Goal: Task Accomplishment & Management: Manage account settings

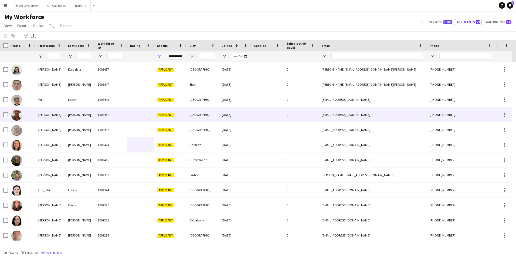
click at [86, 110] on div "McLaughlin" at bounding box center [80, 114] width 30 height 15
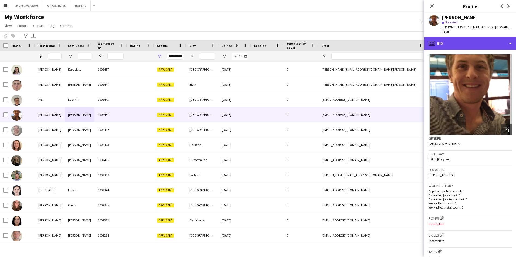
click at [445, 37] on div "profile Bio" at bounding box center [470, 43] width 92 height 13
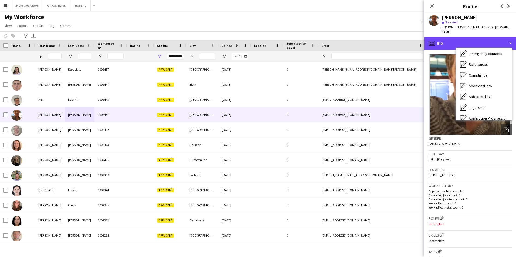
scroll to position [94, 0]
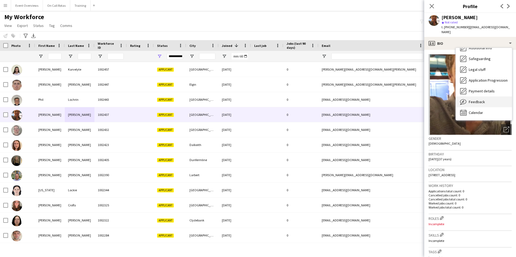
click at [479, 100] on span "Feedback" at bounding box center [477, 102] width 16 height 5
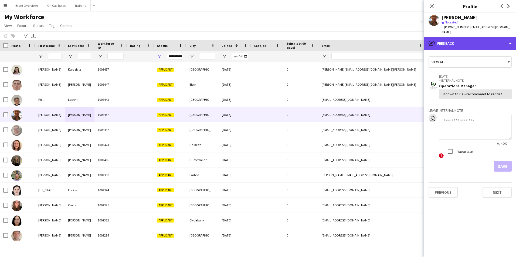
click at [459, 42] on div "bubble-pencil Feedback" at bounding box center [470, 43] width 92 height 13
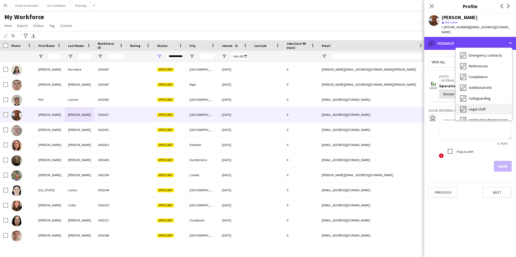
scroll to position [0, 0]
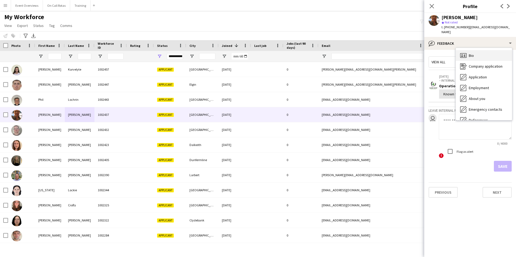
click at [471, 50] on div "Bio Bio" at bounding box center [484, 55] width 56 height 11
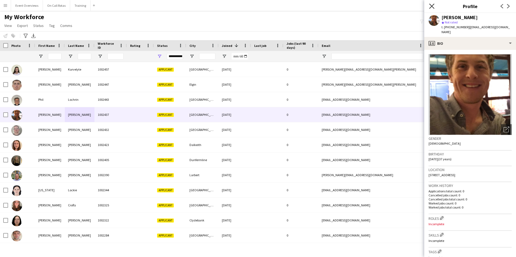
click at [430, 7] on icon "Close pop-in" at bounding box center [431, 6] width 5 height 5
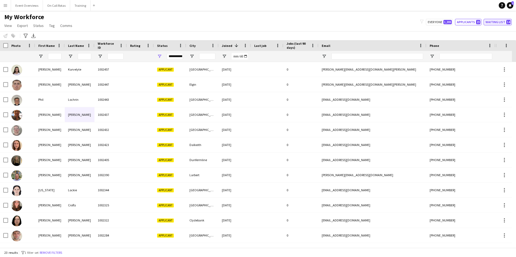
click at [503, 19] on button "Waiting list 14" at bounding box center [498, 22] width 28 height 6
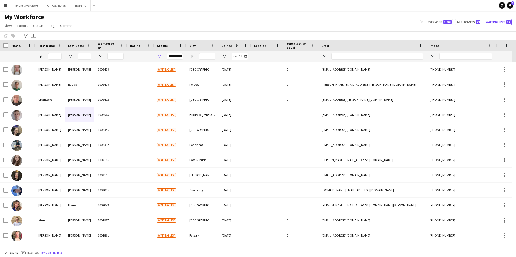
click at [483, 23] on div "filter-1 Everyone 1,205 Applicants 23 Waiting list 14" at bounding box center [466, 22] width 100 height 6
click at [449, 24] on span "1,205" at bounding box center [447, 22] width 8 height 4
type input "**********"
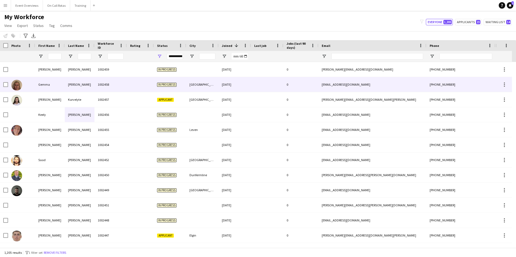
click at [193, 80] on div "[GEOGRAPHIC_DATA]" at bounding box center [202, 84] width 32 height 15
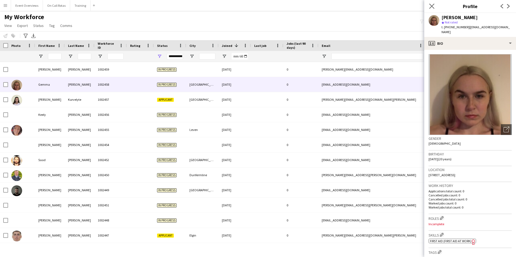
click at [433, 3] on app-icon "Close pop-in" at bounding box center [432, 6] width 8 height 8
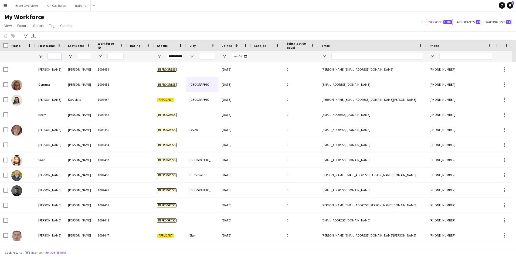
click at [50, 58] on input "First Name Filter Input" at bounding box center [54, 56] width 13 height 6
type input "*"
click at [83, 57] on input "Last Name Filter Input" at bounding box center [84, 56] width 13 height 6
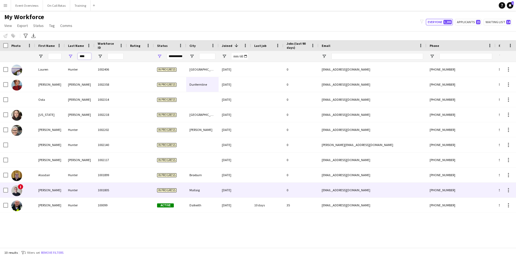
type input "****"
click at [107, 187] on div "1001805" at bounding box center [110, 190] width 32 height 15
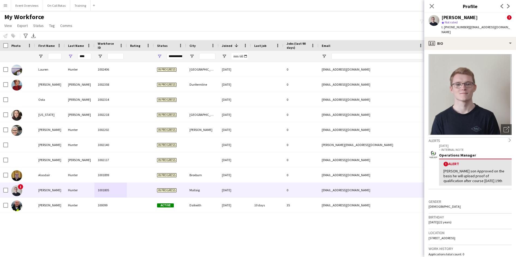
click at [464, 28] on span "t. +4407455092154" at bounding box center [456, 27] width 28 height 4
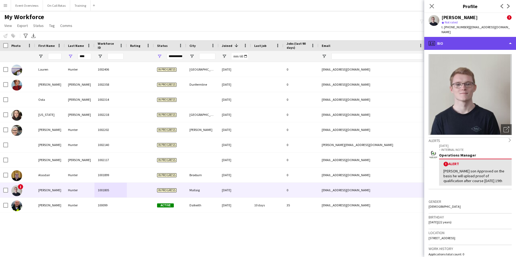
click at [470, 41] on div "profile Bio" at bounding box center [470, 43] width 92 height 13
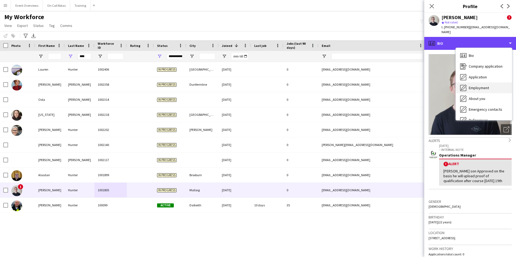
scroll to position [94, 0]
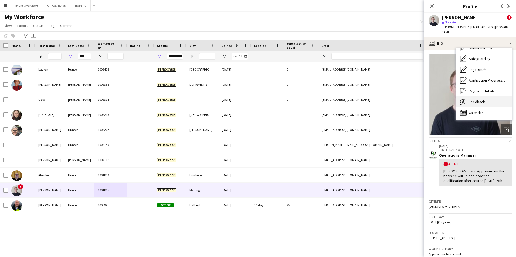
click at [479, 97] on div "Feedback Feedback" at bounding box center [484, 102] width 56 height 11
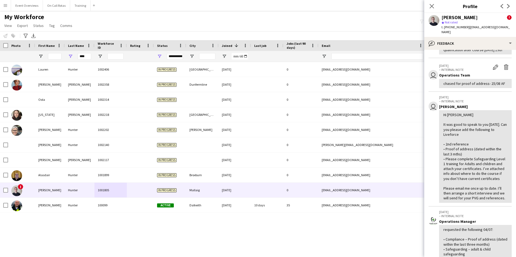
scroll to position [0, 0]
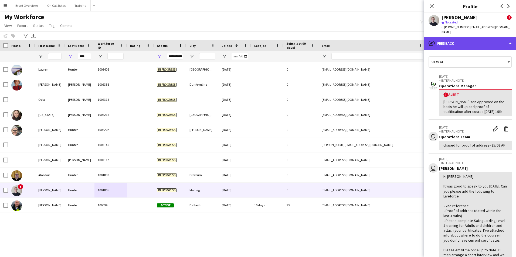
click at [484, 43] on div "bubble-pencil Feedback" at bounding box center [470, 43] width 92 height 13
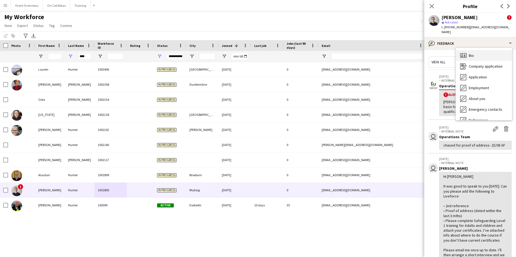
click at [486, 50] on div "Bio Bio" at bounding box center [484, 55] width 56 height 11
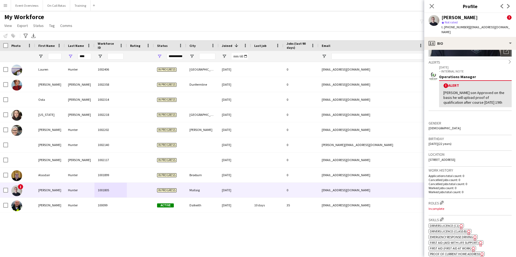
scroll to position [135, 0]
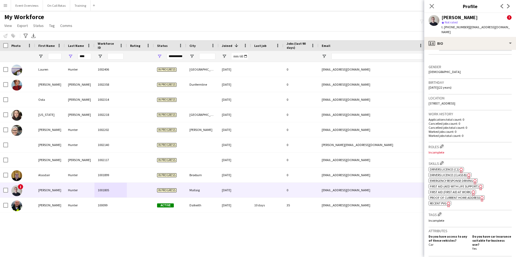
click at [467, 201] on div "ok-circled2 background Layer 1 cross-circle-red background Layer 1 Drivers Lice…" at bounding box center [470, 186] width 83 height 40
click at [467, 199] on span "Proof of Current Home Address" at bounding box center [455, 198] width 50 height 4
click at [434, 5] on app-icon "Close pop-in" at bounding box center [432, 6] width 8 height 8
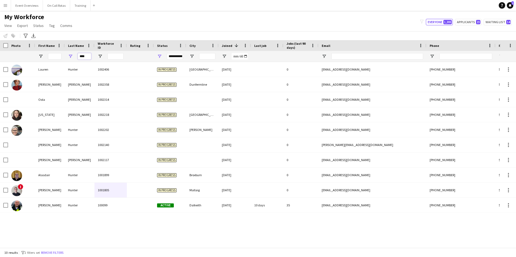
drag, startPoint x: 90, startPoint y: 57, endPoint x: 62, endPoint y: 58, distance: 27.3
click at [62, 58] on div "****" at bounding box center [292, 56] width 585 height 11
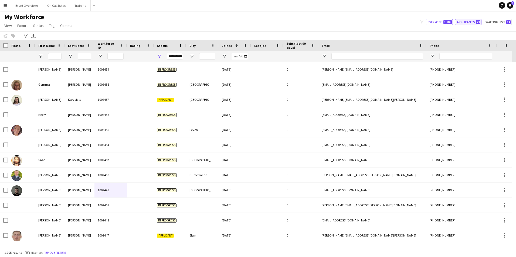
click at [472, 20] on button "Applicants 23" at bounding box center [468, 22] width 26 height 6
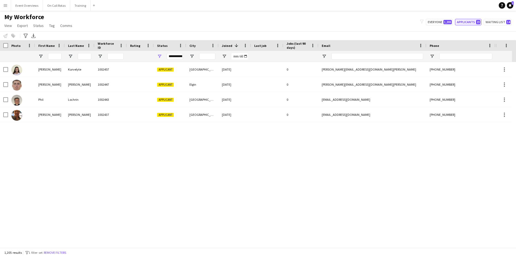
type input "**********"
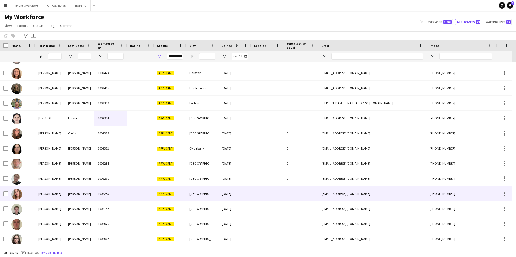
scroll to position [0, 0]
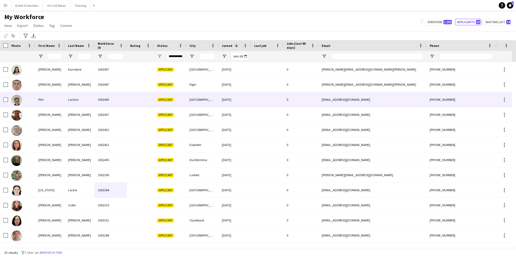
click at [82, 101] on div "Lochrin" at bounding box center [80, 99] width 30 height 15
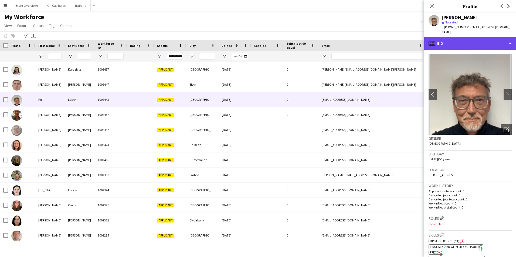
click at [457, 37] on div "profile Bio" at bounding box center [470, 43] width 92 height 13
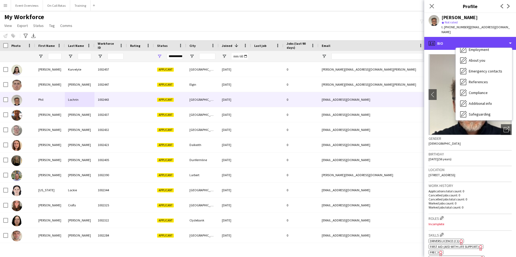
scroll to position [94, 0]
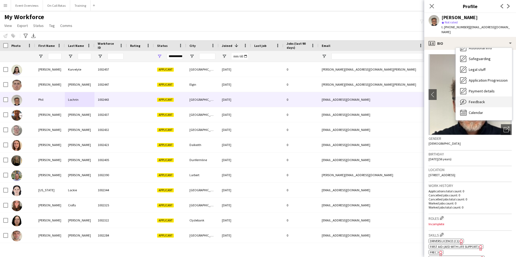
click at [483, 100] on span "Feedback" at bounding box center [477, 102] width 16 height 5
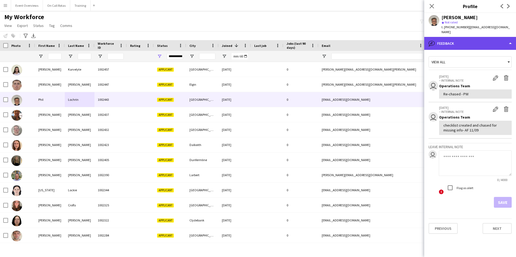
click at [467, 38] on div "bubble-pencil Feedback" at bounding box center [470, 43] width 92 height 13
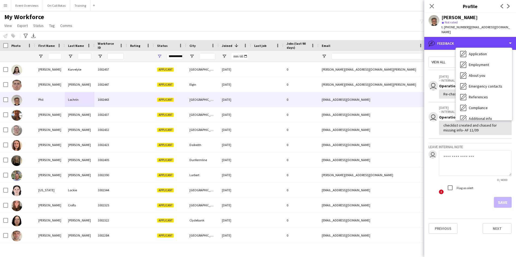
scroll to position [0, 0]
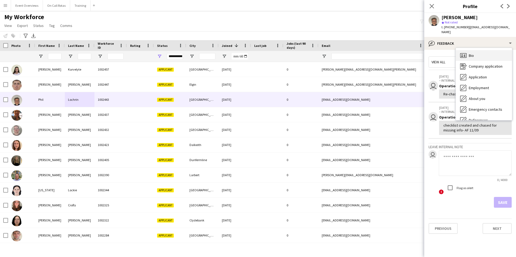
click at [473, 50] on div "Bio Bio" at bounding box center [484, 55] width 56 height 11
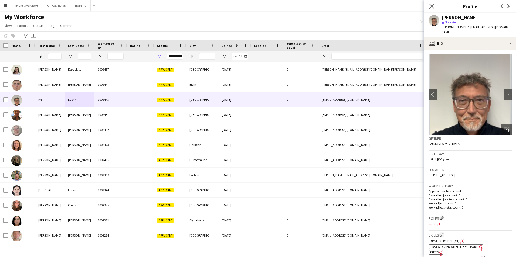
click at [433, 9] on app-icon "Close pop-in" at bounding box center [432, 6] width 8 height 8
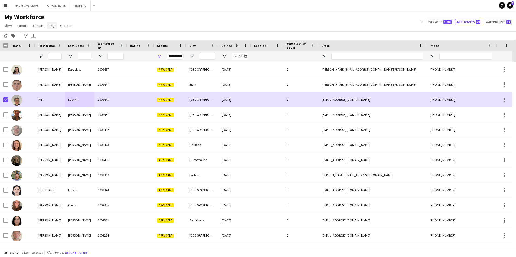
click at [51, 27] on span "Tag" at bounding box center [52, 25] width 6 height 5
click at [42, 27] on span "Status" at bounding box center [38, 25] width 11 height 5
click at [49, 39] on link "Edit" at bounding box center [50, 37] width 38 height 11
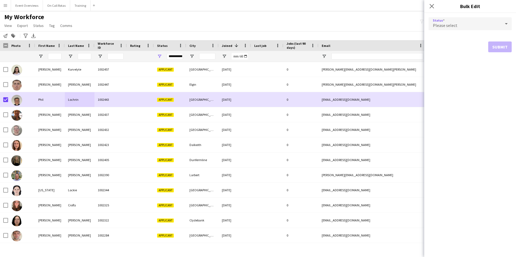
click at [445, 25] on span "Please select" at bounding box center [445, 25] width 25 height 5
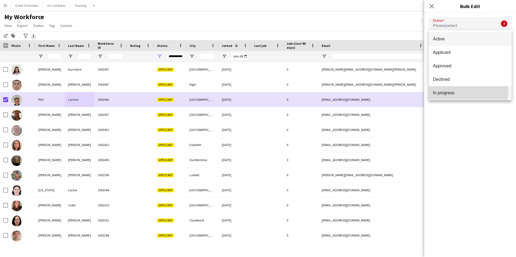
drag, startPoint x: 457, startPoint y: 92, endPoint x: 468, endPoint y: 92, distance: 10.5
click at [458, 92] on span "In progress" at bounding box center [470, 92] width 74 height 5
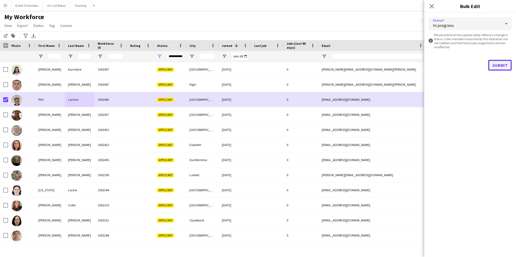
click at [499, 68] on button "Submit" at bounding box center [499, 65] width 23 height 11
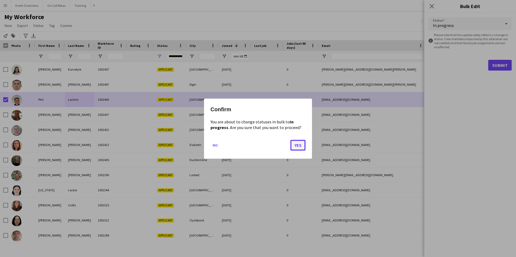
click at [300, 143] on button "Yes" at bounding box center [297, 145] width 15 height 11
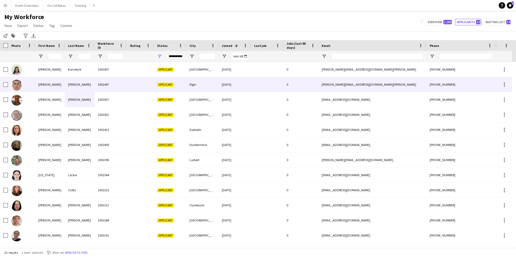
click at [102, 77] on div "1002457" at bounding box center [110, 69] width 32 height 15
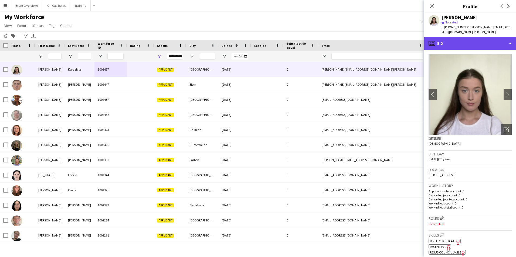
click at [465, 37] on div "profile Bio" at bounding box center [470, 43] width 92 height 13
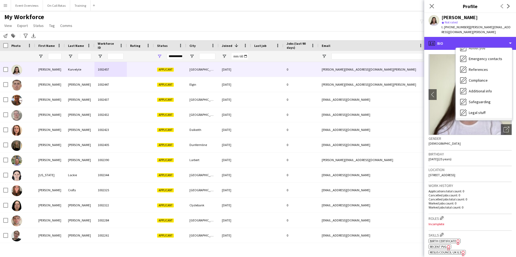
scroll to position [94, 0]
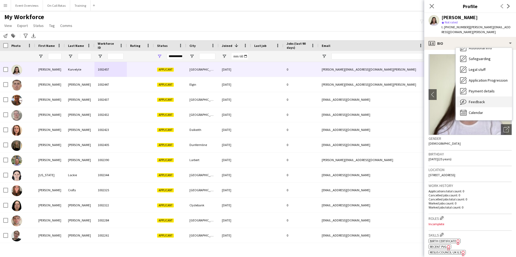
click at [486, 101] on div "Feedback Feedback" at bounding box center [484, 102] width 56 height 11
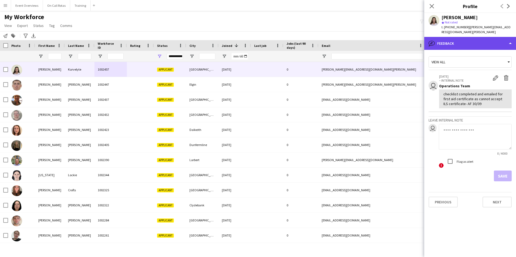
click at [459, 40] on div "bubble-pencil Feedback" at bounding box center [470, 43] width 92 height 13
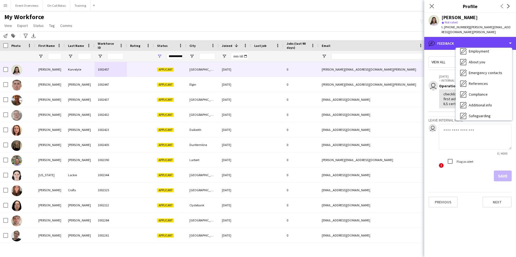
scroll to position [0, 0]
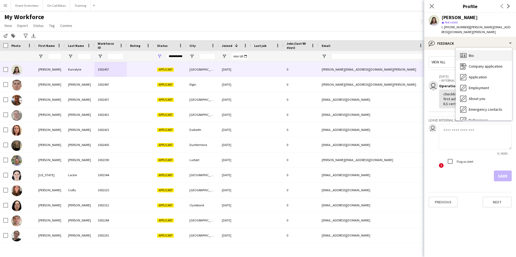
click at [473, 53] on span "Bio" at bounding box center [471, 55] width 5 height 5
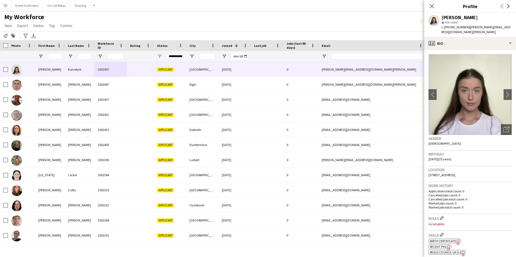
drag, startPoint x: 492, startPoint y: 255, endPoint x: 501, endPoint y: 271, distance: 18.0
click at [501, 257] on html "Menu Boards Boards Boards All jobs Status Workforce Workforce My Workforce Recr…" at bounding box center [258, 128] width 516 height 257
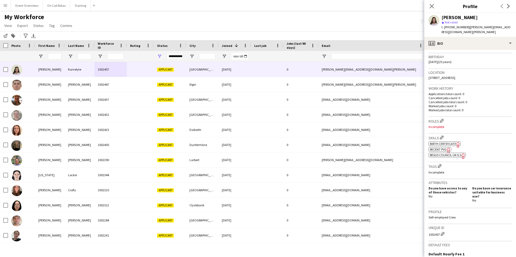
click at [476, 108] on p "Worked jobs total count: 0" at bounding box center [470, 110] width 83 height 4
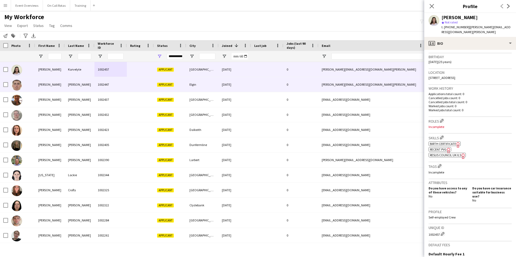
click at [73, 92] on div "[PERSON_NAME]" at bounding box center [80, 84] width 30 height 15
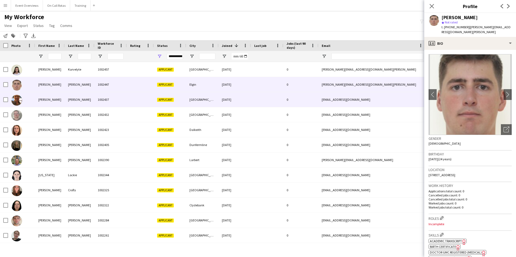
click at [74, 99] on div "[PERSON_NAME]" at bounding box center [80, 99] width 30 height 15
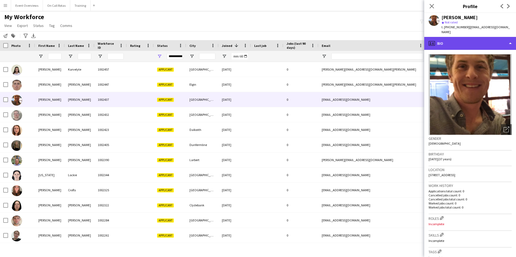
click at [441, 45] on div "profile Bio" at bounding box center [470, 43] width 92 height 13
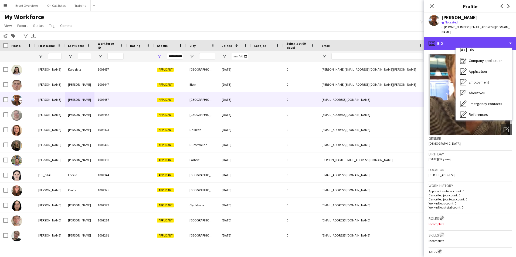
scroll to position [0, 0]
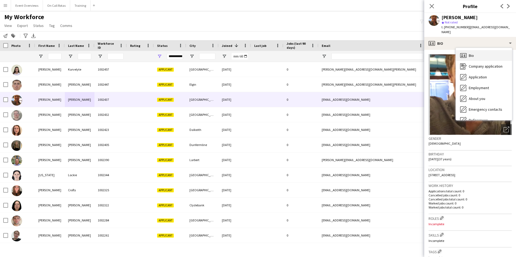
click at [467, 50] on div "Bio Bio" at bounding box center [484, 55] width 56 height 11
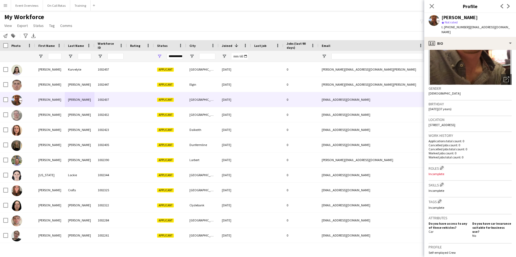
scroll to position [54, 0]
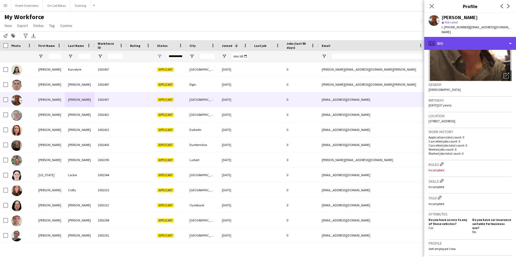
click at [454, 41] on div "profile Bio" at bounding box center [470, 43] width 92 height 13
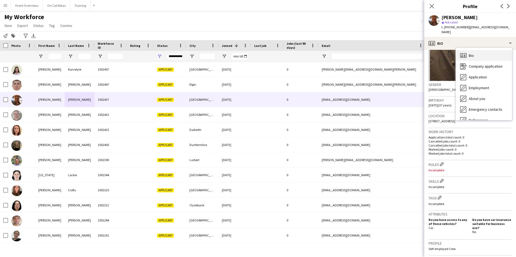
click at [463, 52] on icon "Bio" at bounding box center [463, 55] width 6 height 6
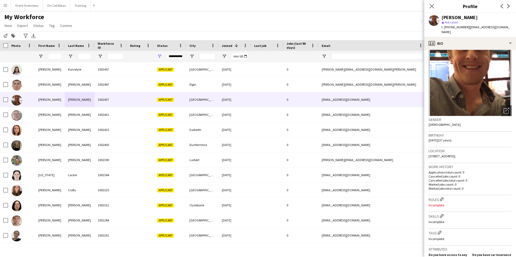
scroll to position [0, 0]
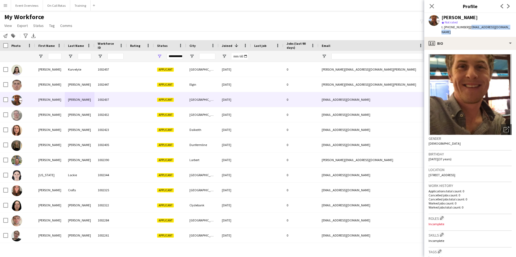
drag, startPoint x: 510, startPoint y: 28, endPoint x: 468, endPoint y: 30, distance: 41.9
click at [468, 30] on div "Connor McLaughlin star Not rated t. +447826088597 | cmclaughlin1@doctors.org.uk" at bounding box center [470, 25] width 92 height 24
copy span "[EMAIL_ADDRESS][DOMAIN_NAME]"
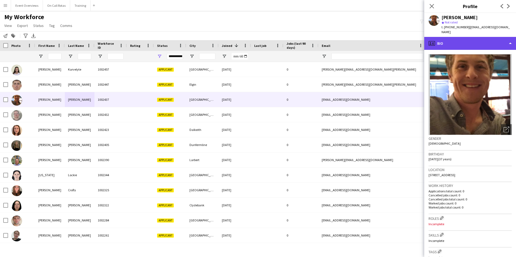
click at [450, 38] on div "profile Bio" at bounding box center [470, 43] width 92 height 13
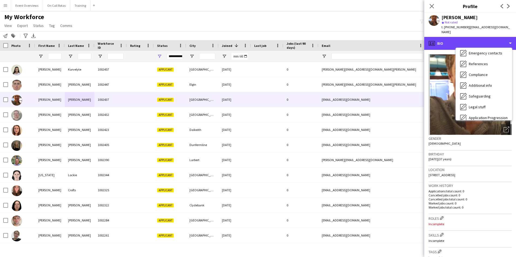
scroll to position [94, 0]
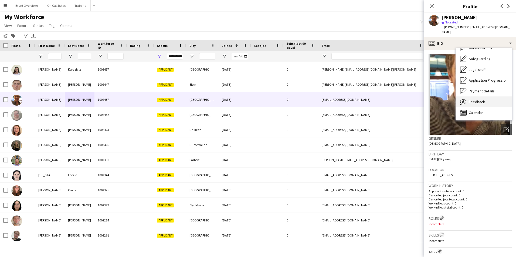
click at [482, 97] on div "Feedback Feedback" at bounding box center [484, 102] width 56 height 11
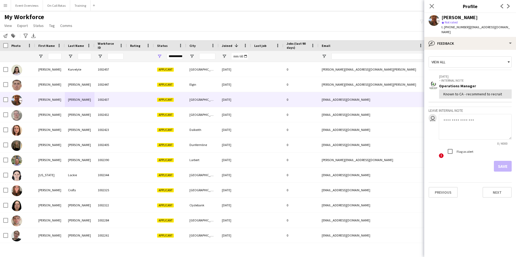
click at [478, 115] on textarea at bounding box center [475, 127] width 73 height 26
type textarea "**********"
click at [507, 161] on button "Save" at bounding box center [503, 166] width 18 height 11
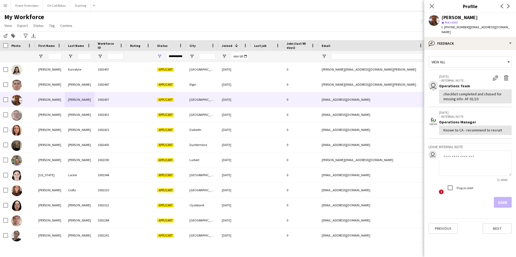
paste textarea "**********"
type textarea "**********"
click at [503, 199] on button "Save" at bounding box center [503, 202] width 18 height 11
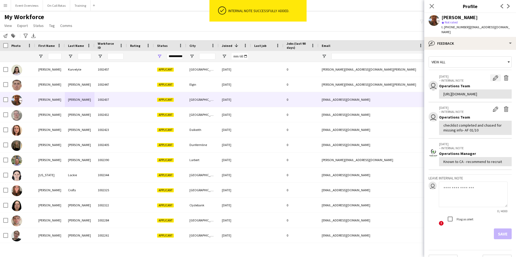
click at [493, 75] on app-icon "Edit internal note" at bounding box center [495, 77] width 5 height 5
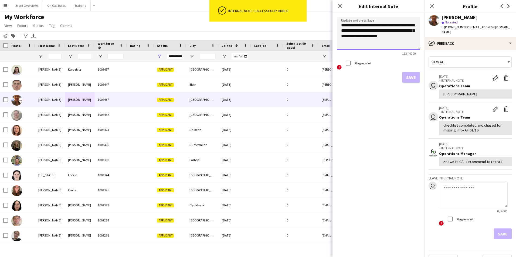
click at [368, 42] on textarea "**********" at bounding box center [378, 33] width 83 height 32
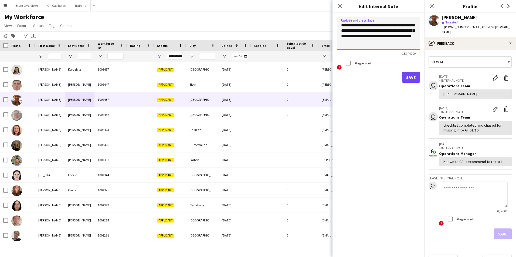
type textarea "**********"
click at [418, 79] on button "Save" at bounding box center [411, 77] width 18 height 11
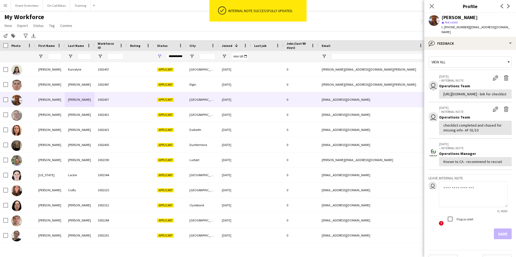
drag, startPoint x: 473, startPoint y: 103, endPoint x: 443, endPoint y: 87, distance: 33.4
click at [443, 92] on div "https://alphamedscotland.sharepoint.com/:w:/s/ASStaffing/EdMLV3_p59xMmOKSPEmxfc…" at bounding box center [475, 94] width 64 height 5
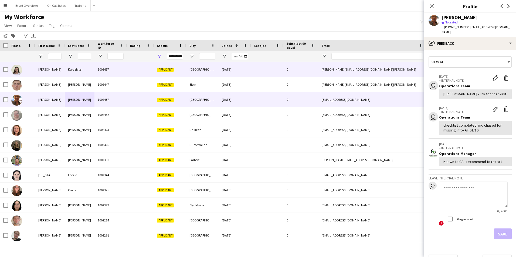
copy div "https://alphamedscotland.sharepoint.com/:w:/s/ASStaffing/EdMLV3_p59xMmOKSPEmxfc…"
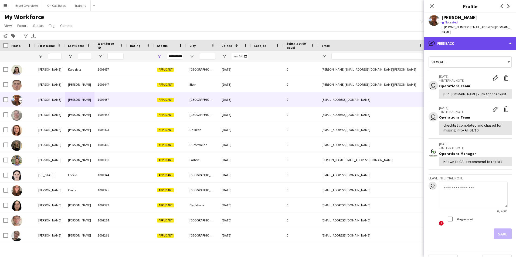
click at [458, 39] on div "bubble-pencil Feedback" at bounding box center [470, 43] width 92 height 13
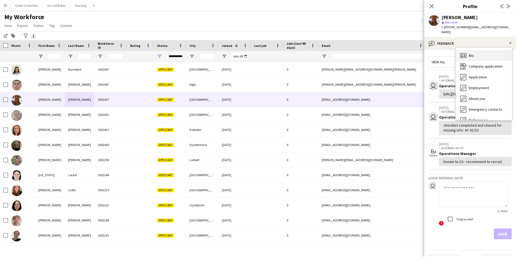
click at [470, 53] on span "Bio" at bounding box center [471, 55] width 5 height 5
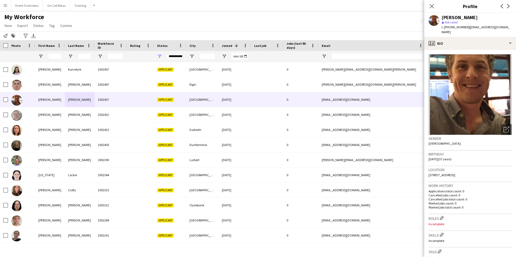
scroll to position [27, 0]
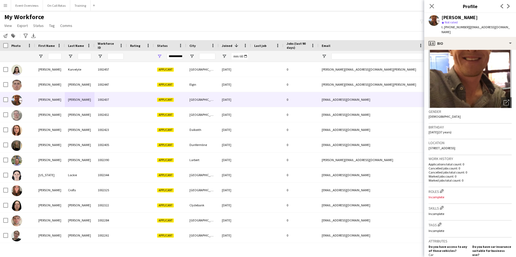
click at [462, 28] on span "t. +447826088597" at bounding box center [456, 27] width 28 height 4
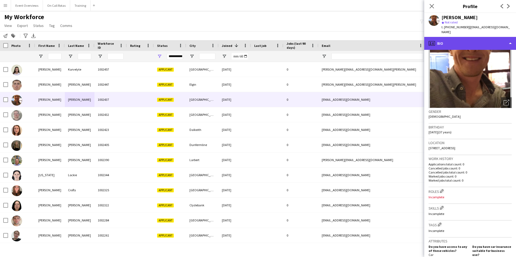
click at [462, 37] on div "profile Bio" at bounding box center [470, 43] width 92 height 13
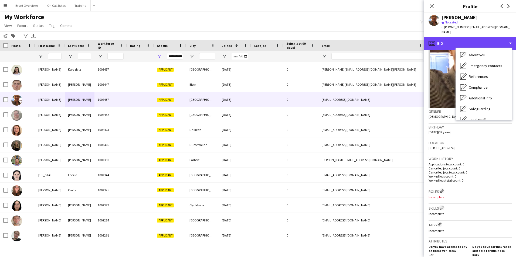
scroll to position [94, 0]
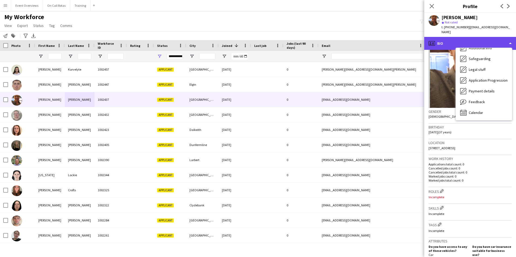
click at [469, 37] on div "profile Bio" at bounding box center [470, 43] width 92 height 13
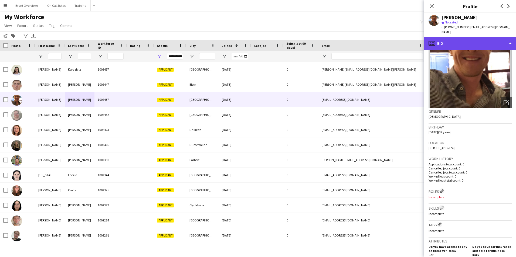
click at [469, 37] on div "profile Bio" at bounding box center [470, 43] width 92 height 13
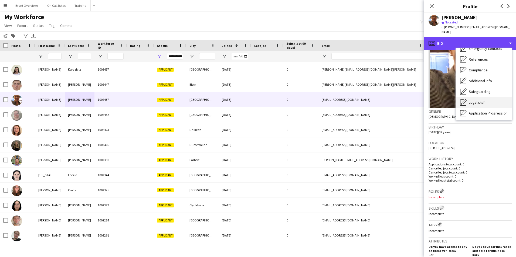
scroll to position [0, 0]
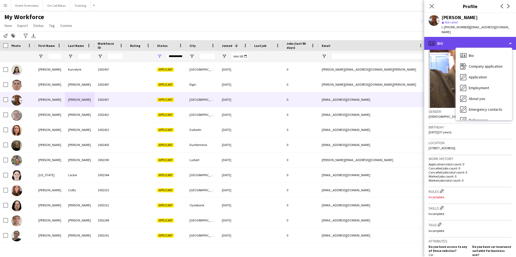
click at [481, 37] on div "profile Bio" at bounding box center [470, 43] width 92 height 13
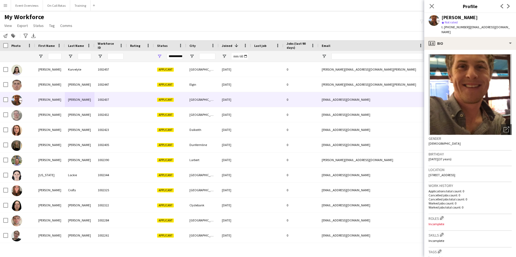
click at [499, 81] on img at bounding box center [470, 94] width 83 height 81
click at [452, 50] on app-crew-profile-bio "Open photos pop-in Gender Male Birthday 17-05-1988 (37 years) Location 74 Macdo…" at bounding box center [470, 154] width 92 height 208
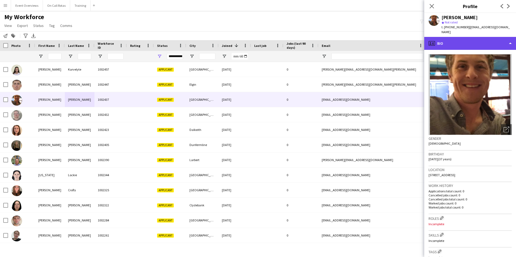
click at [453, 37] on div "profile Bio" at bounding box center [470, 43] width 92 height 13
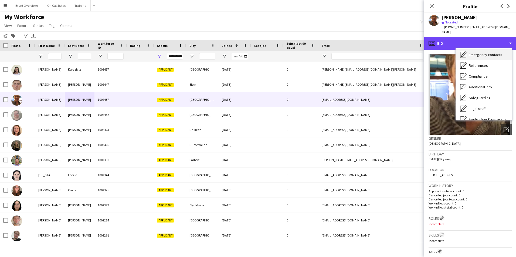
scroll to position [94, 0]
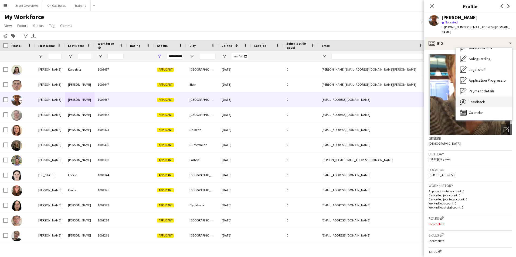
click at [486, 97] on div "Feedback Feedback" at bounding box center [484, 102] width 56 height 11
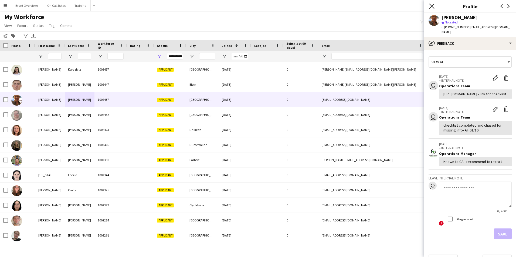
click at [433, 6] on icon "Close pop-in" at bounding box center [431, 6] width 5 height 5
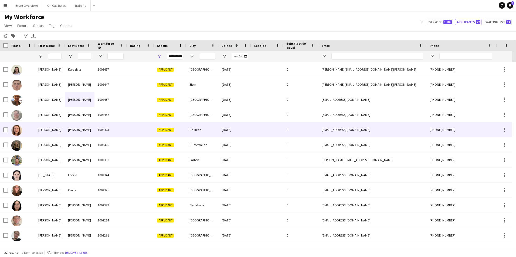
click at [54, 124] on div "[PERSON_NAME]" at bounding box center [50, 130] width 30 height 15
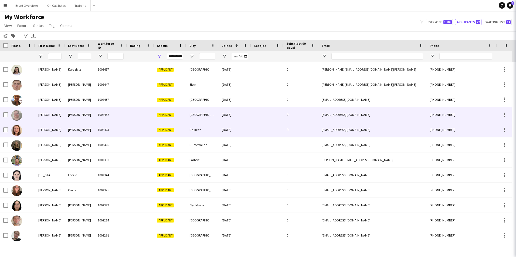
click at [60, 114] on div "[PERSON_NAME]" at bounding box center [50, 114] width 30 height 15
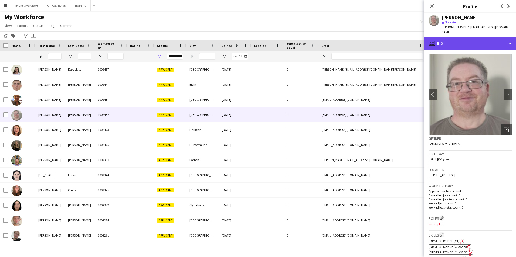
click at [485, 37] on div "profile Bio" at bounding box center [470, 43] width 92 height 13
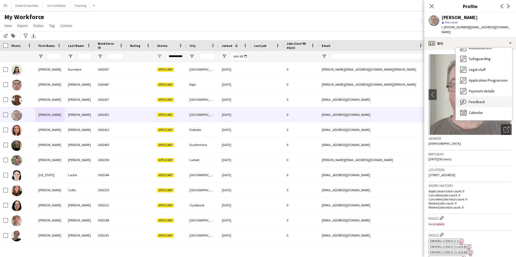
click at [481, 100] on span "Feedback" at bounding box center [477, 102] width 16 height 5
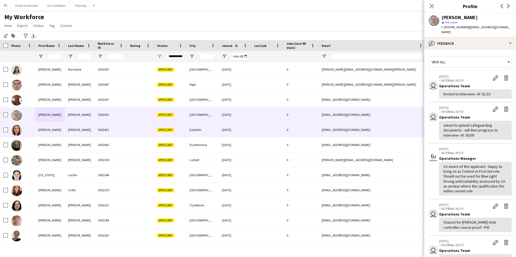
click at [52, 133] on div "[PERSON_NAME]" at bounding box center [50, 130] width 30 height 15
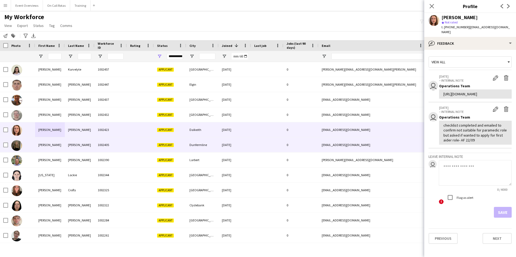
click at [57, 151] on div "[PERSON_NAME]" at bounding box center [50, 145] width 30 height 15
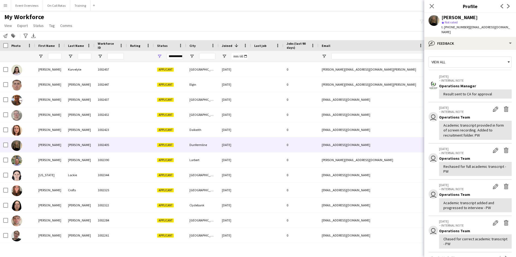
scroll to position [99, 0]
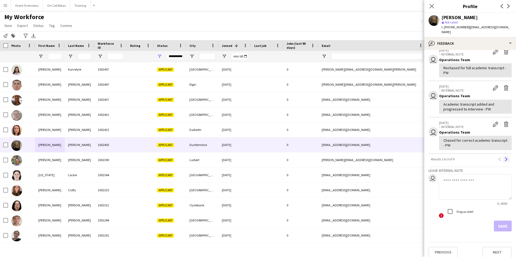
click at [503, 156] on button "Next" at bounding box center [506, 159] width 6 height 6
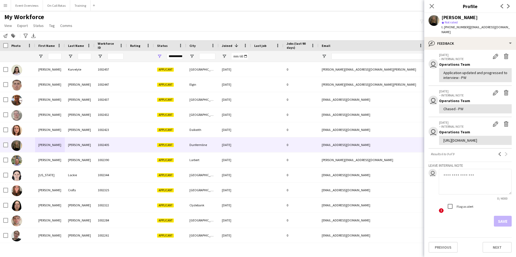
scroll to position [0, 0]
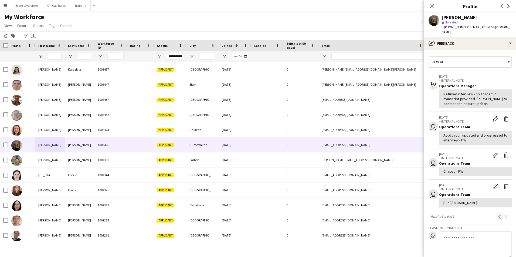
click at [498, 219] on app-icon "Previous" at bounding box center [500, 217] width 4 height 4
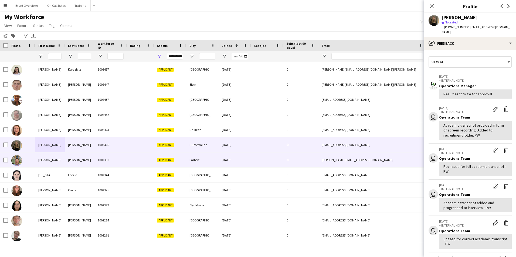
click at [162, 159] on span "Applicant" at bounding box center [165, 160] width 17 height 4
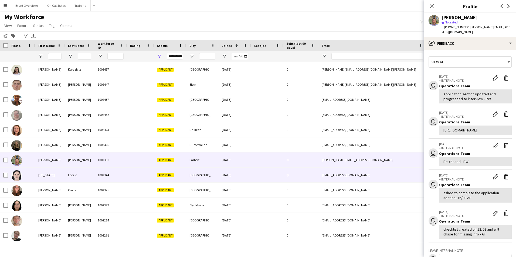
click at [142, 182] on div at bounding box center [140, 175] width 27 height 15
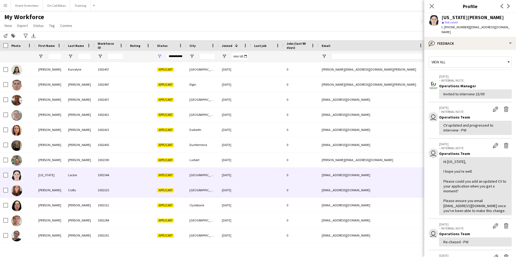
click at [190, 190] on div "[GEOGRAPHIC_DATA]" at bounding box center [202, 190] width 32 height 15
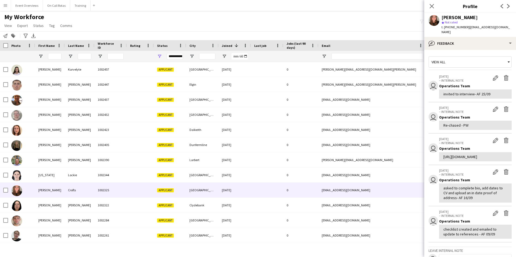
scroll to position [95, 0]
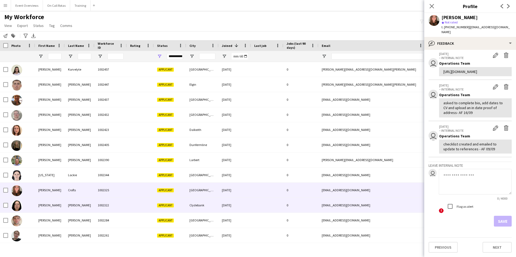
click at [93, 199] on div "[PERSON_NAME]" at bounding box center [80, 205] width 30 height 15
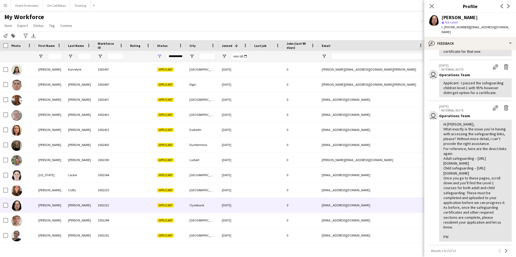
scroll to position [189, 0]
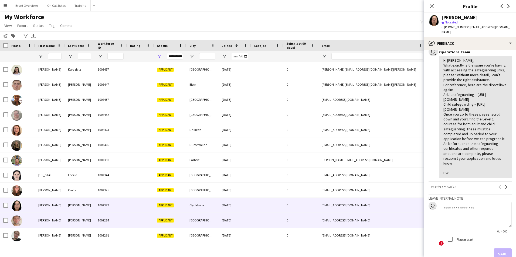
click at [53, 220] on div "[PERSON_NAME]" at bounding box center [50, 220] width 30 height 15
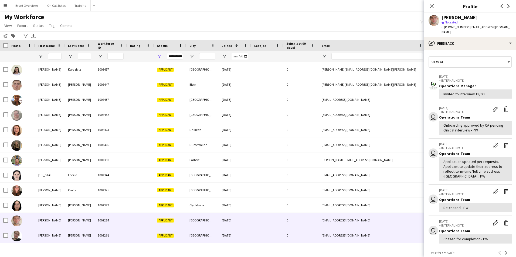
click at [38, 232] on div "[PERSON_NAME]" at bounding box center [50, 235] width 30 height 15
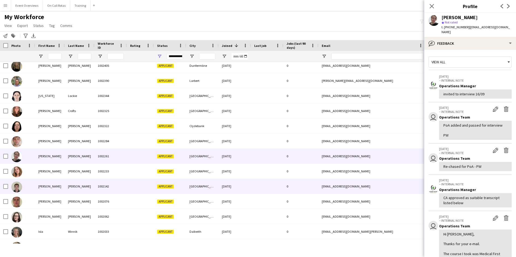
scroll to position [81, 0]
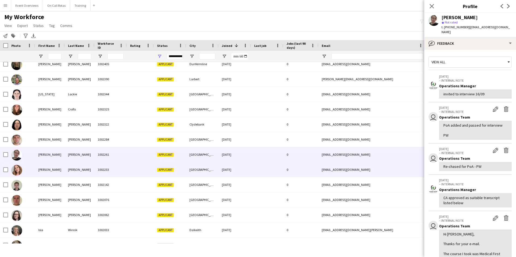
click at [56, 162] on div "[PERSON_NAME]" at bounding box center [50, 169] width 30 height 15
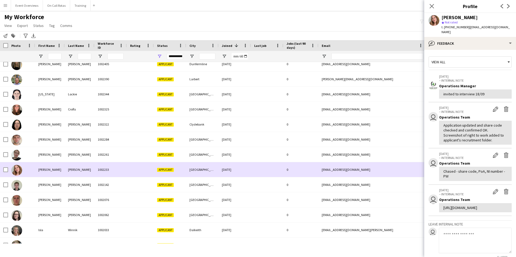
click at [67, 176] on div "[PERSON_NAME]" at bounding box center [80, 169] width 30 height 15
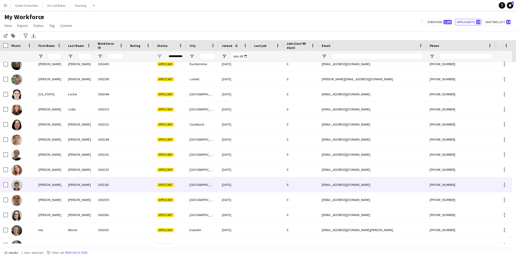
click at [69, 185] on div "[PERSON_NAME]" at bounding box center [80, 185] width 30 height 15
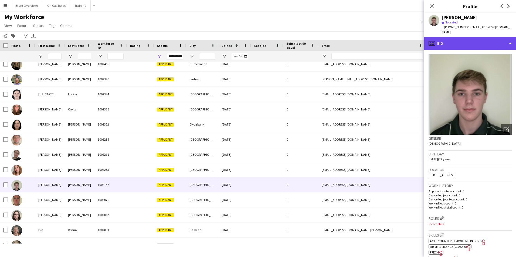
click at [450, 42] on div "profile Bio" at bounding box center [470, 43] width 92 height 13
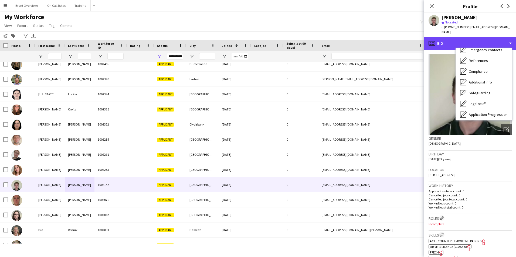
scroll to position [94, 0]
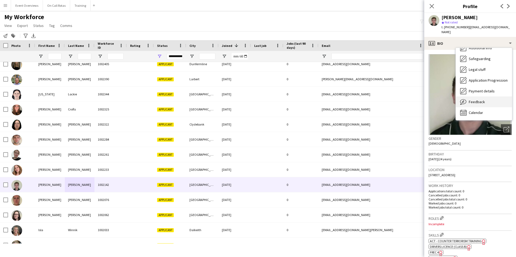
click at [480, 100] on span "Feedback" at bounding box center [477, 102] width 16 height 5
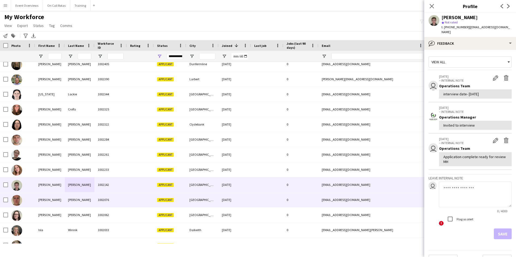
click at [50, 203] on div "[PERSON_NAME]" at bounding box center [50, 200] width 30 height 15
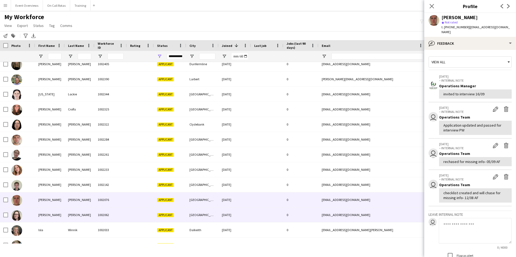
click at [59, 218] on div "[PERSON_NAME]" at bounding box center [50, 215] width 30 height 15
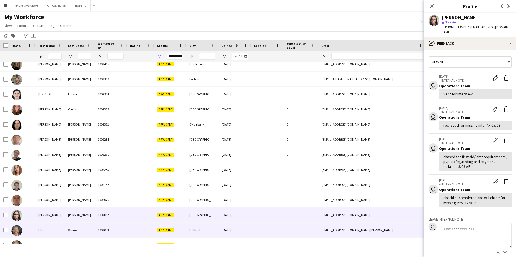
click at [61, 226] on div "Isla" at bounding box center [50, 230] width 30 height 15
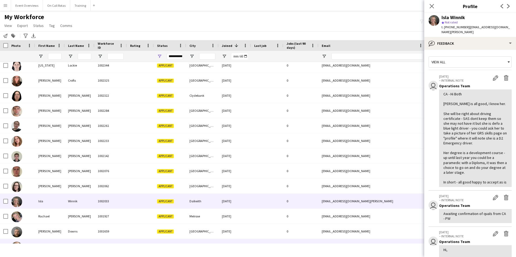
scroll to position [135, 0]
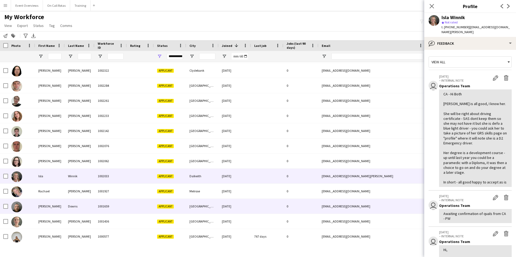
click at [70, 212] on div "Downs" at bounding box center [80, 206] width 30 height 15
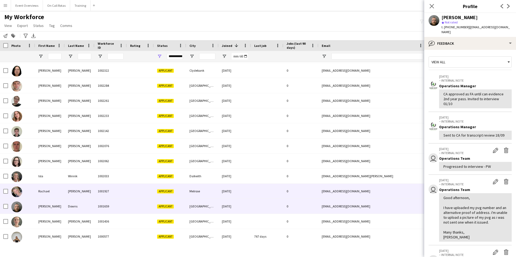
click at [70, 190] on div "[PERSON_NAME]" at bounding box center [80, 191] width 30 height 15
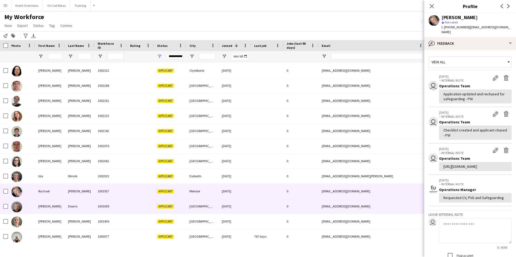
click at [73, 203] on div "Downs" at bounding box center [80, 206] width 30 height 15
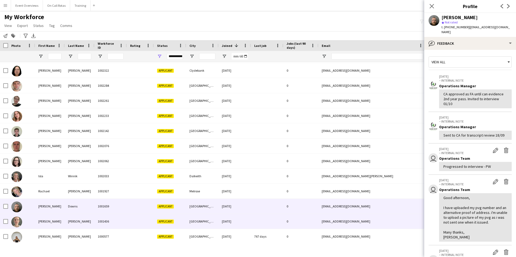
click at [95, 220] on div "1001436" at bounding box center [110, 221] width 32 height 15
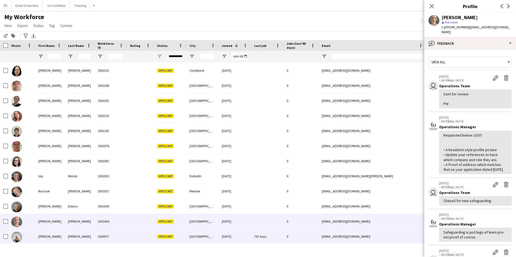
click at [79, 236] on div "[PERSON_NAME]" at bounding box center [80, 236] width 30 height 15
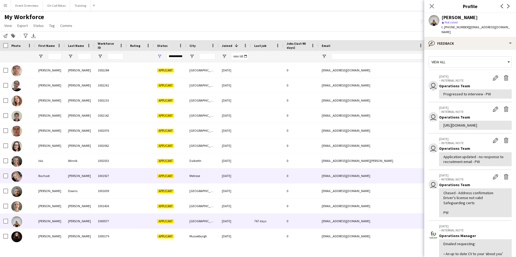
scroll to position [151, 0]
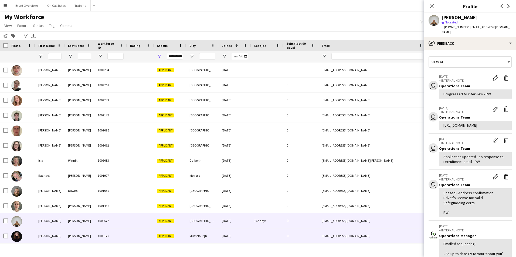
click at [94, 234] on div "[PERSON_NAME]" at bounding box center [80, 236] width 30 height 15
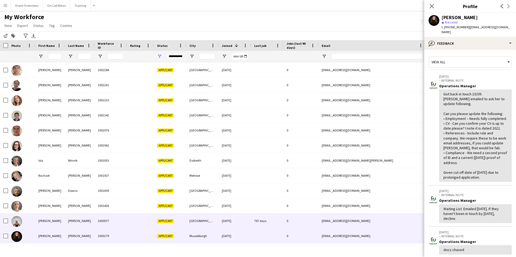
click at [95, 217] on div "1000577" at bounding box center [110, 221] width 32 height 15
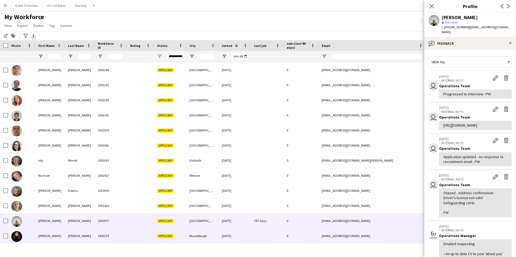
click at [83, 236] on div "[PERSON_NAME]" at bounding box center [80, 236] width 30 height 15
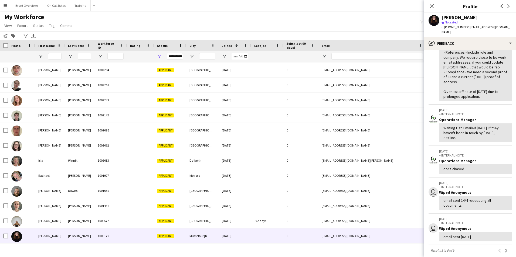
scroll to position [0, 0]
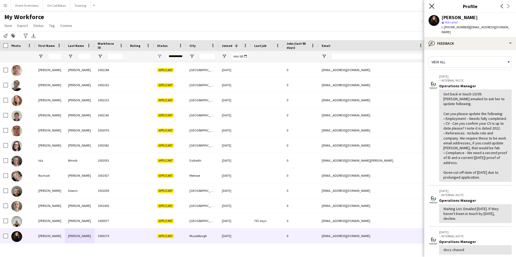
click at [430, 8] on icon at bounding box center [431, 6] width 5 height 5
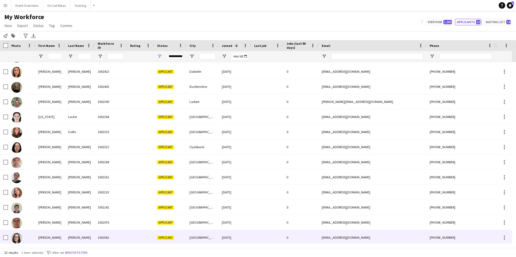
scroll to position [108, 0]
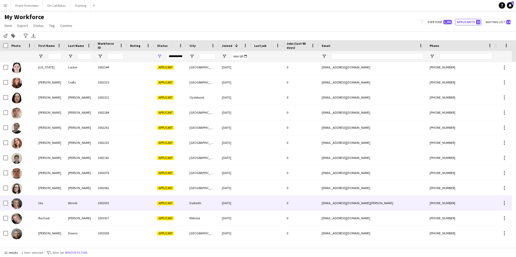
click at [93, 200] on div "Winnik" at bounding box center [80, 203] width 30 height 15
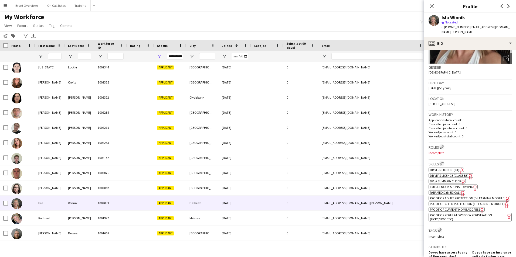
scroll to position [81, 0]
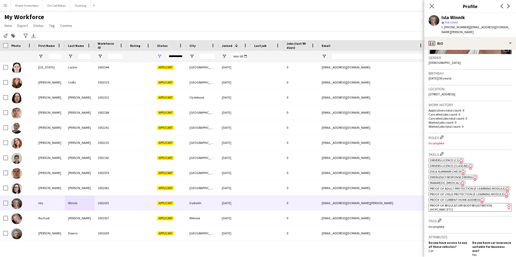
click at [455, 175] on span "Emergency Response Driving" at bounding box center [451, 177] width 43 height 4
click at [454, 175] on span "Emergency Response Driving" at bounding box center [451, 177] width 43 height 4
click at [453, 175] on span "Emergency Response Driving" at bounding box center [451, 177] width 43 height 4
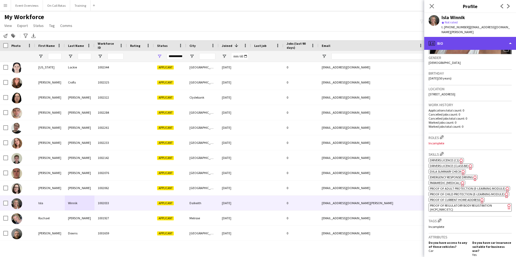
click at [454, 37] on div "profile Bio" at bounding box center [470, 43] width 92 height 13
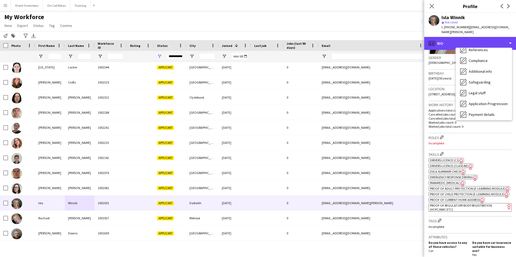
scroll to position [94, 0]
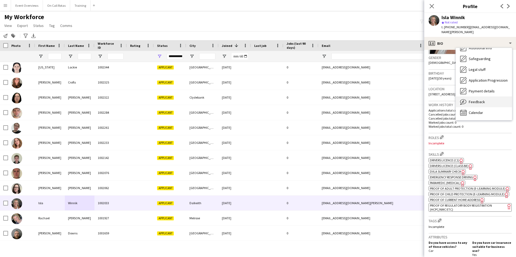
click at [476, 100] on span "Feedback" at bounding box center [477, 102] width 16 height 5
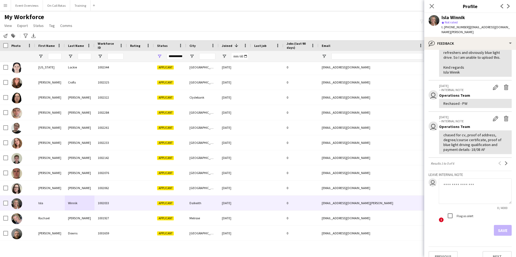
scroll to position [246, 0]
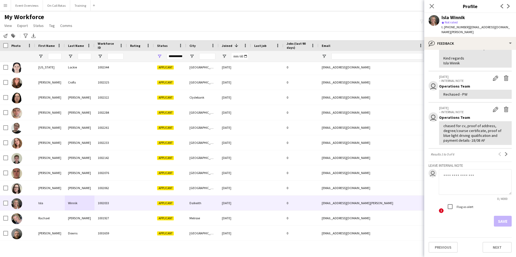
click at [481, 176] on textarea at bounding box center [475, 182] width 73 height 26
click at [504, 155] on app-icon "Next" at bounding box center [506, 154] width 4 height 4
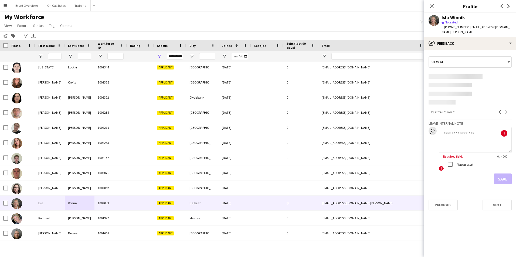
scroll to position [0, 0]
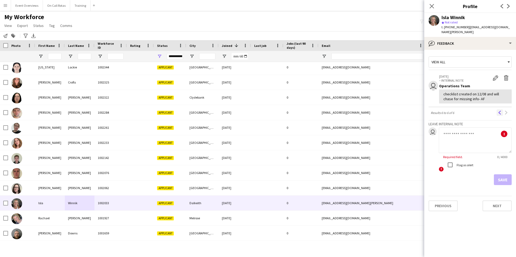
click at [497, 110] on button "Previous" at bounding box center [500, 113] width 6 height 6
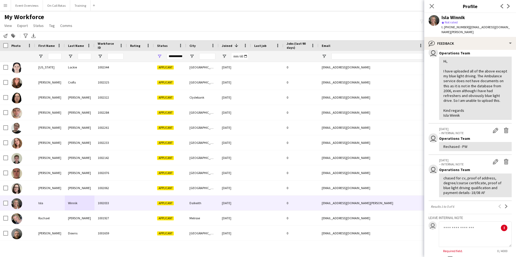
scroll to position [243, 0]
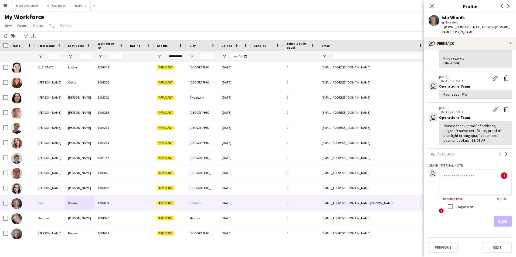
click at [456, 30] on div "t. +4407810264802 | islamary.winnik@nhs.scot" at bounding box center [477, 30] width 70 height 10
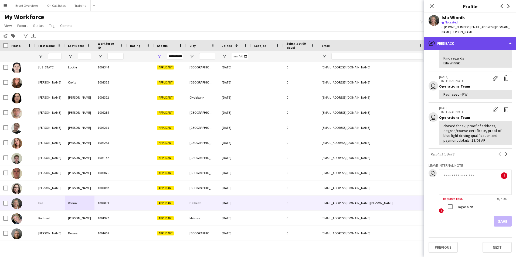
click at [460, 40] on div "bubble-pencil Feedback" at bounding box center [470, 43] width 92 height 13
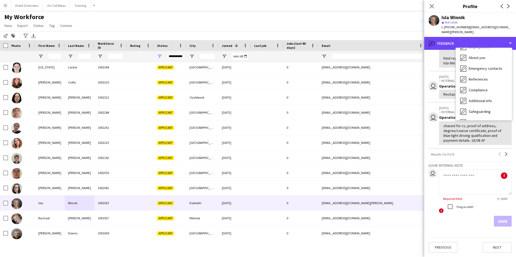
scroll to position [0, 0]
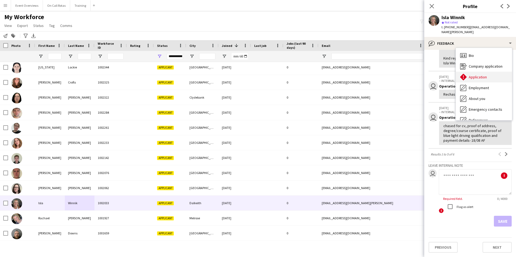
click at [484, 72] on div "Application Application" at bounding box center [484, 77] width 56 height 11
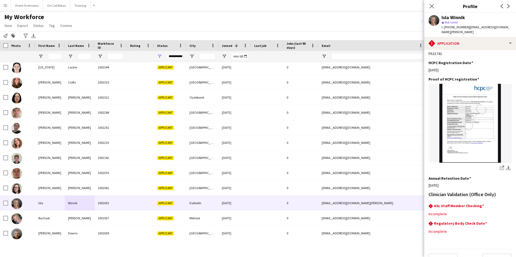
scroll to position [119, 0]
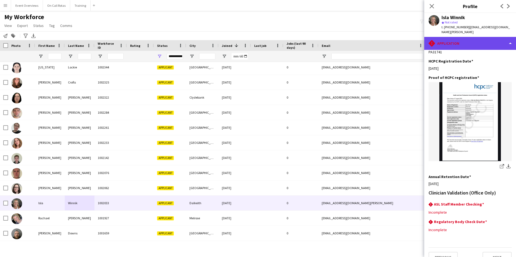
click at [472, 39] on div "rhombus-alert Application" at bounding box center [470, 43] width 92 height 13
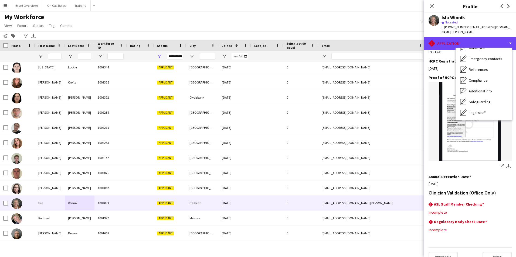
scroll to position [94, 0]
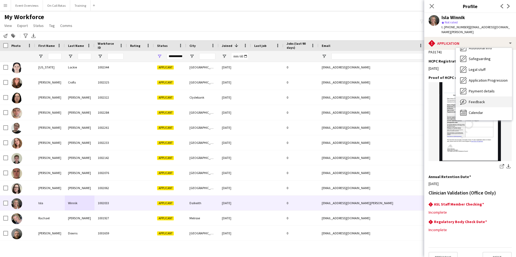
click at [478, 100] on span "Feedback" at bounding box center [477, 102] width 16 height 5
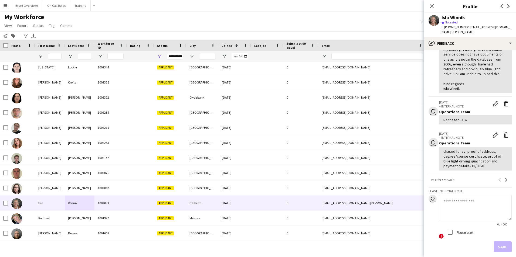
scroll to position [246, 0]
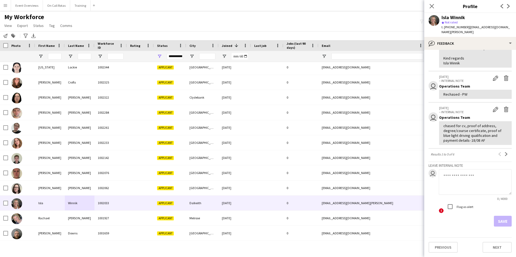
click at [457, 181] on textarea at bounding box center [475, 182] width 73 height 26
click at [462, 178] on textarea "**********" at bounding box center [475, 182] width 73 height 26
click at [481, 186] on textarea "**********" at bounding box center [475, 182] width 73 height 26
type textarea "**********"
click at [500, 220] on button "Save" at bounding box center [503, 221] width 18 height 11
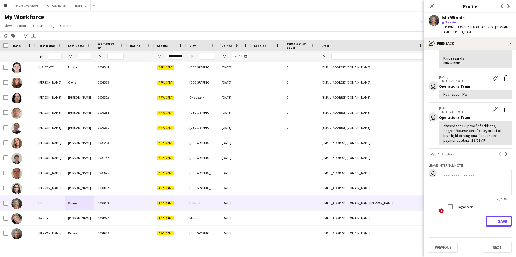
scroll to position [0, 0]
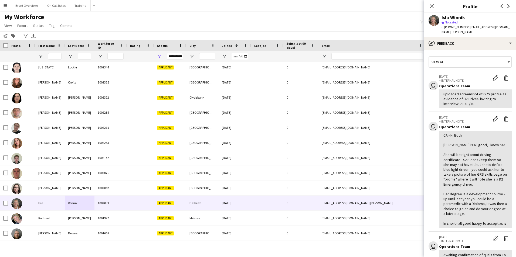
click at [436, 7] on div "Close pop-in" at bounding box center [431, 6] width 15 height 12
click at [433, 6] on icon "Close pop-in" at bounding box center [431, 6] width 5 height 5
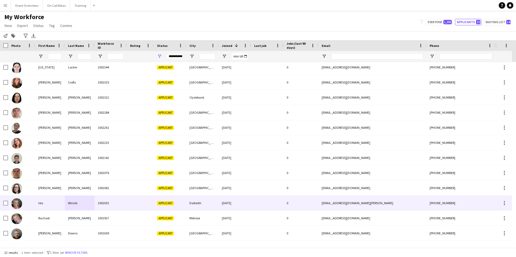
click at [79, 197] on div "Winnik" at bounding box center [80, 203] width 30 height 15
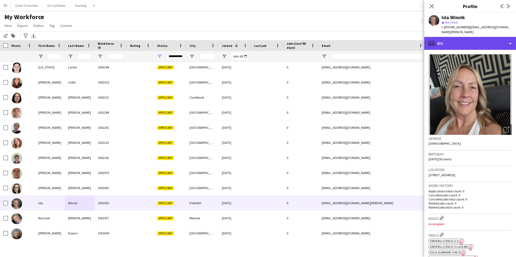
click at [483, 41] on div "profile Bio" at bounding box center [470, 43] width 92 height 13
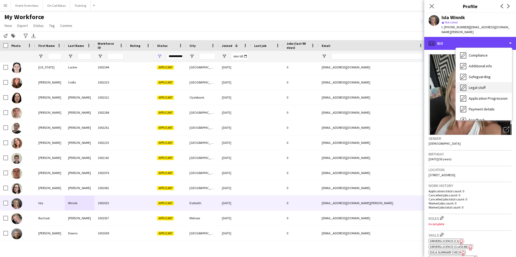
scroll to position [81, 0]
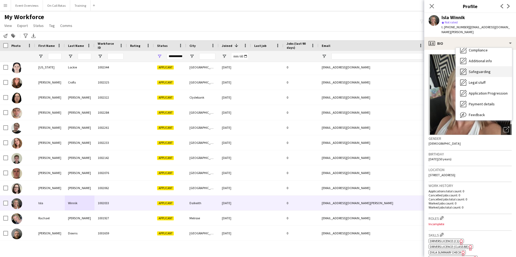
click at [474, 69] on span "Safeguarding" at bounding box center [480, 71] width 22 height 5
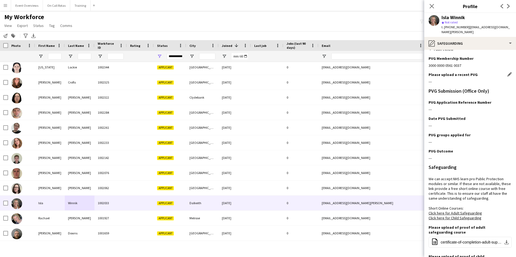
scroll to position [0, 0]
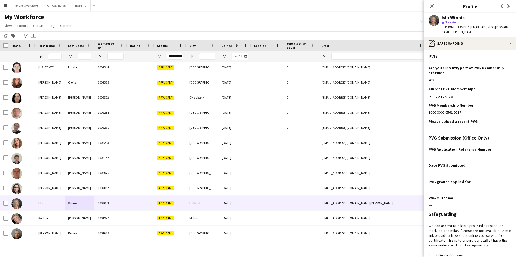
drag, startPoint x: 434, startPoint y: 59, endPoint x: 444, endPoint y: 52, distance: 12.5
click at [434, 59] on div "PVG" at bounding box center [470, 59] width 83 height 11
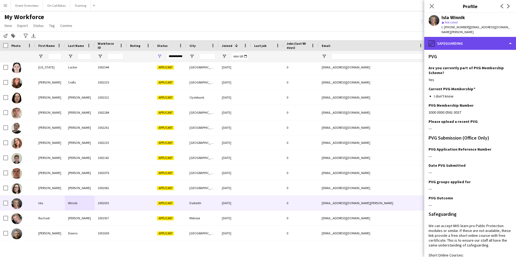
click at [449, 40] on div "pencil4 Safeguarding" at bounding box center [470, 43] width 92 height 13
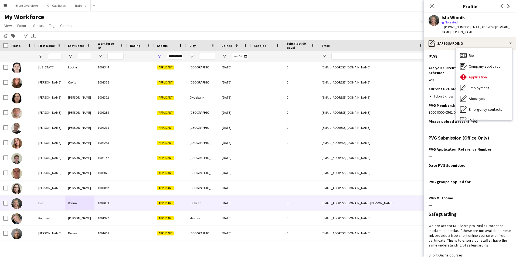
click at [470, 53] on span "Bio" at bounding box center [471, 55] width 5 height 5
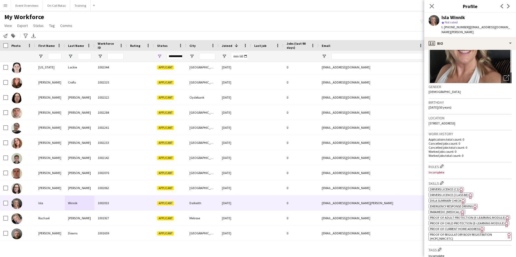
scroll to position [54, 0]
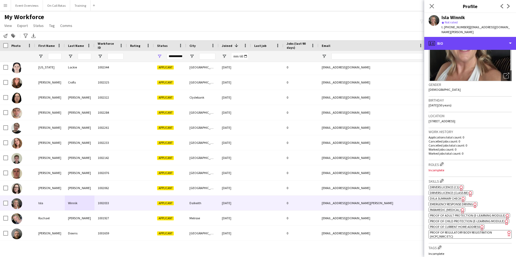
drag, startPoint x: 437, startPoint y: 43, endPoint x: 458, endPoint y: 49, distance: 21.4
click at [438, 43] on div "profile Bio" at bounding box center [470, 43] width 92 height 13
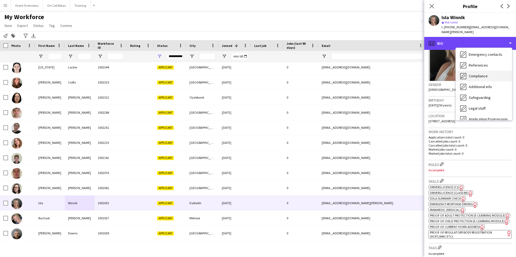
scroll to position [67, 0]
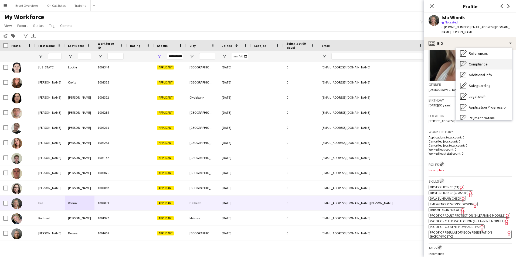
click at [475, 62] on span "Compliance" at bounding box center [478, 64] width 19 height 5
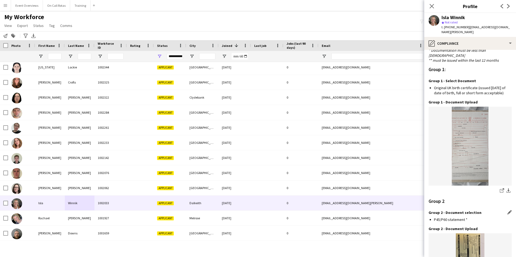
scroll to position [563, 0]
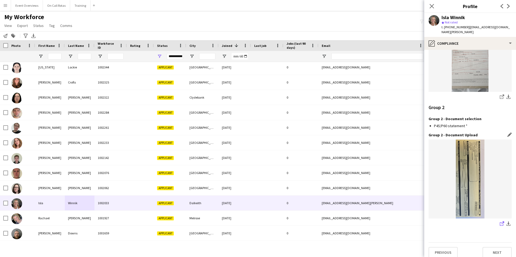
click at [500, 223] on icon at bounding box center [502, 225] width 4 height 4
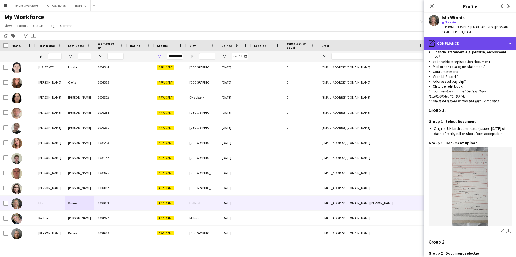
click at [452, 37] on div "pencil4 Compliance" at bounding box center [470, 43] width 92 height 13
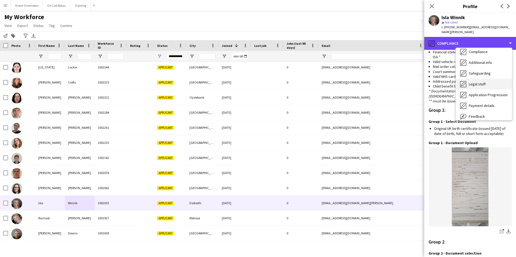
scroll to position [67, 0]
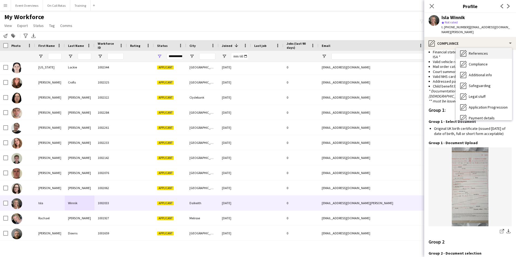
click at [467, 48] on div "References References" at bounding box center [484, 53] width 56 height 11
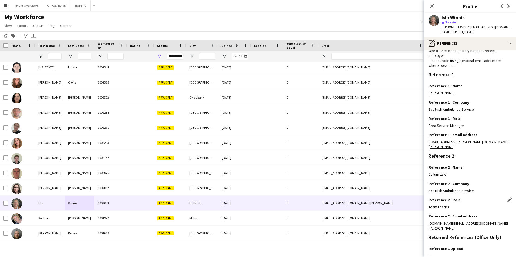
scroll to position [64, 0]
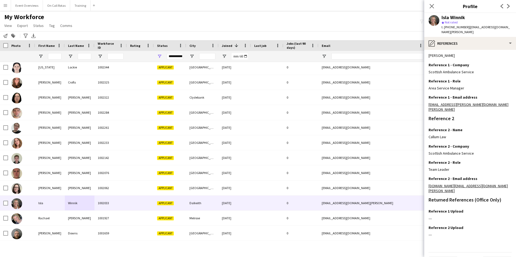
drag, startPoint x: 466, startPoint y: 24, endPoint x: 464, endPoint y: 30, distance: 6.6
click at [465, 25] on div "star Not rated" at bounding box center [477, 22] width 70 height 5
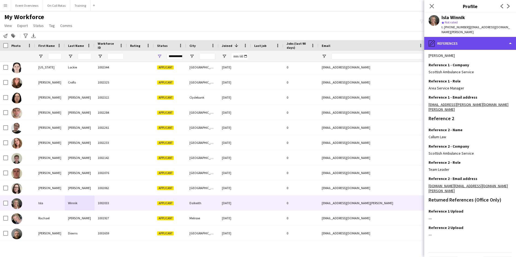
click at [463, 38] on div "pencil4 References" at bounding box center [470, 43] width 92 height 13
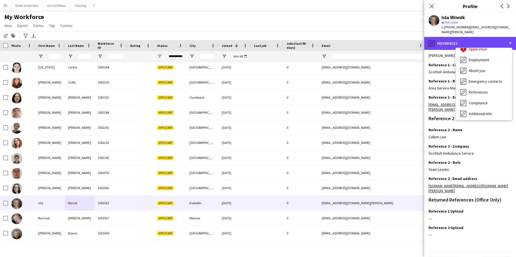
scroll to position [0, 0]
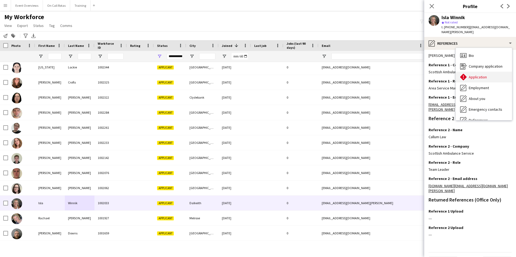
click at [483, 76] on div "Application Application" at bounding box center [484, 77] width 56 height 11
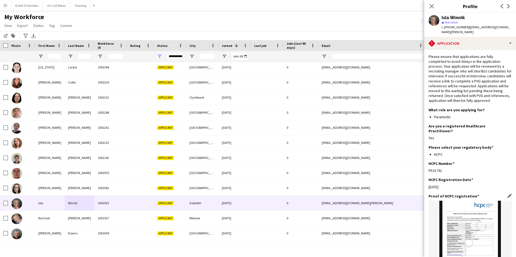
scroll to position [119, 0]
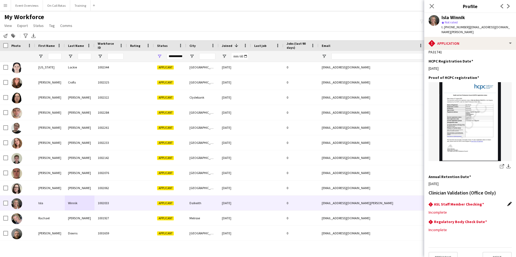
click at [507, 202] on app-icon "Edit this field" at bounding box center [509, 204] width 4 height 4
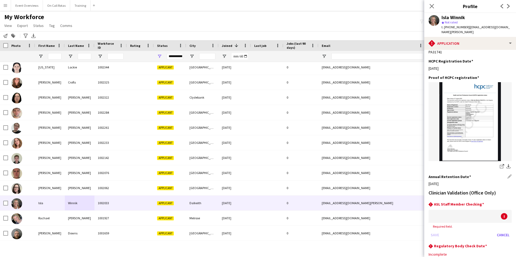
click at [451, 182] on div "31-08-2027" at bounding box center [470, 184] width 83 height 5
click at [488, 210] on div at bounding box center [465, 216] width 72 height 13
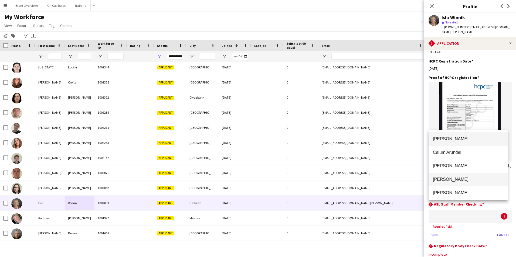
click at [473, 179] on span "Aimee Freeland" at bounding box center [468, 179] width 70 height 5
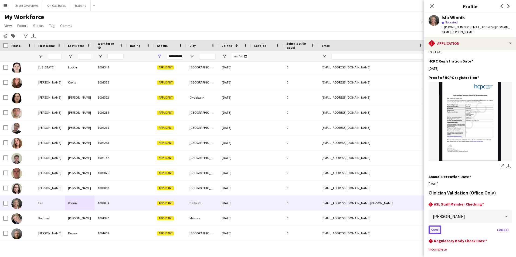
click at [435, 226] on button "Save" at bounding box center [435, 230] width 13 height 9
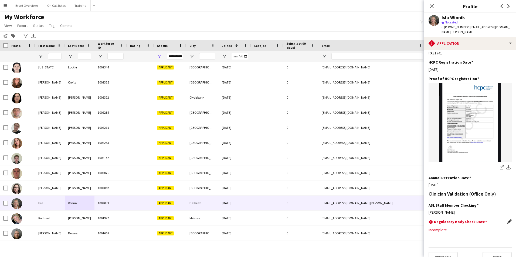
click at [507, 220] on app-icon "Edit this field" at bounding box center [509, 222] width 4 height 4
click at [487, 221] on body "Menu Boards Boards Boards All jobs Status Workforce Workforce My Workforce Recr…" at bounding box center [258, 128] width 516 height 257
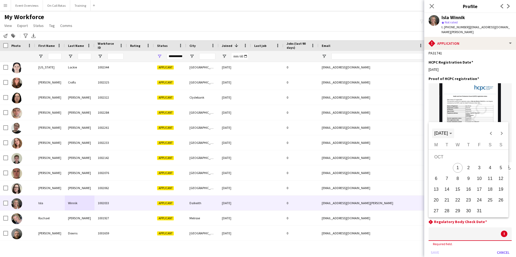
click at [452, 132] on span "OCT 2025" at bounding box center [443, 133] width 18 height 5
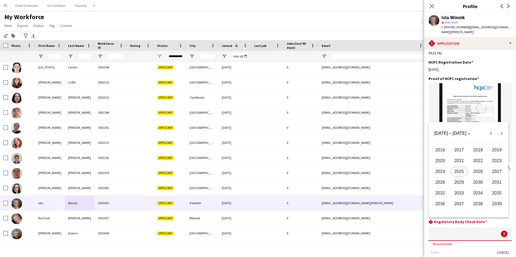
click at [495, 174] on span "2027" at bounding box center [496, 172] width 17 height 10
click at [463, 181] on span "OCT" at bounding box center [459, 183] width 17 height 10
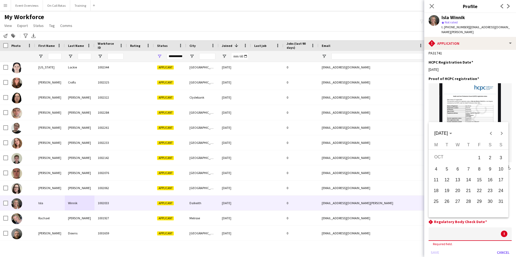
click at [500, 202] on span "31" at bounding box center [501, 202] width 10 height 10
type input "**********"
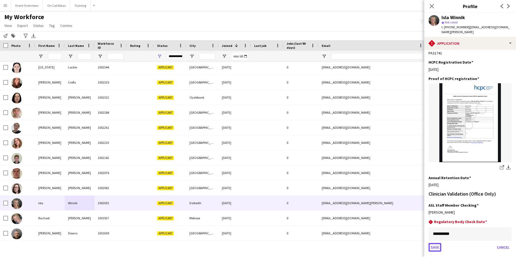
click at [432, 243] on button "Save" at bounding box center [435, 247] width 13 height 9
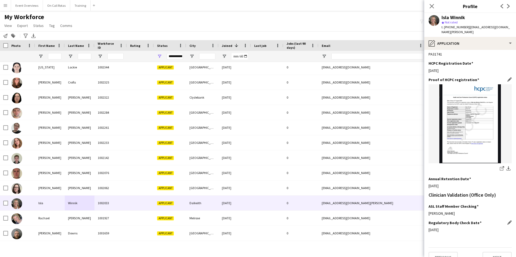
scroll to position [0, 0]
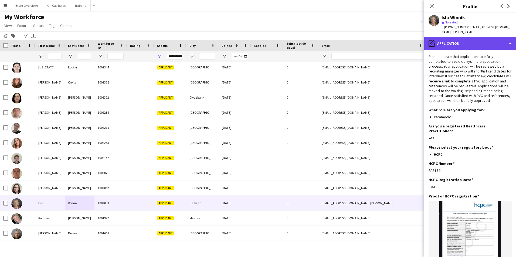
click at [474, 43] on div "pencil4 Application" at bounding box center [470, 43] width 92 height 13
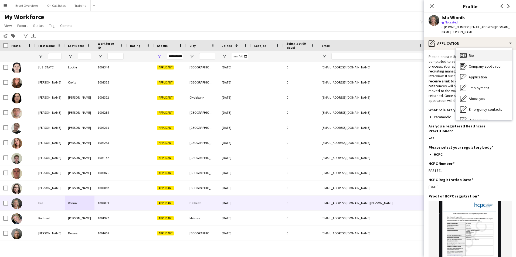
click at [480, 50] on div "Bio Bio" at bounding box center [484, 55] width 56 height 11
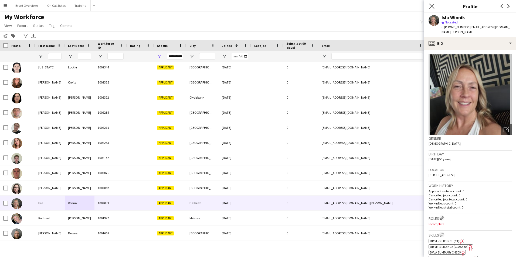
click at [428, 9] on app-icon "Close pop-in" at bounding box center [432, 6] width 8 height 8
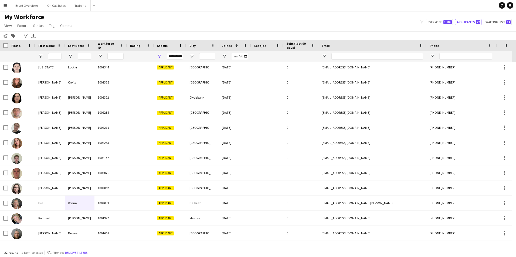
click at [163, 19] on div "My Workforce View Views Default view Active Staff Applications - First Aider Ap…" at bounding box center [258, 22] width 516 height 18
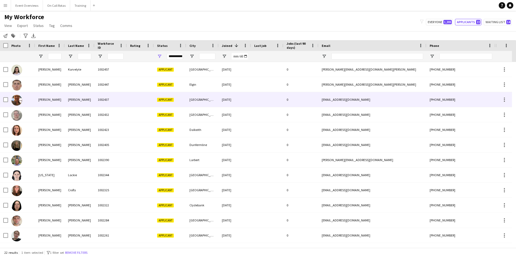
click at [50, 101] on div "[PERSON_NAME]" at bounding box center [50, 99] width 30 height 15
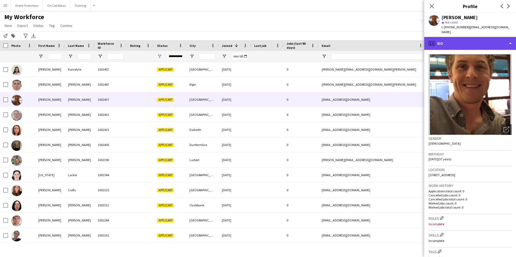
click at [461, 45] on div "profile Bio" at bounding box center [470, 43] width 92 height 13
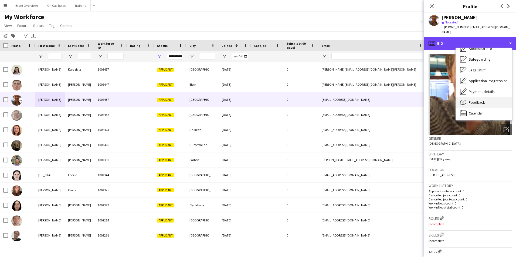
scroll to position [94, 0]
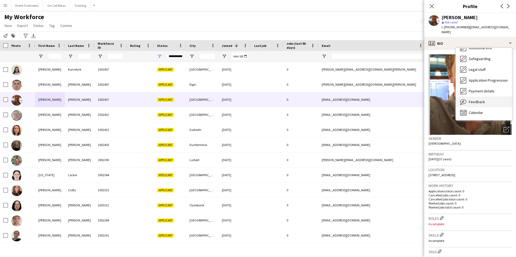
click at [478, 101] on div "Feedback Feedback" at bounding box center [484, 102] width 56 height 11
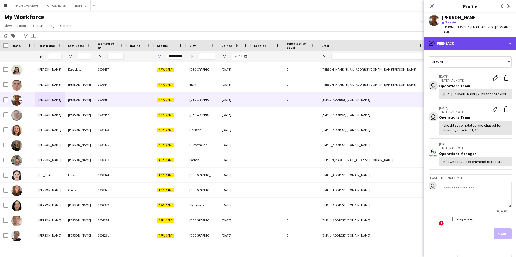
click at [459, 40] on div "bubble-pencil Feedback" at bounding box center [470, 43] width 92 height 13
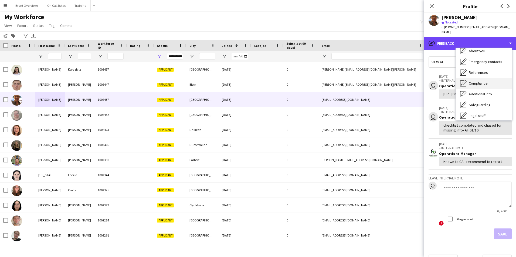
scroll to position [0, 0]
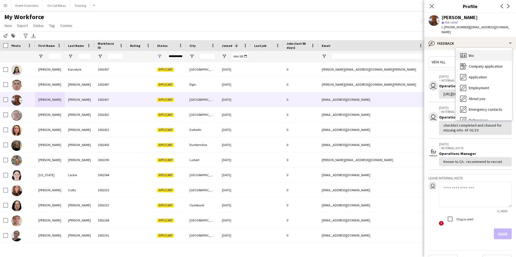
click at [472, 50] on div "Bio Bio" at bounding box center [484, 55] width 56 height 11
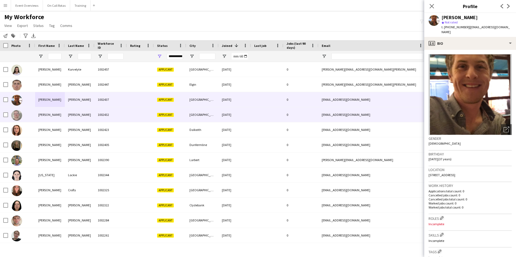
click at [46, 116] on div "[PERSON_NAME]" at bounding box center [50, 114] width 30 height 15
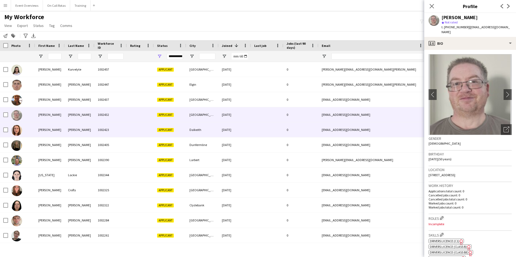
click at [57, 127] on div "[PERSON_NAME]" at bounding box center [50, 130] width 30 height 15
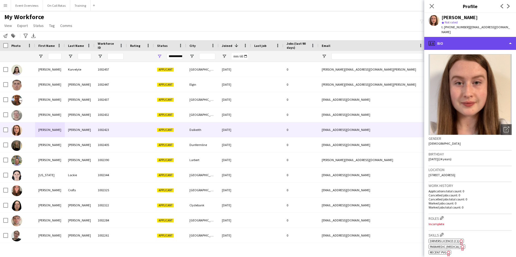
click at [465, 42] on div "profile Bio" at bounding box center [470, 43] width 92 height 13
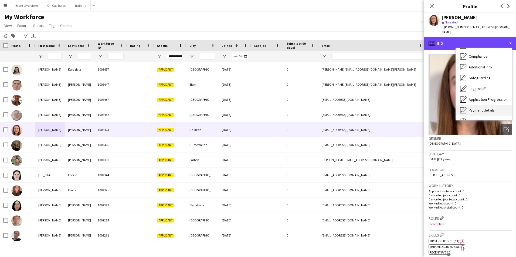
scroll to position [94, 0]
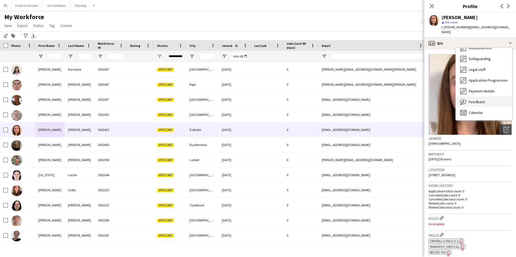
click at [477, 100] on span "Feedback" at bounding box center [477, 102] width 16 height 5
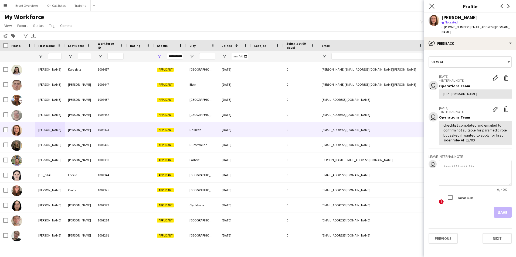
click at [432, 3] on app-icon "Close pop-in" at bounding box center [432, 6] width 8 height 8
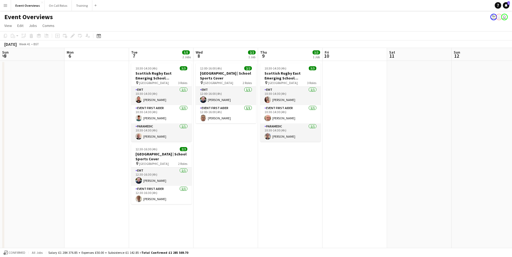
scroll to position [0, 149]
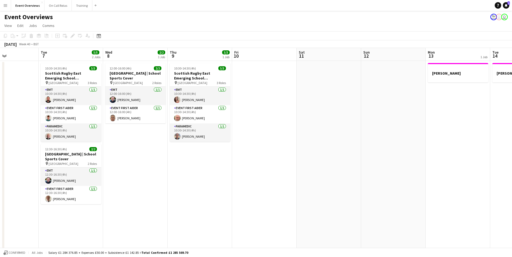
drag, startPoint x: 248, startPoint y: 154, endPoint x: 359, endPoint y: 150, distance: 111.0
click at [365, 150] on app-calendar-viewport "Sat 4 13/13 6 Jobs Sun 5 Mon 6 Tue 7 5/5 2 Jobs Wed 8 2/2 1 Job Thu 9 3/3 1 Job…" at bounding box center [256, 255] width 512 height 415
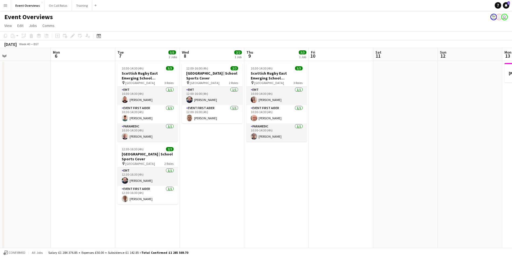
drag, startPoint x: 233, startPoint y: 172, endPoint x: 247, endPoint y: 148, distance: 27.1
click at [417, 152] on app-calendar-viewport "Fri 3 15/23 2 Jobs Sat 4 13/13 6 Jobs Sun 5 Mon 6 Tue 7 5/5 2 Jobs Wed 8 2/2 1 …" at bounding box center [256, 255] width 512 height 415
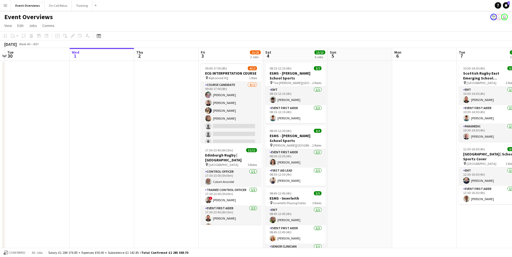
drag, startPoint x: 150, startPoint y: 147, endPoint x: 317, endPoint y: 123, distance: 169.1
click at [326, 123] on app-calendar-viewport "Sun 28 2/2 1 Job Mon 29 Tue 30 Wed 1 Thu 2 Fri 3 15/23 2 Jobs Sat 4 13/13 6 Job…" at bounding box center [256, 255] width 512 height 415
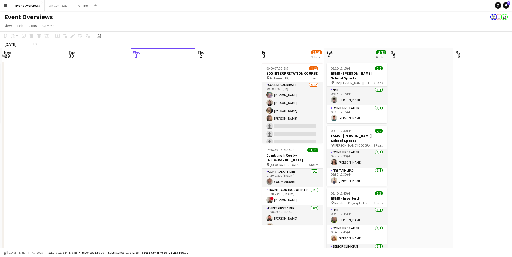
drag, startPoint x: 94, startPoint y: 138, endPoint x: 296, endPoint y: 109, distance: 203.9
click at [296, 109] on app-calendar-viewport "Sat 27 7/7 3 Jobs Sun 28 2/2 1 Job Mon 29 Tue 30 Wed 1 Thu 2 Fri 3 15/23 2 Jobs…" at bounding box center [256, 255] width 512 height 415
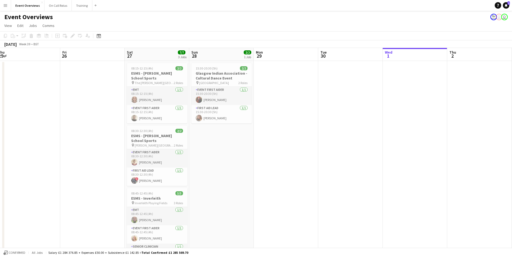
drag, startPoint x: 244, startPoint y: 113, endPoint x: 335, endPoint y: 104, distance: 92.0
click at [335, 104] on app-calendar-viewport "Tue 23 9/9 1 Job Wed 24 2/2 1 Job Thu 25 Fri 26 Sat 27 7/7 3 Jobs Sun 28 2/2 1 …" at bounding box center [256, 255] width 512 height 415
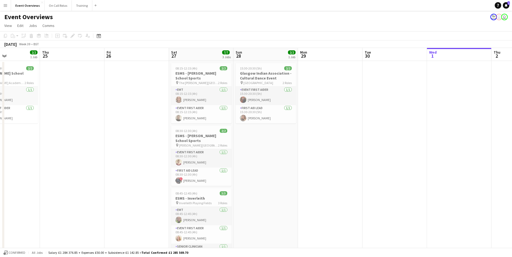
scroll to position [0, 143]
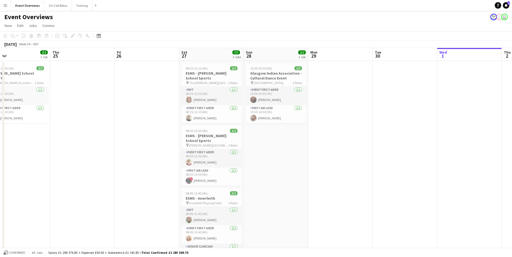
drag, startPoint x: 103, startPoint y: 134, endPoint x: 222, endPoint y: 127, distance: 119.2
click at [222, 127] on app-calendar-viewport "Mon 22 Tue 23 9/9 1 Job Wed 24 2/2 1 Job Thu 25 Fri 26 Sat 27 7/7 3 Jobs Sun 28…" at bounding box center [256, 255] width 512 height 415
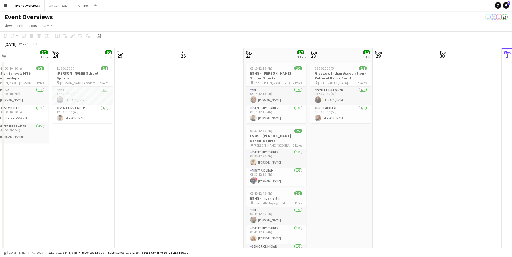
click at [152, 104] on app-date-cell at bounding box center [147, 262] width 64 height 402
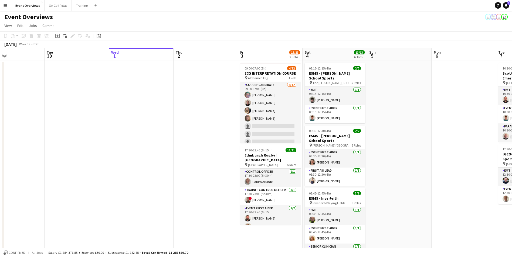
scroll to position [0, 159]
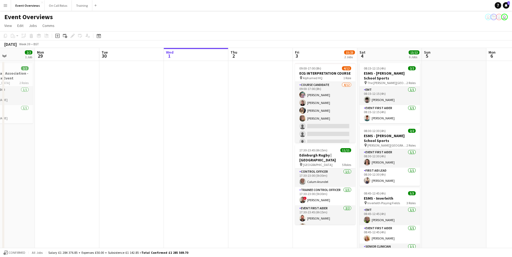
drag, startPoint x: 432, startPoint y: 136, endPoint x: 95, endPoint y: 105, distance: 338.8
click at [95, 105] on app-calendar-viewport "Fri 26 Sat 27 7/7 3 Jobs Sun 28 2/2 1 Job Mon 29 Tue 30 Wed 1 Thu 2 Fri 3 15/23…" at bounding box center [256, 255] width 512 height 415
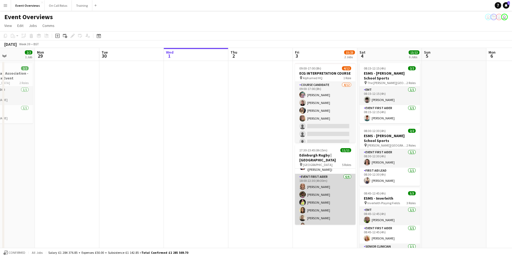
scroll to position [0, 0]
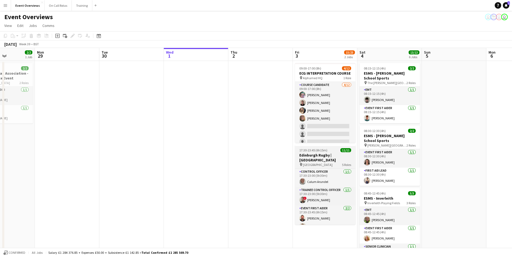
click at [334, 163] on div "pin Hive Stadium 5 Roles" at bounding box center [325, 165] width 60 height 4
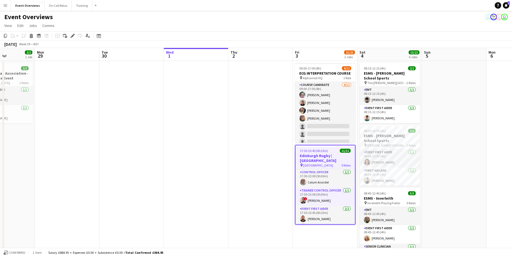
click at [261, 178] on app-date-cell at bounding box center [260, 262] width 64 height 402
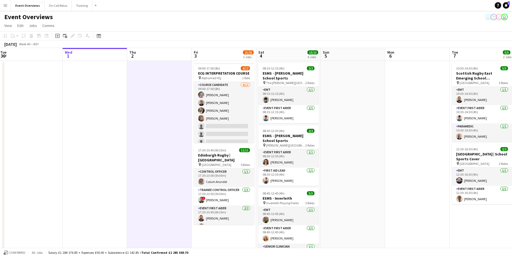
drag, startPoint x: 235, startPoint y: 205, endPoint x: 133, endPoint y: 210, distance: 101.3
click at [133, 210] on app-calendar-viewport "Sat 27 7/7 3 Jobs Sun 28 2/2 1 Job Mon 29 Tue 30 Wed 1 Thu 2 Fri 3 15/23 2 Jobs…" at bounding box center [256, 255] width 512 height 415
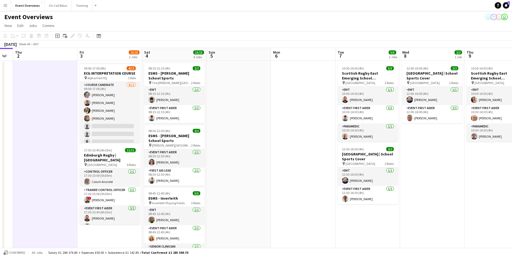
drag, startPoint x: 420, startPoint y: 214, endPoint x: 306, endPoint y: 213, distance: 114.2
click at [306, 213] on app-calendar-viewport "Mon 29 Tue 30 Wed 1 Thu 2 Fri 3 15/23 2 Jobs Sat 4 13/13 6 Jobs Sun 5 Mon 6 Tue…" at bounding box center [256, 255] width 512 height 415
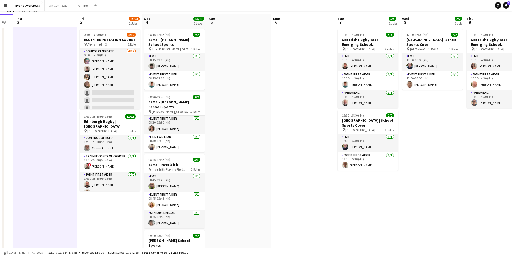
scroll to position [0, 0]
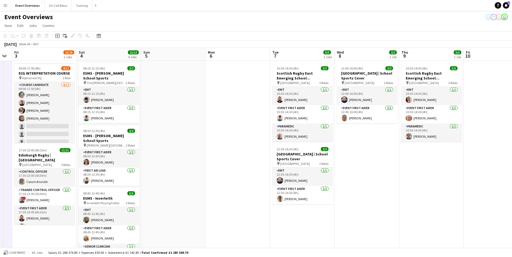
drag, startPoint x: 312, startPoint y: 128, endPoint x: 55, endPoint y: 139, distance: 257.5
click at [52, 138] on app-calendar-viewport "Tue 30 Wed 1 Thu 2 Fri 3 15/23 2 Jobs Sat 4 13/13 6 Jobs Sun 5 Mon 6 Tue 7 5/5 …" at bounding box center [256, 255] width 512 height 415
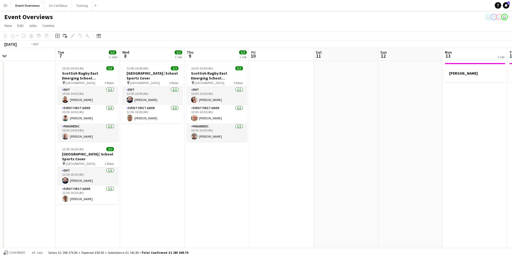
drag, startPoint x: 354, startPoint y: 180, endPoint x: 145, endPoint y: 186, distance: 209.2
click at [145, 186] on app-calendar-viewport "Fri 3 15/23 2 Jobs Sat 4 13/13 6 Jobs Sun 5 Mon 6 Tue 7 5/5 2 Jobs Wed 8 2/2 1 …" at bounding box center [256, 255] width 512 height 415
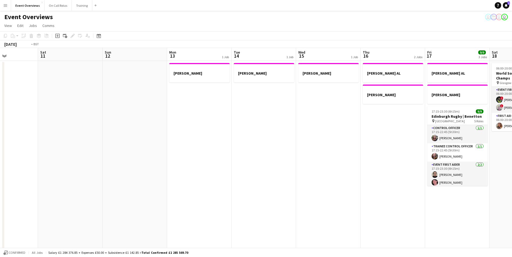
drag, startPoint x: 209, startPoint y: 169, endPoint x: 70, endPoint y: 165, distance: 139.3
click at [70, 165] on app-calendar-viewport "Wed 8 2/2 1 Job Thu 9 3/3 1 Job Fri 10 Sat 11 Sun 12 Mon 13 1 Job Tue 14 1 Job …" at bounding box center [256, 255] width 512 height 415
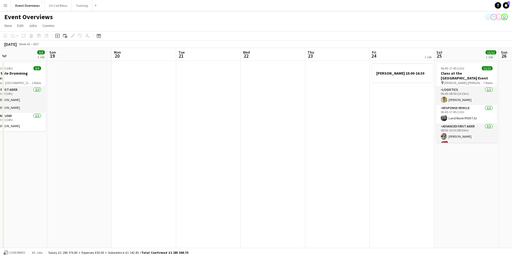
drag, startPoint x: 439, startPoint y: 168, endPoint x: 61, endPoint y: 202, distance: 379.6
click at [61, 202] on app-calendar-viewport "Wed 15 1 Job Thu 16 2 Jobs Fri 17 9/9 3 Jobs Sat 18 3/3 1 Job Sun 19 Mon 20 Tue…" at bounding box center [256, 255] width 512 height 415
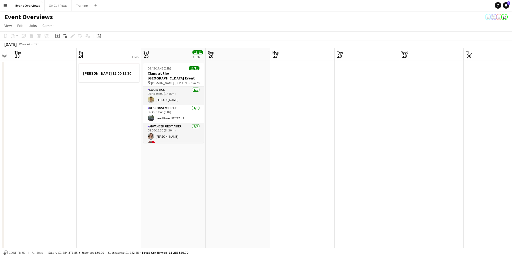
drag, startPoint x: 430, startPoint y: 203, endPoint x: 201, endPoint y: 206, distance: 228.3
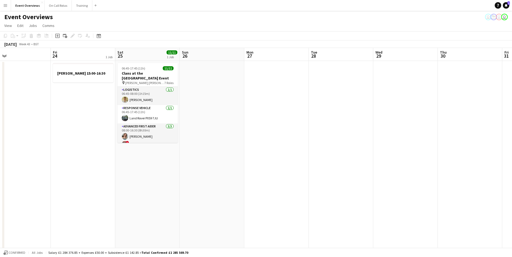
scroll to position [0, 208]
drag, startPoint x: 422, startPoint y: 199, endPoint x: 409, endPoint y: 199, distance: 13.2
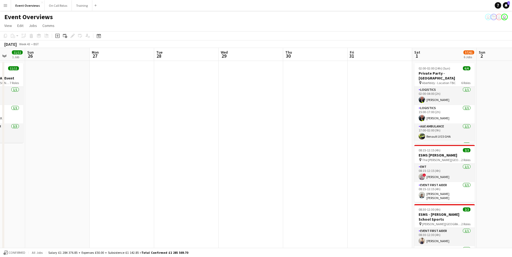
scroll to position [0, 181]
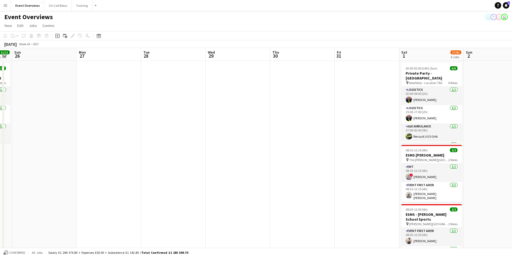
drag, startPoint x: 428, startPoint y: 160, endPoint x: 199, endPoint y: 171, distance: 228.8
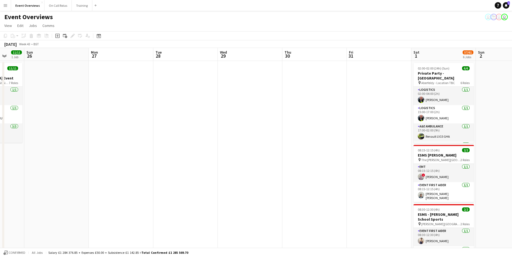
scroll to position [0, 159]
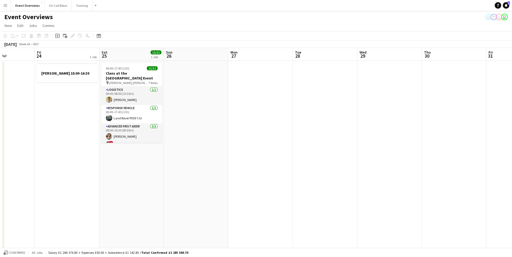
drag, startPoint x: 206, startPoint y: 165, endPoint x: 406, endPoint y: 175, distance: 199.7
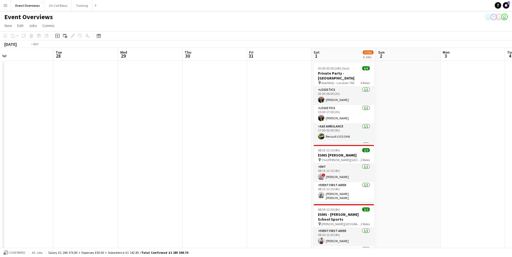
drag, startPoint x: 445, startPoint y: 179, endPoint x: 205, endPoint y: 183, distance: 239.4
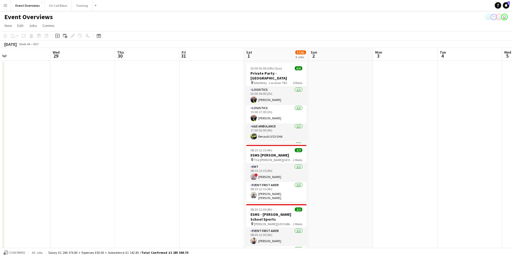
scroll to position [0, 156]
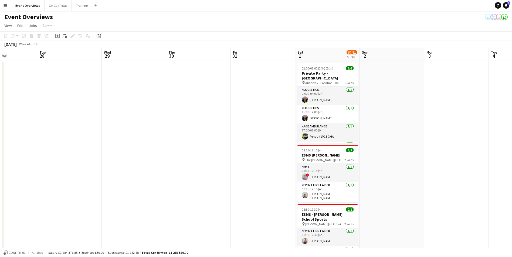
drag, startPoint x: 439, startPoint y: 185, endPoint x: 359, endPoint y: 191, distance: 80.0
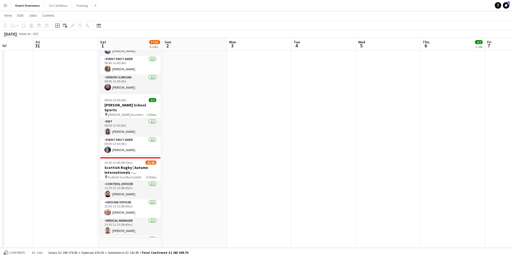
scroll to position [0, 163]
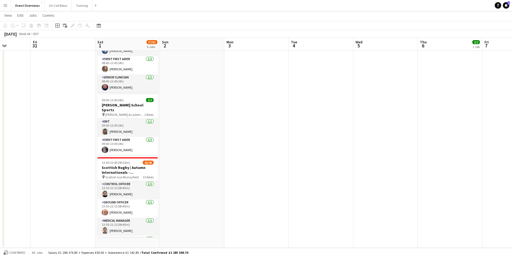
drag, startPoint x: 381, startPoint y: 189, endPoint x: 211, endPoint y: 183, distance: 169.9
click at [211, 183] on app-calendar-viewport "Tue 28 Wed 29 Thu 30 Fri 31 Sat 1 57/61 6 Jobs Sun 2 Mon 3 Tue 4 Wed 5 Thu 6 2/…" at bounding box center [256, 10] width 512 height 475
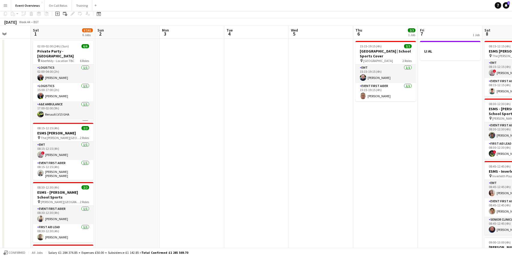
scroll to position [0, 0]
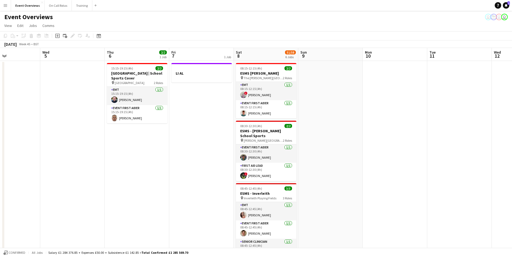
drag, startPoint x: 385, startPoint y: 173, endPoint x: 219, endPoint y: 177, distance: 166.3
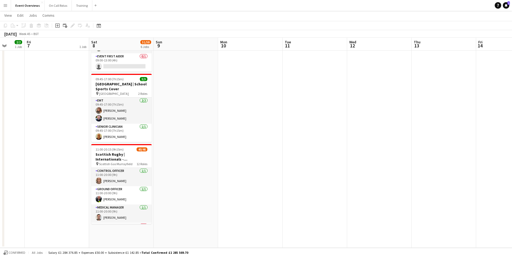
drag, startPoint x: 324, startPoint y: 176, endPoint x: 145, endPoint y: 171, distance: 179.5
click at [144, 171] on app-calendar-viewport "Mon 3 Tue 4 Wed 5 Thu 6 2/2 1 Job Fri 7 1 Job Sat 8 51/58 6 Jobs Sun 9 Mon 10 T…" at bounding box center [256, 10] width 512 height 475
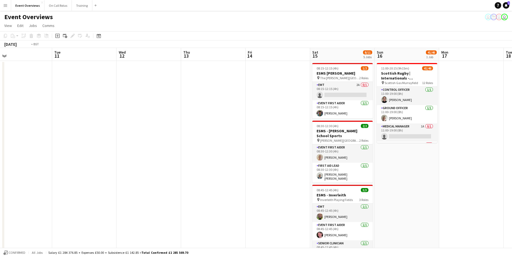
drag, startPoint x: 383, startPoint y: 163, endPoint x: 146, endPoint y: 169, distance: 237.3
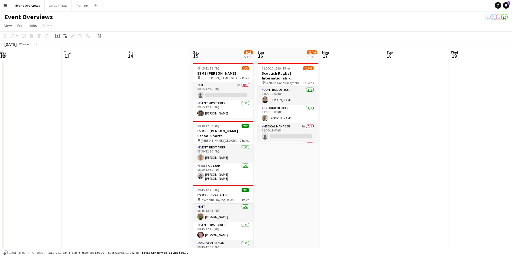
scroll to position [0, 143]
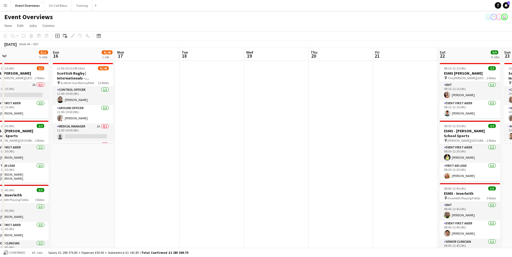
drag, startPoint x: 437, startPoint y: 139, endPoint x: 192, endPoint y: 152, distance: 245.9
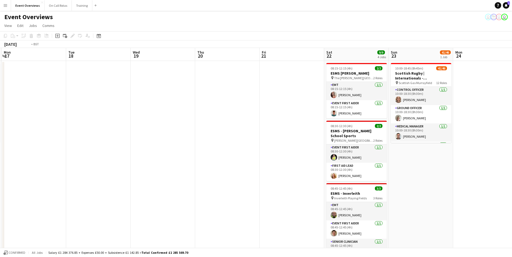
scroll to position [0, 170]
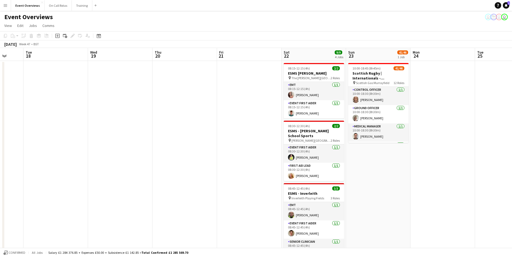
drag, startPoint x: 372, startPoint y: 196, endPoint x: 217, endPoint y: 196, distance: 155.2
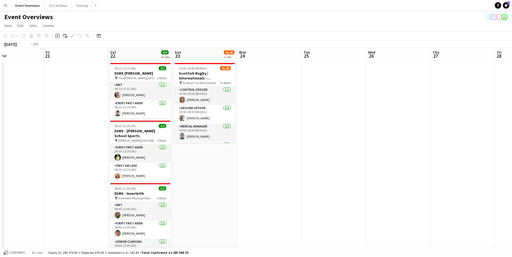
scroll to position [0, 210]
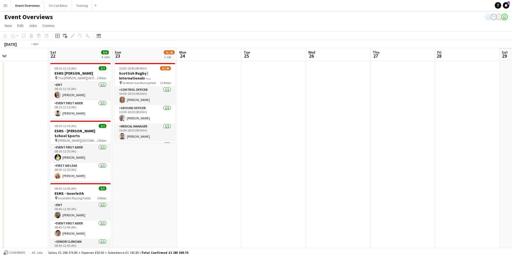
drag, startPoint x: 453, startPoint y: 175, endPoint x: 26, endPoint y: 185, distance: 427.1
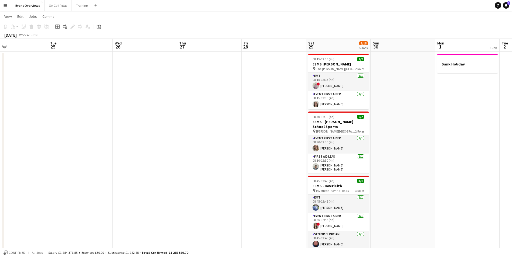
scroll to position [0, 0]
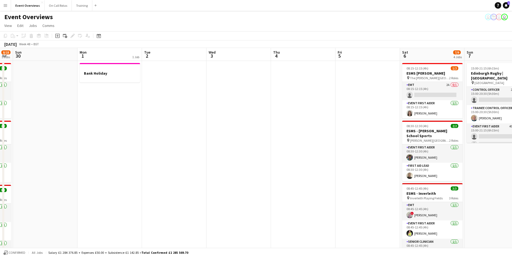
drag, startPoint x: 459, startPoint y: 166, endPoint x: 102, endPoint y: 179, distance: 357.8
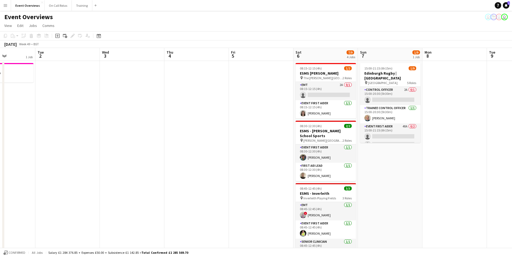
scroll to position [0, 214]
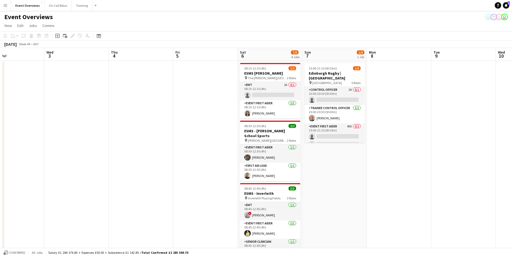
drag, startPoint x: 303, startPoint y: 173, endPoint x: 141, endPoint y: 182, distance: 162.5
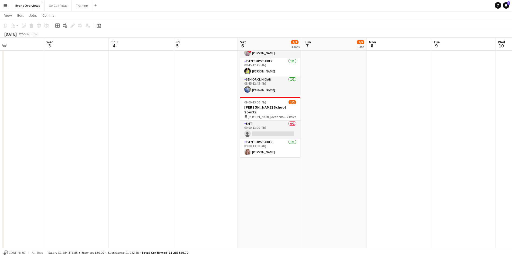
scroll to position [0, 0]
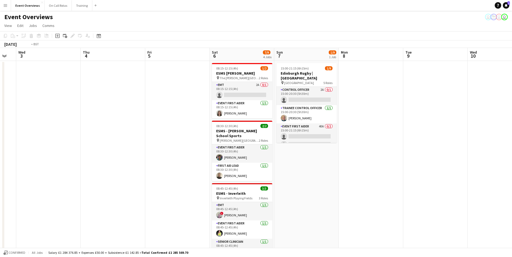
drag, startPoint x: 432, startPoint y: 170, endPoint x: 17, endPoint y: 181, distance: 415.2
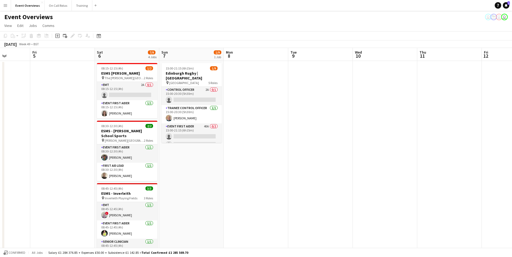
drag, startPoint x: 99, startPoint y: 178, endPoint x: 371, endPoint y: 183, distance: 272.1
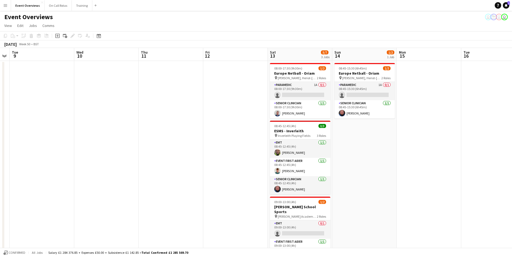
drag, startPoint x: 349, startPoint y: 138, endPoint x: 71, endPoint y: 154, distance: 279.0
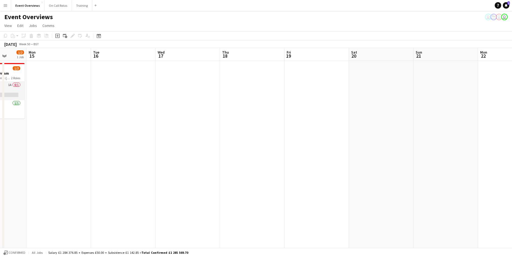
drag, startPoint x: 442, startPoint y: 161, endPoint x: 72, endPoint y: 172, distance: 370.4
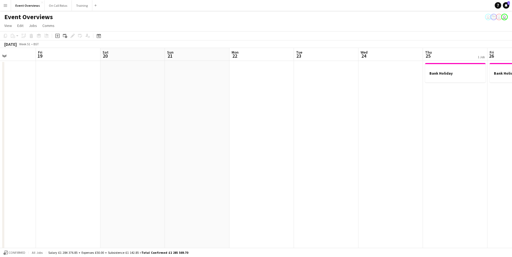
drag, startPoint x: 388, startPoint y: 159, endPoint x: 77, endPoint y: 168, distance: 311.3
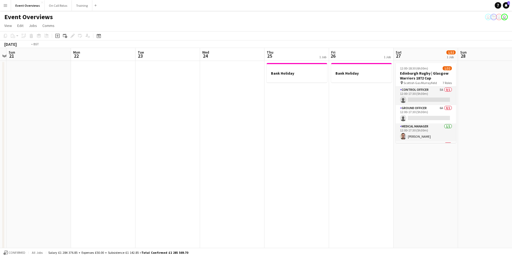
drag, startPoint x: 433, startPoint y: 156, endPoint x: 278, endPoint y: 158, distance: 154.9
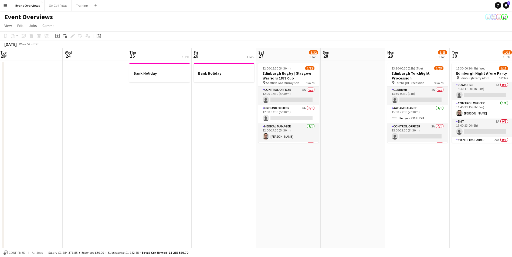
drag, startPoint x: 439, startPoint y: 121, endPoint x: 191, endPoint y: 130, distance: 248.2
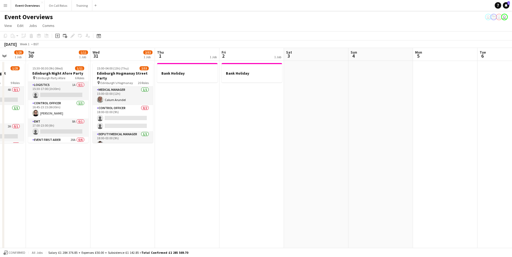
drag, startPoint x: 432, startPoint y: 130, endPoint x: 69, endPoint y: 145, distance: 363.3
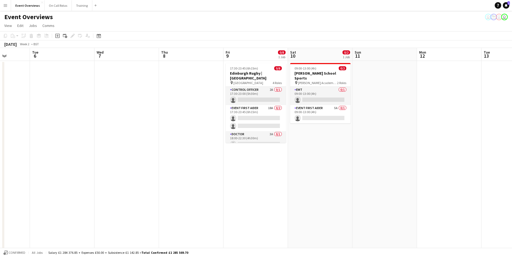
drag, startPoint x: 432, startPoint y: 137, endPoint x: 117, endPoint y: 143, distance: 315.8
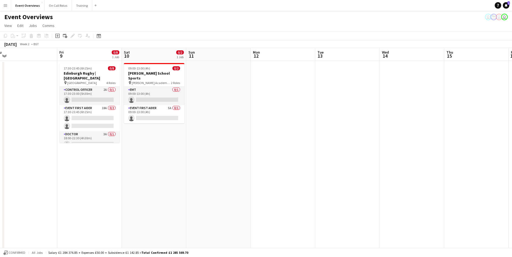
drag, startPoint x: 418, startPoint y: 134, endPoint x: 140, endPoint y: 141, distance: 278.3
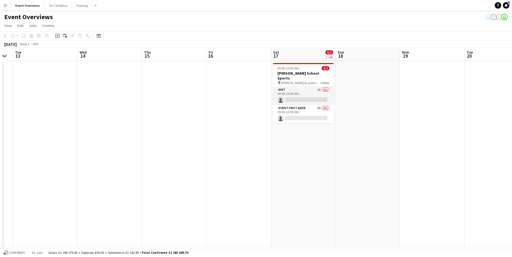
drag, startPoint x: 325, startPoint y: 136, endPoint x: 157, endPoint y: 142, distance: 167.7
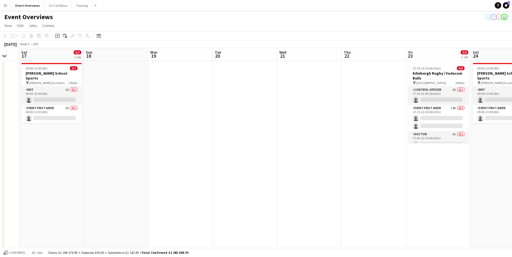
drag, startPoint x: 260, startPoint y: 137, endPoint x: 114, endPoint y: 138, distance: 145.7
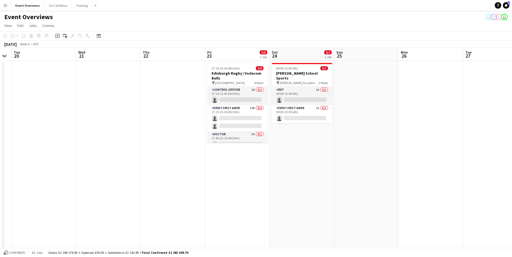
drag, startPoint x: 335, startPoint y: 134, endPoint x: 199, endPoint y: 141, distance: 136.7
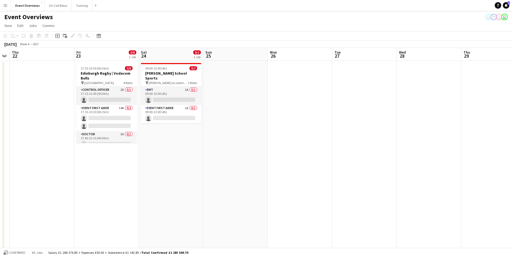
drag, startPoint x: 421, startPoint y: 136, endPoint x: 197, endPoint y: 138, distance: 224.0
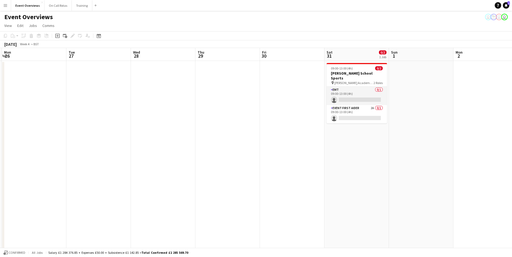
drag, startPoint x: 326, startPoint y: 134, endPoint x: 186, endPoint y: 137, distance: 140.4
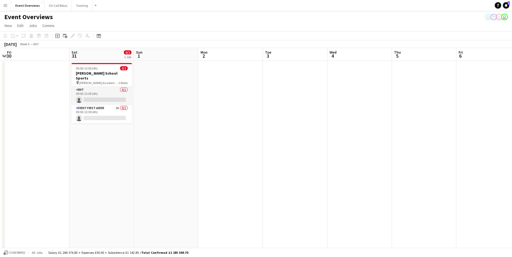
drag, startPoint x: 409, startPoint y: 135, endPoint x: 125, endPoint y: 136, distance: 284.2
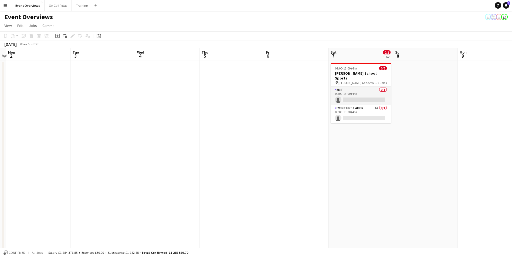
drag, startPoint x: 369, startPoint y: 131, endPoint x: 242, endPoint y: 134, distance: 127.4
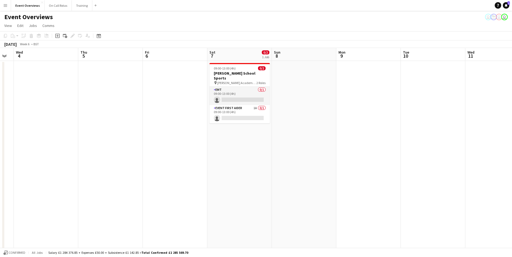
drag, startPoint x: 356, startPoint y: 132, endPoint x: 124, endPoint y: 133, distance: 232.4
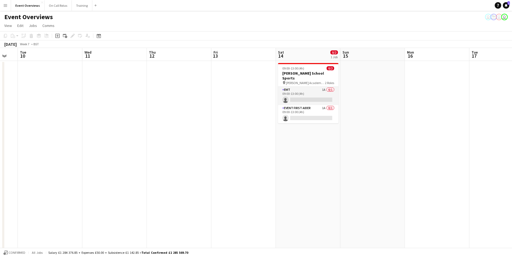
drag, startPoint x: 343, startPoint y: 131, endPoint x: 322, endPoint y: 121, distance: 23.2
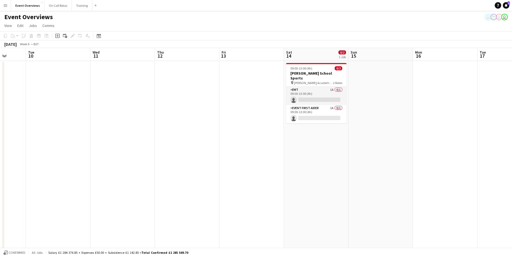
drag, startPoint x: 313, startPoint y: 123, endPoint x: 179, endPoint y: 125, distance: 133.9
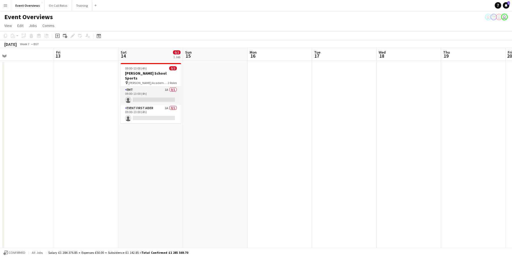
drag, startPoint x: 318, startPoint y: 124, endPoint x: 197, endPoint y: 126, distance: 121.5
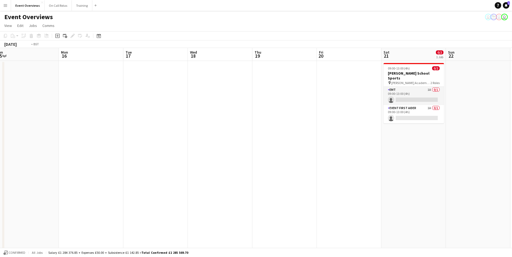
drag, startPoint x: 357, startPoint y: 126, endPoint x: 206, endPoint y: 131, distance: 151.2
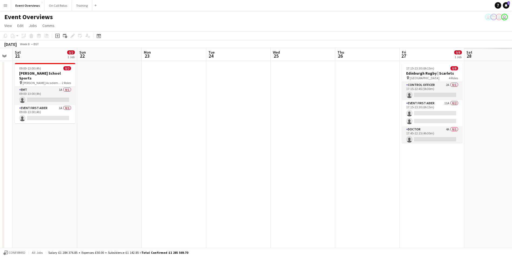
drag
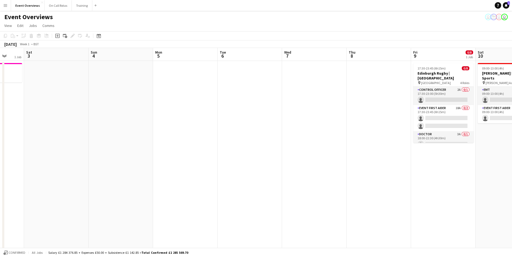
drag, startPoint x: 166, startPoint y: 111, endPoint x: 399, endPoint y: 119, distance: 233.0
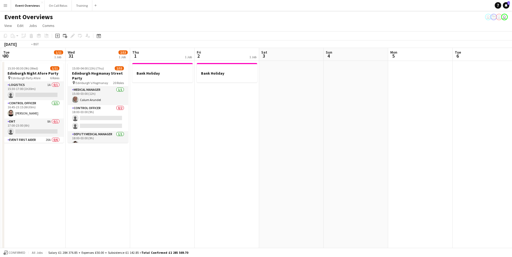
drag, startPoint x: 223, startPoint y: 113, endPoint x: 438, endPoint y: 121, distance: 214.4
drag, startPoint x: 422, startPoint y: 118, endPoint x: 123, endPoint y: 115, distance: 299.3
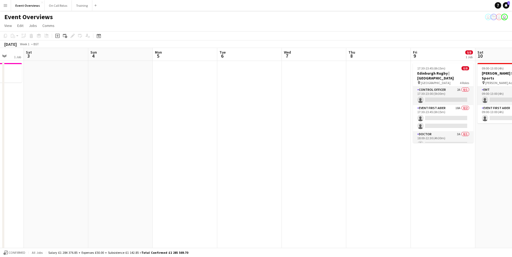
scroll to position [0, 168]
drag, startPoint x: 288, startPoint y: 119, endPoint x: 160, endPoint y: 118, distance: 127.7
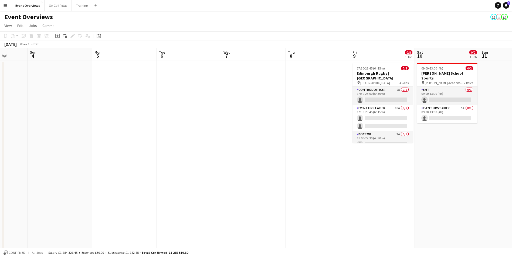
scroll to position [0, 130]
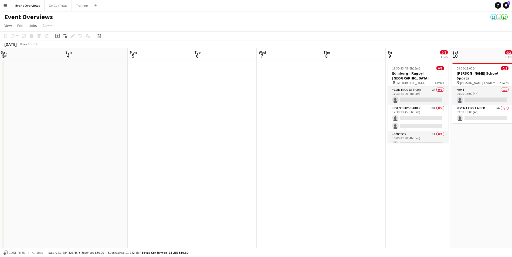
drag, startPoint x: 162, startPoint y: 136, endPoint x: 265, endPoint y: 138, distance: 102.6
click at [101, 36] on div "Date picker" at bounding box center [99, 36] width 6 height 6
click at [117, 81] on span "1" at bounding box center [114, 82] width 6 height 6
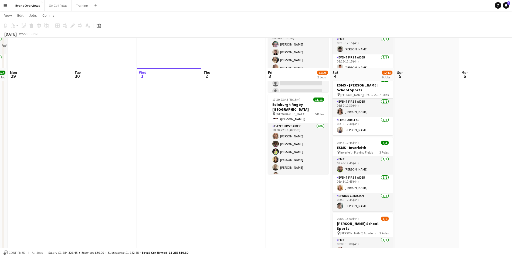
scroll to position [81, 0]
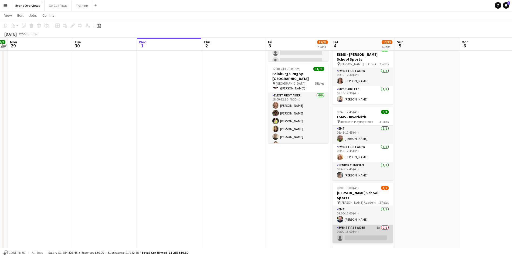
click at [367, 225] on app-card-role "Event First Aider 1A 0/1 09:00-13:00 (4h) single-neutral-actions" at bounding box center [362, 234] width 60 height 18
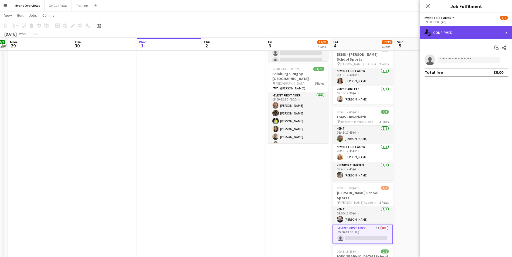
click at [454, 29] on div "single-neutral-actions-check-2 Confirmed" at bounding box center [466, 32] width 92 height 13
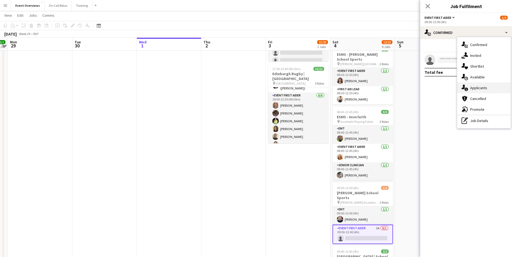
click at [471, 86] on span "Applicants" at bounding box center [478, 88] width 17 height 5
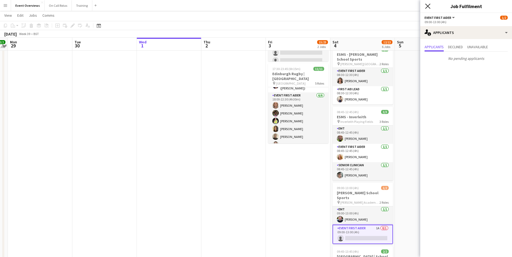
click at [427, 8] on icon "Close pop-in" at bounding box center [427, 6] width 5 height 5
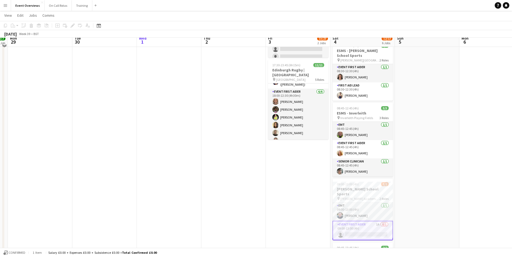
scroll to position [135, 0]
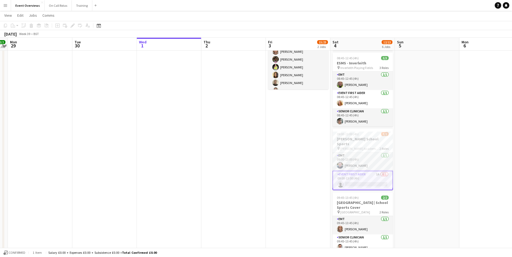
click at [420, 177] on app-date-cell at bounding box center [427, 144] width 64 height 436
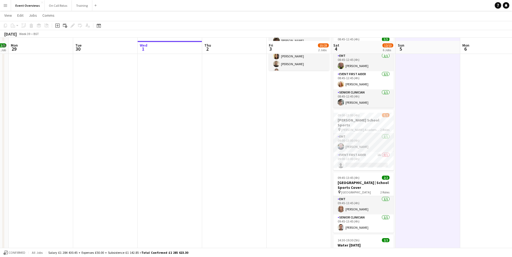
scroll to position [162, 0]
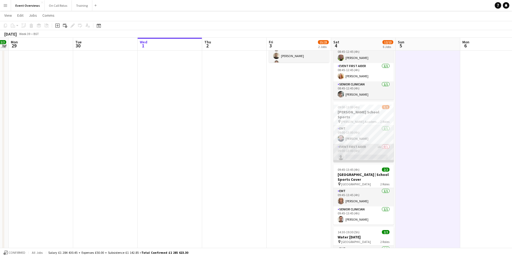
click at [361, 146] on app-card-role "Event First Aider 1A 0/1 09:00-13:00 (4h) single-neutral-actions" at bounding box center [363, 153] width 60 height 18
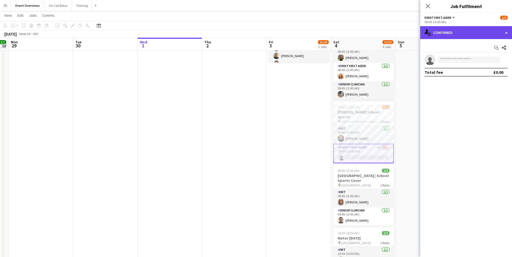
click at [447, 34] on div "single-neutral-actions-check-2 Confirmed" at bounding box center [466, 32] width 92 height 13
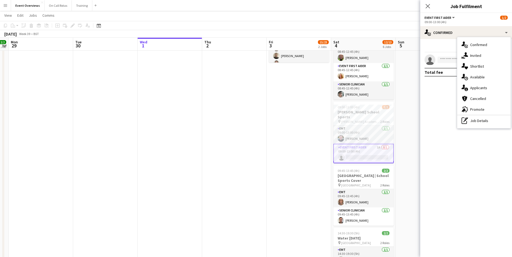
click at [475, 98] on span "Cancelled" at bounding box center [478, 98] width 16 height 5
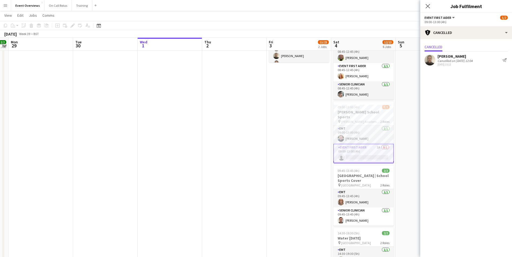
drag, startPoint x: 430, startPoint y: 5, endPoint x: 425, endPoint y: 1, distance: 6.9
click at [429, 5] on icon "Close pop-in" at bounding box center [428, 6] width 4 height 4
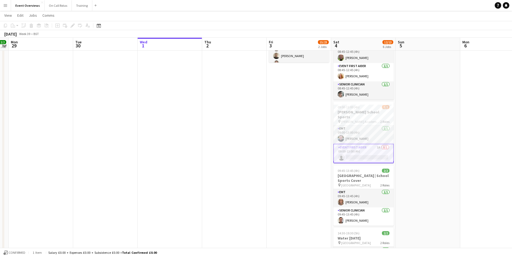
click at [311, 152] on app-date-cell "09:00-17:00 (8h) 4/12 ECG INTERPRETATION COURSE pin Alphamed HQ 1 Role Course C…" at bounding box center [299, 117] width 64 height 436
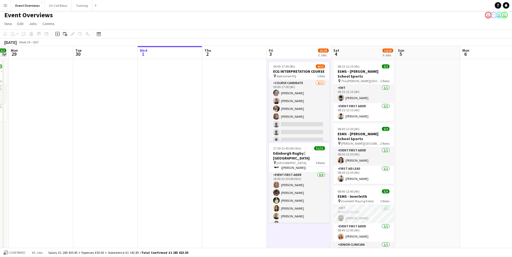
scroll to position [0, 0]
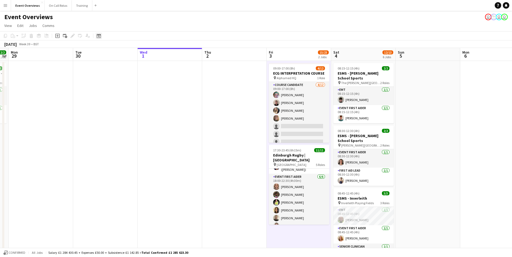
click at [97, 37] on icon "Date picker" at bounding box center [99, 36] width 4 height 4
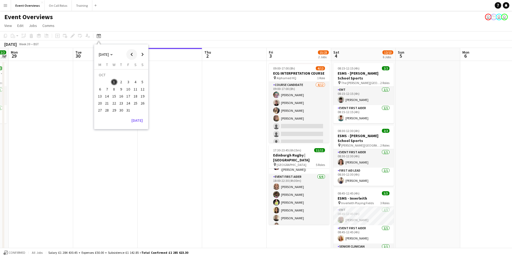
click at [133, 54] on span "Previous month" at bounding box center [131, 54] width 11 height 11
click at [128, 88] on span "15" at bounding box center [128, 90] width 6 height 6
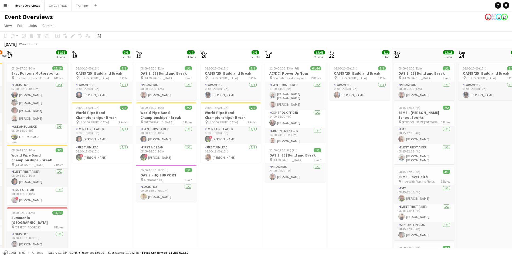
scroll to position [0, 217]
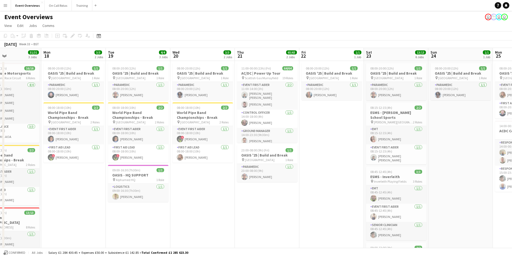
drag, startPoint x: 356, startPoint y: 184, endPoint x: 67, endPoint y: 168, distance: 289.4
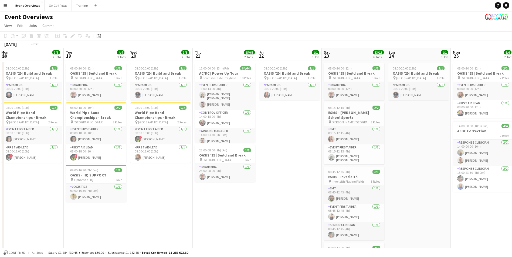
scroll to position [0, 196]
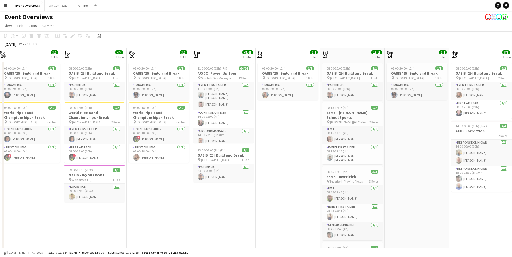
drag, startPoint x: 325, startPoint y: 140, endPoint x: 281, endPoint y: 138, distance: 43.7
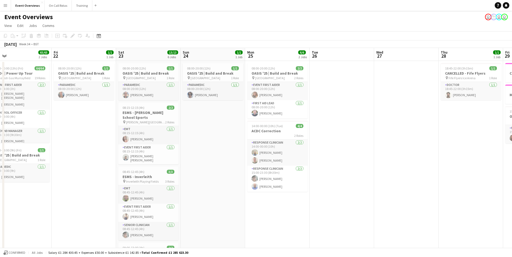
drag, startPoint x: 403, startPoint y: 174, endPoint x: 199, endPoint y: 159, distance: 204.5
click at [98, 35] on icon at bounding box center [99, 36] width 4 height 4
click at [137, 55] on span "Next month" at bounding box center [142, 54] width 11 height 11
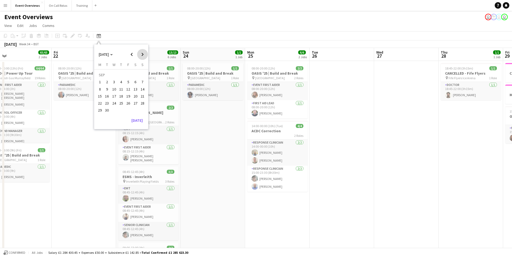
click at [141, 56] on span "Next month" at bounding box center [142, 54] width 11 height 11
click at [115, 81] on span "1" at bounding box center [114, 82] width 6 height 6
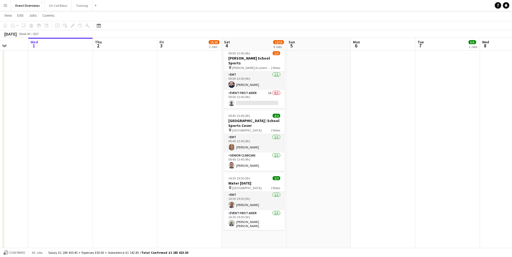
scroll to position [0, 215]
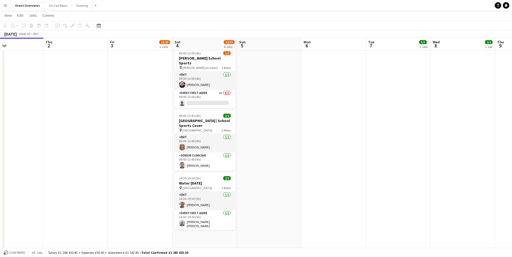
drag, startPoint x: 421, startPoint y: 172, endPoint x: 70, endPoint y: 169, distance: 351.4
click at [70, 169] on app-calendar-viewport "Sun 28 2/2 1 Job Mon 29 Tue 30 Wed 1 Thu 2 Fri 3 15/23 2 Jobs Sat 4 12/13 6 Job…" at bounding box center [256, 44] width 512 height 478
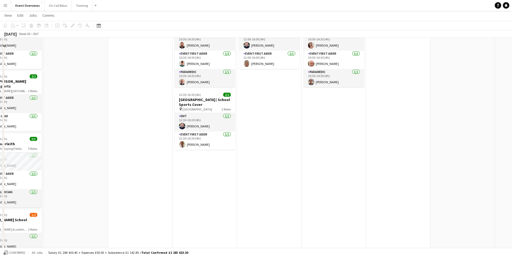
scroll to position [0, 0]
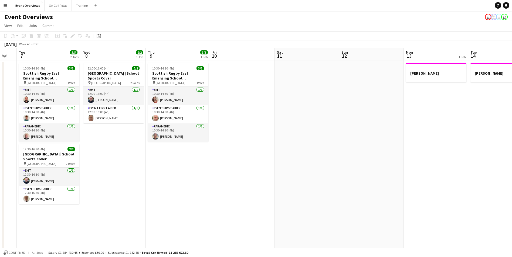
drag, startPoint x: 394, startPoint y: 135, endPoint x: 110, endPoint y: 153, distance: 285.3
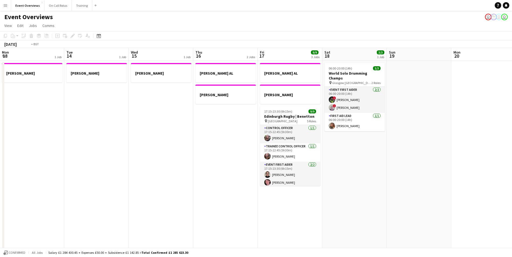
scroll to position [0, 207]
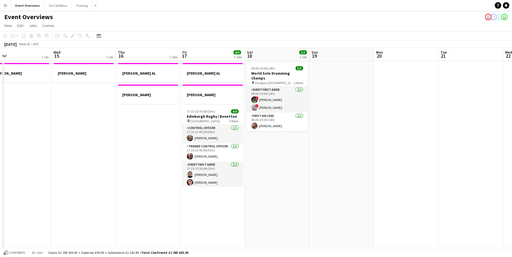
drag, startPoint x: 412, startPoint y: 144, endPoint x: 88, endPoint y: 147, distance: 323.9
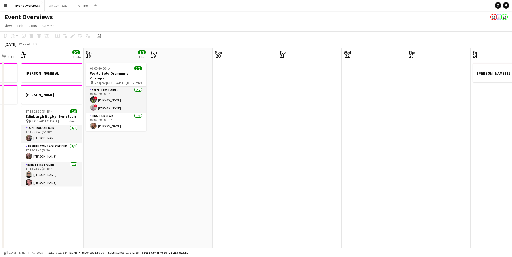
scroll to position [0, 203]
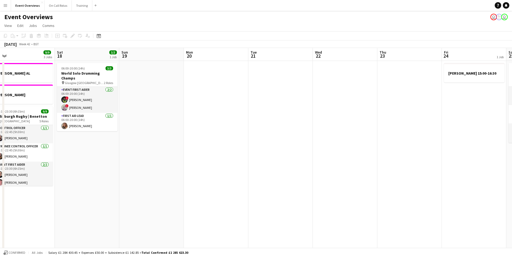
drag, startPoint x: 380, startPoint y: 163, endPoint x: 125, endPoint y: 192, distance: 255.9
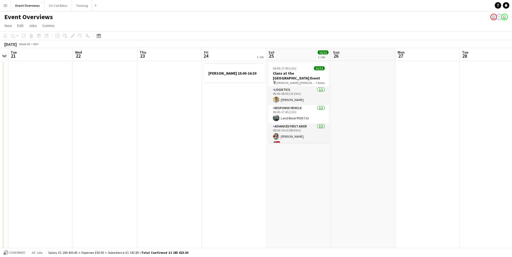
scroll to position [0, 163]
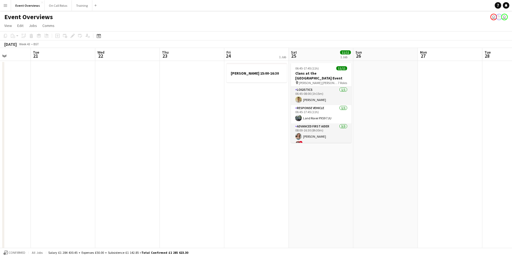
drag, startPoint x: 274, startPoint y: 166, endPoint x: 56, endPoint y: 172, distance: 217.6
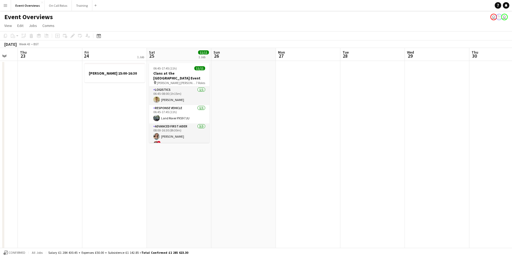
scroll to position [0, 182]
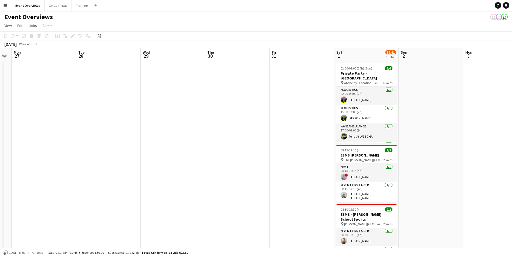
drag, startPoint x: 433, startPoint y: 146, endPoint x: 91, endPoint y: 148, distance: 341.7
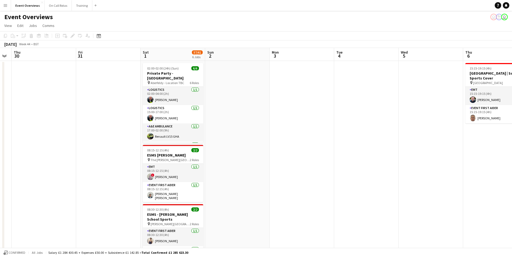
scroll to position [0, 162]
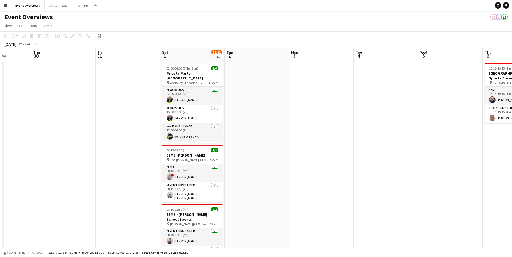
drag, startPoint x: 406, startPoint y: 127, endPoint x: 82, endPoint y: 147, distance: 325.3
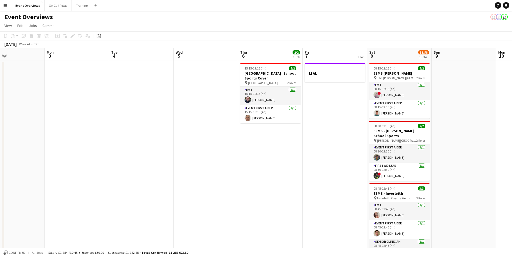
scroll to position [0, 168]
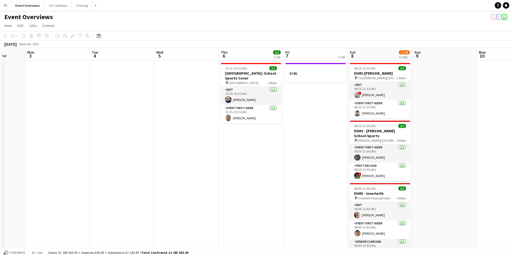
drag, startPoint x: 370, startPoint y: 123, endPoint x: 300, endPoint y: 129, distance: 70.8
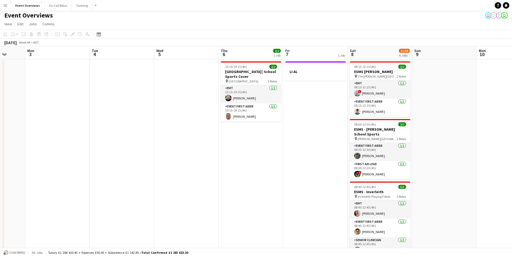
scroll to position [0, 0]
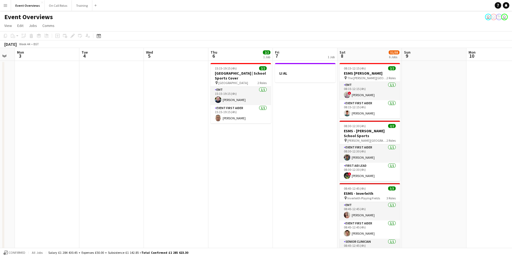
drag, startPoint x: 59, startPoint y: 171, endPoint x: 288, endPoint y: 136, distance: 231.0
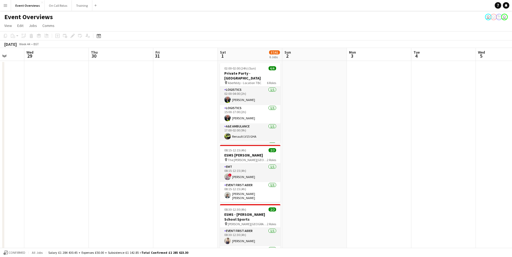
scroll to position [0, 168]
drag, startPoint x: 155, startPoint y: 134, endPoint x: 186, endPoint y: 133, distance: 31.3
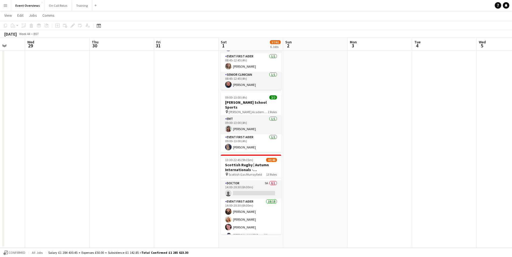
scroll to position [27, 0]
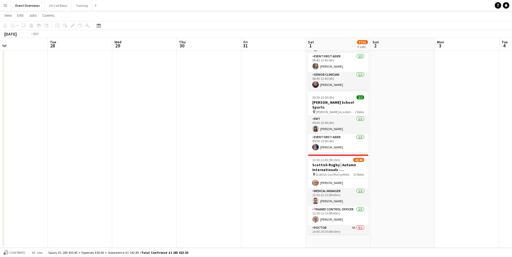
drag, startPoint x: 154, startPoint y: 174, endPoint x: 294, endPoint y: 172, distance: 139.8
click at [433, 220] on app-calendar-viewport "Sat 25 11/11 1 Job Sun 26 Mon 27 Tue 28 Wed 29 Thu 30 Fri 31 Sat 1 57/61 6 Jobs…" at bounding box center [256, 10] width 512 height 478
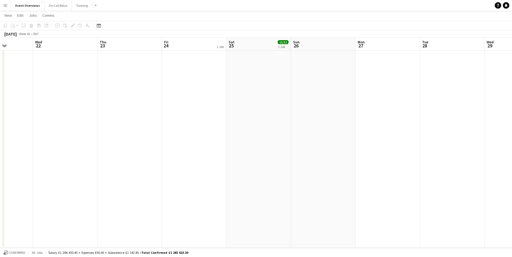
drag, startPoint x: 358, startPoint y: 163, endPoint x: 254, endPoint y: 141, distance: 106.0
click at [401, 173] on app-calendar-viewport "Sun 19 Mon 20 Tue 21 Wed 22 Thu 23 Fri 24 1 Job Sat 25 11/11 1 Job Sun 26 Mon 2…" at bounding box center [256, 10] width 512 height 478
drag, startPoint x: 390, startPoint y: 160, endPoint x: 403, endPoint y: 168, distance: 14.9
click at [404, 168] on app-calendar-viewport "Fri 17 9/9 3 Jobs Sat 18 3/3 1 Job Sun 19 Mon 20 Tue 21 Wed 22 Thu 23 Fri 24 1 …" at bounding box center [256, 10] width 512 height 478
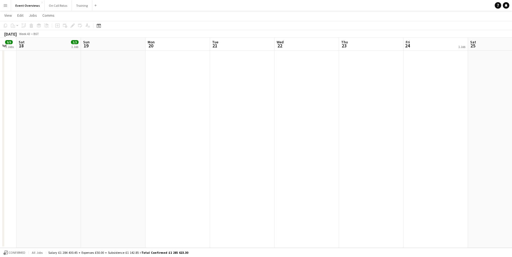
drag, startPoint x: 204, startPoint y: 137, endPoint x: 338, endPoint y: 160, distance: 135.6
click at [344, 160] on app-calendar-viewport "Thu 16 2 Jobs Fri 17 9/9 3 Jobs Sat 18 3/3 1 Job Sun 19 Mon 20 Tue 21 Wed 22 Th…" at bounding box center [256, 10] width 512 height 478
click at [324, 154] on app-date-cell at bounding box center [318, 29] width 64 height 438
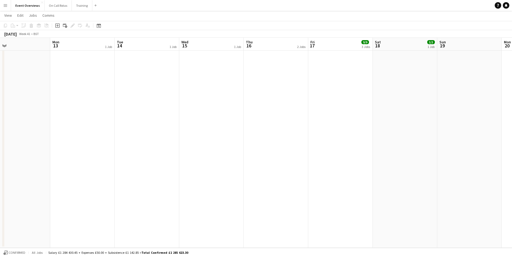
drag, startPoint x: 159, startPoint y: 130, endPoint x: 352, endPoint y: 179, distance: 198.7
click at [382, 185] on app-calendar-viewport "Fri 10 Sat 11 Sun 12 Mon 13 1 Job Tue 14 1 Job Wed 15 1 Job Thu 16 2 Jobs Fri 1…" at bounding box center [256, 10] width 512 height 478
click at [362, 169] on app-calendar-viewport "Fri 10 Sat 11 Sun 12 Mon 13 1 Job Tue 14 1 Job Wed 15 1 Job Thu 16 2 Jobs Fri 1…" at bounding box center [256, 10] width 512 height 478
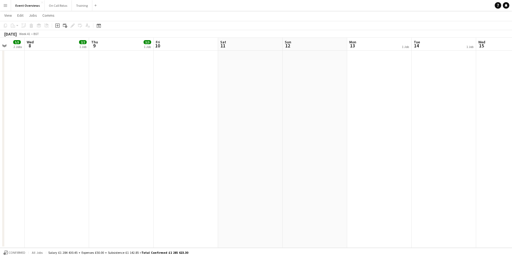
drag, startPoint x: 154, startPoint y: 116, endPoint x: 331, endPoint y: 149, distance: 180.0
click at [331, 149] on app-calendar-viewport "Sun 5 Mon 6 Tue 7 5/5 2 Jobs Wed 8 2/2 1 Job Thu 9 3/3 1 Job Fri 10 Sat 11 Sun …" at bounding box center [256, 10] width 512 height 478
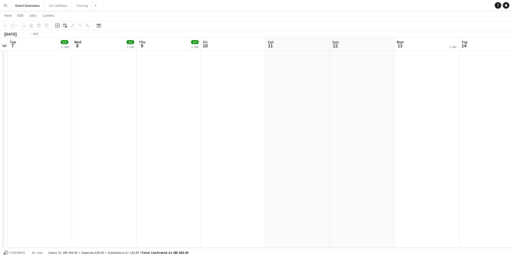
scroll to position [0, 164]
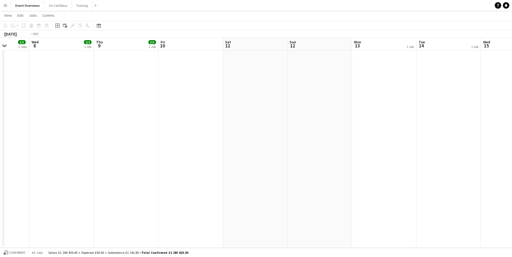
drag, startPoint x: 107, startPoint y: 101, endPoint x: 305, endPoint y: 125, distance: 199.7
click at [305, 125] on app-calendar-viewport "Sun 5 Mon 6 Tue 7 5/5 2 Jobs Wed 8 2/2 1 Job Thu 9 3/3 1 Job Fri 10 Sat 11 Sun …" at bounding box center [256, 10] width 512 height 478
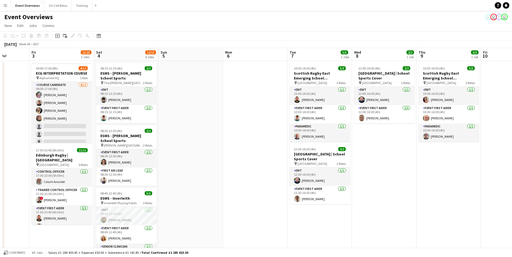
scroll to position [0, 126]
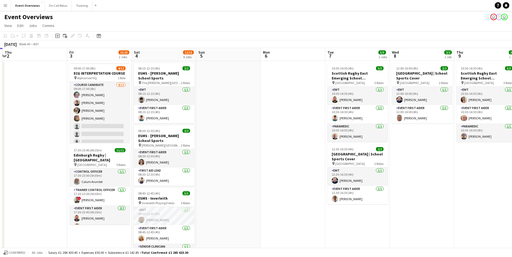
drag, startPoint x: 127, startPoint y: 117, endPoint x: 294, endPoint y: 129, distance: 167.2
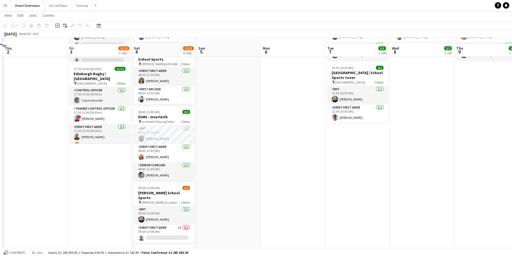
scroll to position [108, 0]
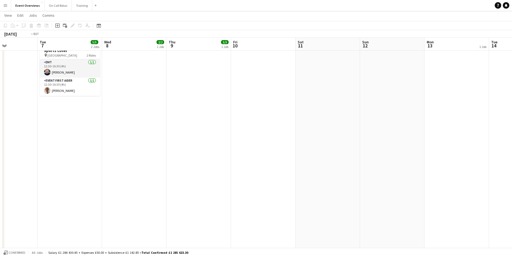
drag, startPoint x: 153, startPoint y: 187, endPoint x: 75, endPoint y: 157, distance: 83.6
click at [0, 184] on html "Menu Boards Boards Boards All jobs Status Workforce Workforce My Workforce Recr…" at bounding box center [256, 146] width 512 height 508
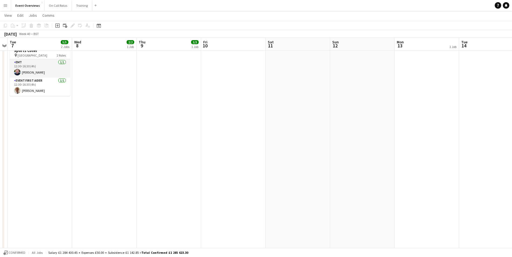
drag, startPoint x: 323, startPoint y: 114, endPoint x: 120, endPoint y: 121, distance: 203.3
click at [40, 134] on app-calendar-viewport "Sat 4 12/13 6 Jobs Sun 5 Mon 6 Tue 7 5/5 2 Jobs Wed 8 2/2 1 Job Thu 9 3/3 1 Job…" at bounding box center [256, 152] width 512 height 478
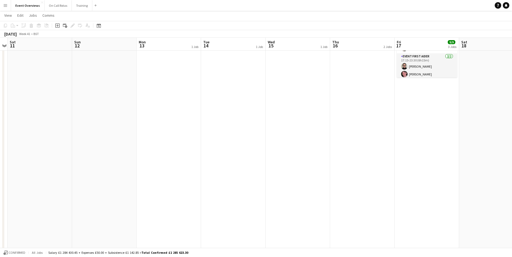
scroll to position [0, 176]
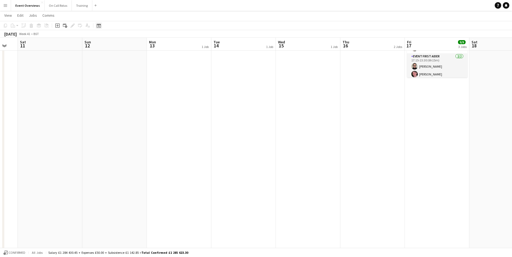
click at [99, 26] on icon "Date picker" at bounding box center [99, 25] width 4 height 4
click at [142, 45] on span "Next month" at bounding box center [142, 44] width 11 height 11
click at [127, 74] on span "9" at bounding box center [128, 73] width 6 height 6
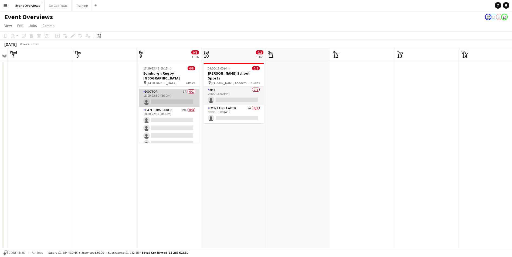
scroll to position [44, 0]
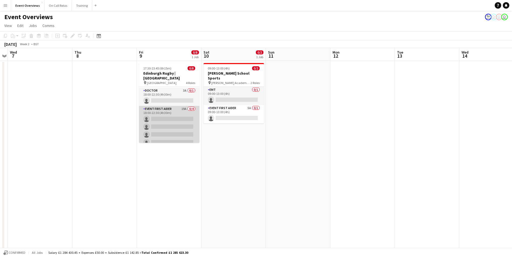
click at [169, 111] on app-card-role "Event First Aider 19A 0/4 18:00-22:30 (4h30m) single-neutral-actions single-neu…" at bounding box center [169, 127] width 60 height 42
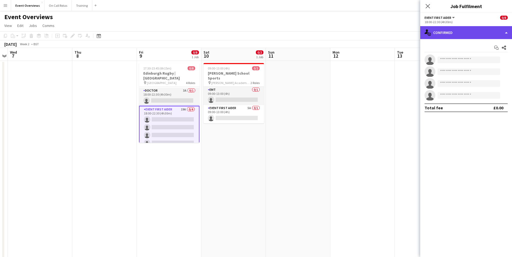
click at [468, 35] on div "single-neutral-actions-check-2 Confirmed" at bounding box center [466, 32] width 92 height 13
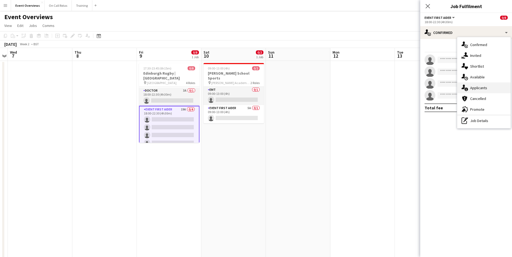
click at [477, 85] on div "single-neutral-actions-information Applicants" at bounding box center [483, 88] width 53 height 11
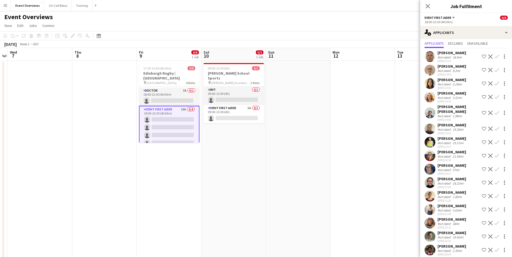
scroll to position [0, 0]
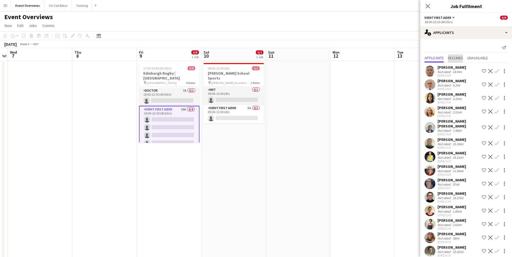
click at [463, 57] on span "Declined" at bounding box center [455, 58] width 15 height 4
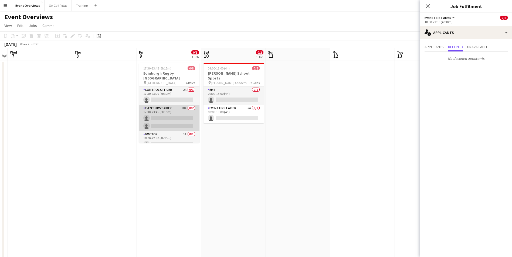
click at [156, 110] on app-card-role "Event First Aider 18A 0/2 17:30-23:45 (6h15m) single-neutral-actions single-neu…" at bounding box center [169, 118] width 60 height 26
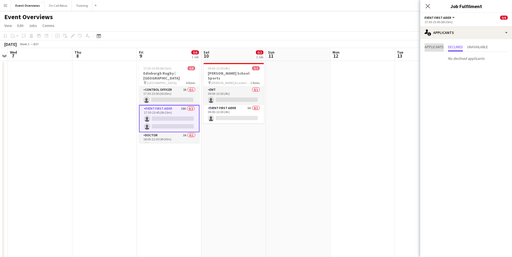
click at [431, 45] on span "Applicants" at bounding box center [434, 47] width 19 height 4
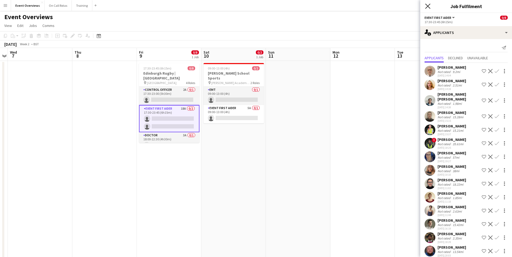
click at [429, 4] on icon "Close pop-in" at bounding box center [427, 6] width 5 height 5
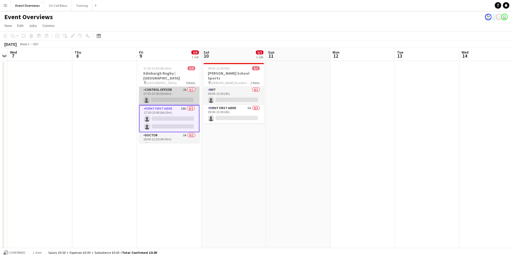
click at [164, 88] on app-card-role "Control Officer 2A 0/1 17:30-23:00 (5h30m) single-neutral-actions" at bounding box center [169, 96] width 60 height 18
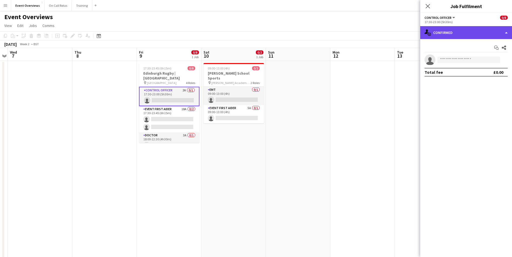
click at [456, 28] on div "single-neutral-actions-check-2 Confirmed" at bounding box center [466, 32] width 92 height 13
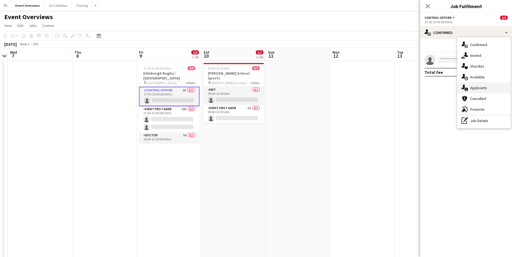
click at [473, 90] on span "Applicants" at bounding box center [478, 88] width 17 height 5
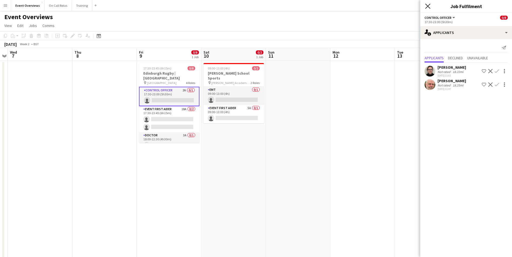
click at [427, 7] on icon at bounding box center [427, 6] width 5 height 5
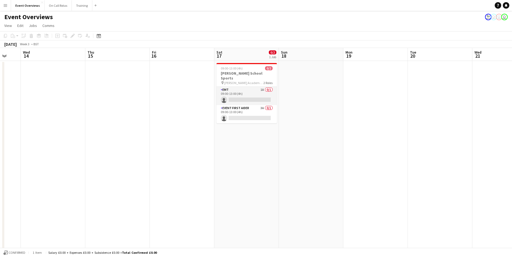
drag, startPoint x: 457, startPoint y: 100, endPoint x: 19, endPoint y: 161, distance: 442.8
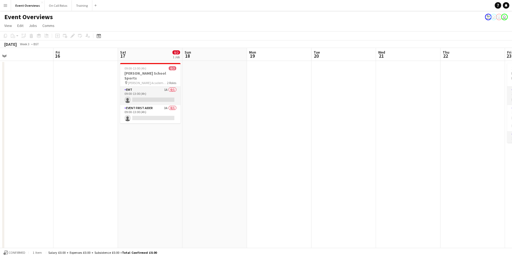
drag, startPoint x: 245, startPoint y: 128, endPoint x: 0, endPoint y: 174, distance: 248.8
click at [0, 175] on html "Menu Boards Boards Boards All jobs Status Workforce Workforce My Workforce Recr…" at bounding box center [256, 254] width 512 height 508
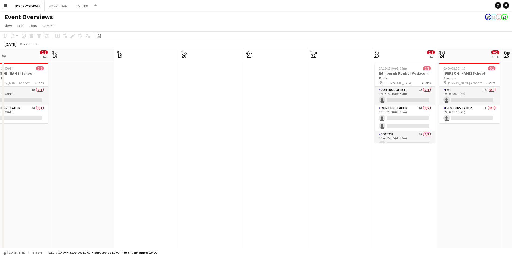
scroll to position [0, 179]
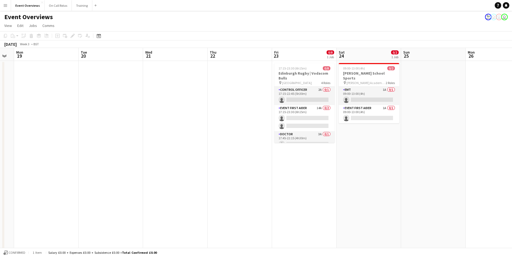
drag, startPoint x: 250, startPoint y: 130, endPoint x: 164, endPoint y: 140, distance: 87.4
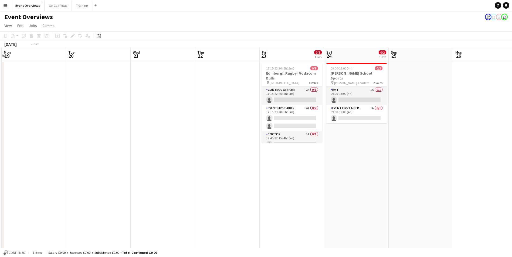
drag, startPoint x: 447, startPoint y: 127, endPoint x: 102, endPoint y: 162, distance: 347.0
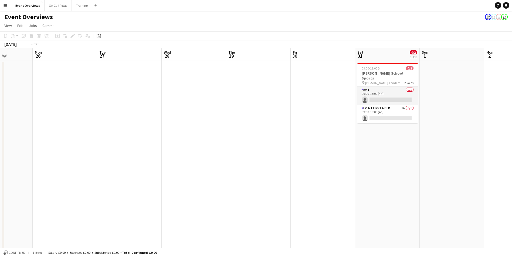
drag, startPoint x: 410, startPoint y: 117, endPoint x: 170, endPoint y: 141, distance: 241.7
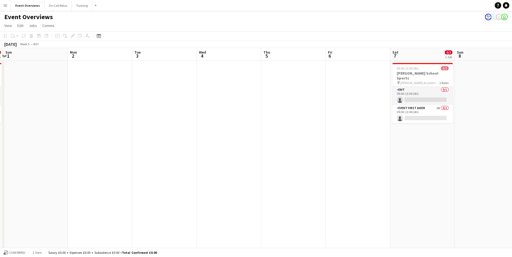
drag, startPoint x: 328, startPoint y: 128, endPoint x: 164, endPoint y: 131, distance: 164.1
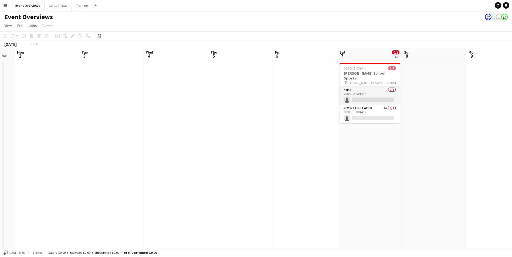
drag, startPoint x: 371, startPoint y: 103, endPoint x: 107, endPoint y: 131, distance: 266.0
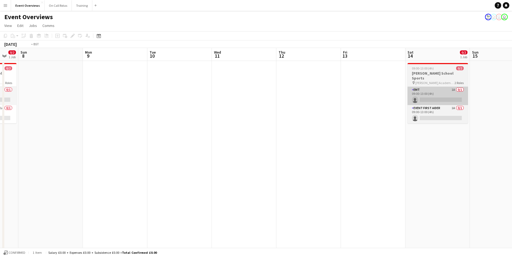
drag, startPoint x: 316, startPoint y: 99, endPoint x: 306, endPoint y: 99, distance: 9.7
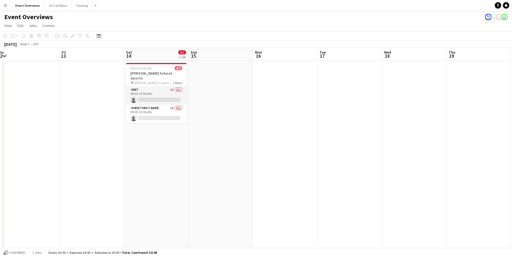
drag, startPoint x: 302, startPoint y: 99, endPoint x: 392, endPoint y: 83, distance: 91.1
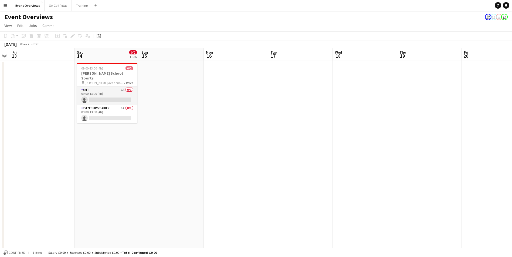
drag, startPoint x: 418, startPoint y: 80, endPoint x: 319, endPoint y: 98, distance: 100.9
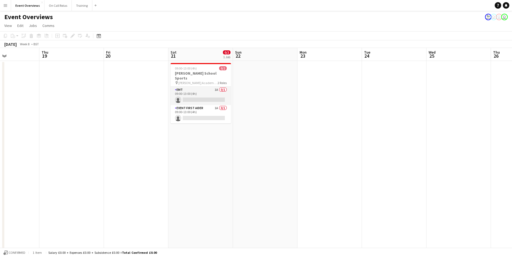
drag, startPoint x: 302, startPoint y: 98, endPoint x: 106, endPoint y: 121, distance: 197.6
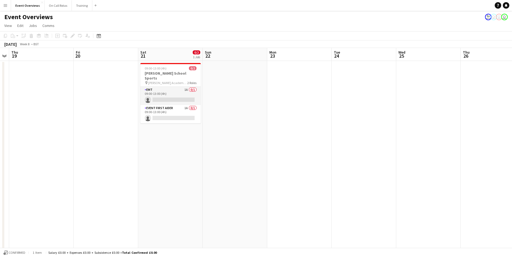
drag, startPoint x: 404, startPoint y: 86, endPoint x: 218, endPoint y: 109, distance: 187.4
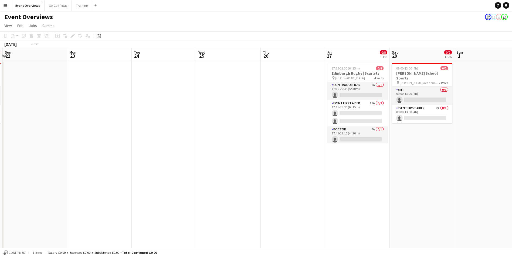
drag, startPoint x: 429, startPoint y: 126, endPoint x: 62, endPoint y: 140, distance: 367.3
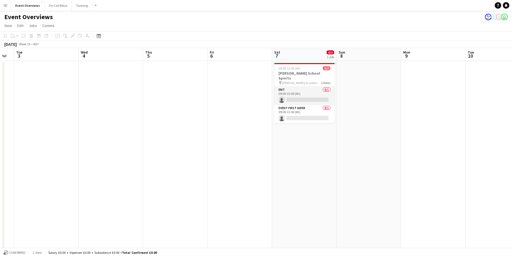
drag, startPoint x: 162, startPoint y: 120, endPoint x: 172, endPoint y: 107, distance: 16.0
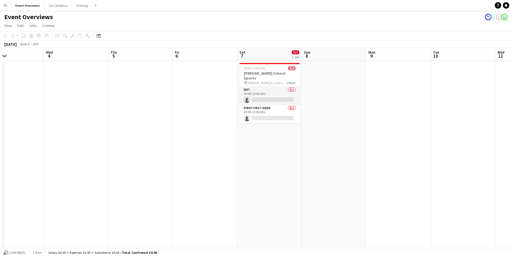
drag, startPoint x: 218, startPoint y: 104, endPoint x: 249, endPoint y: 97, distance: 31.9
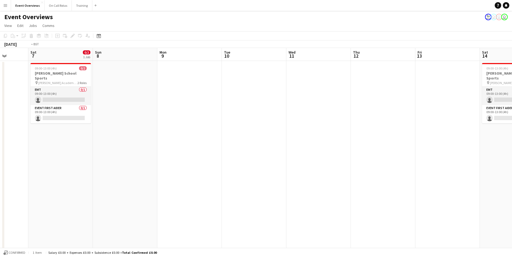
drag, startPoint x: 159, startPoint y: 107, endPoint x: 211, endPoint y: 97, distance: 52.0
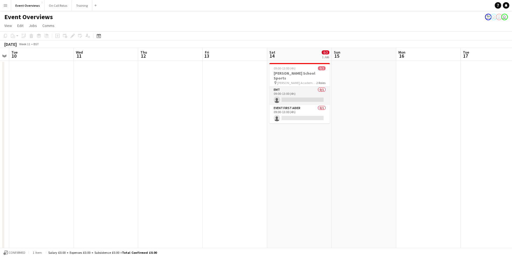
drag, startPoint x: 218, startPoint y: 90, endPoint x: 144, endPoint y: 100, distance: 74.7
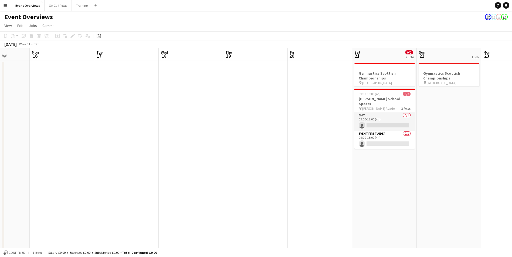
drag, startPoint x: 266, startPoint y: 94, endPoint x: 187, endPoint y: 100, distance: 79.5
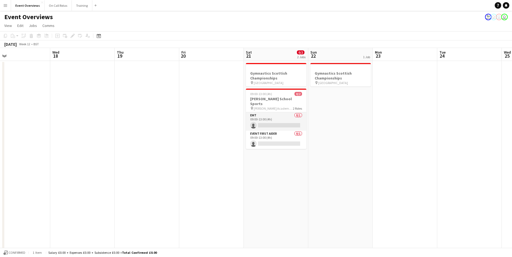
scroll to position [0, 209]
drag, startPoint x: 315, startPoint y: 84, endPoint x: 205, endPoint y: 96, distance: 111.0
drag, startPoint x: 170, startPoint y: 157, endPoint x: 276, endPoint y: 141, distance: 106.9
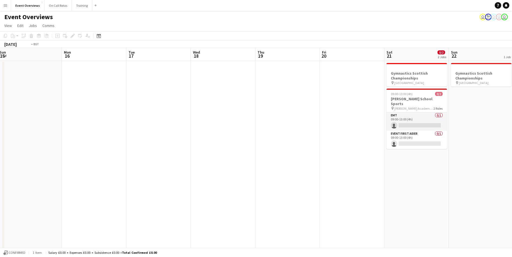
scroll to position [0, 168]
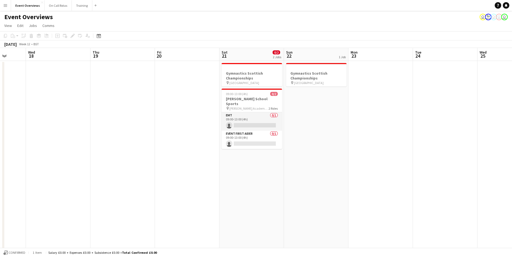
drag, startPoint x: 186, startPoint y: 155, endPoint x: -1, endPoint y: 182, distance: 189.5
click at [0, 182] on html "Menu Boards Boards Boards All jobs Status Workforce Workforce My Workforce Recr…" at bounding box center [256, 254] width 512 height 508
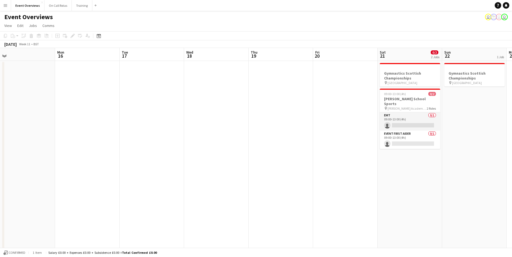
drag, startPoint x: 120, startPoint y: 107, endPoint x: 191, endPoint y: 117, distance: 71.1
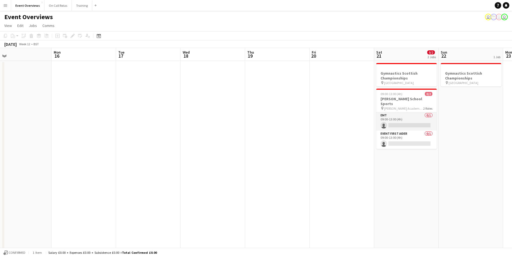
drag, startPoint x: 144, startPoint y: 123, endPoint x: 320, endPoint y: 114, distance: 175.9
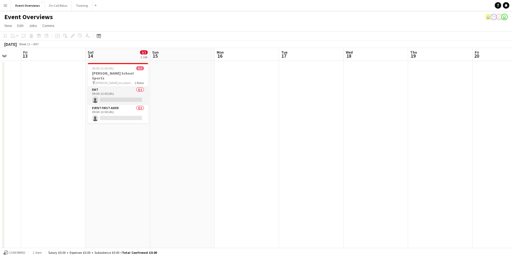
drag, startPoint x: 196, startPoint y: 121, endPoint x: 352, endPoint y: 121, distance: 155.2
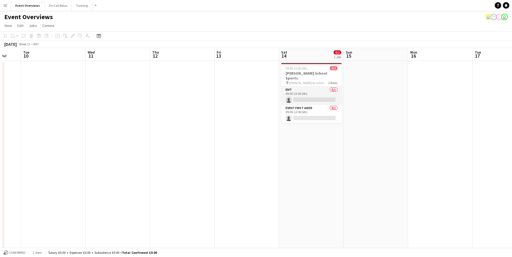
scroll to position [0, 166]
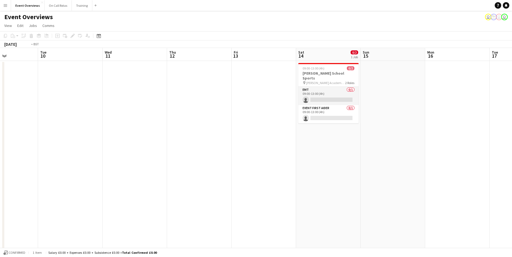
drag, startPoint x: 199, startPoint y: 146, endPoint x: 377, endPoint y: 138, distance: 178.8
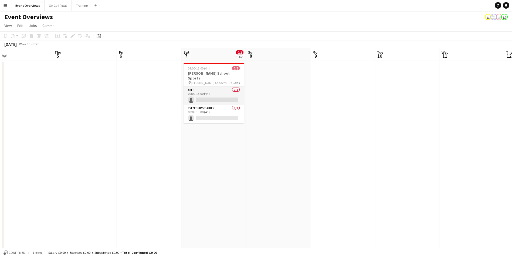
drag, startPoint x: 250, startPoint y: 140, endPoint x: 386, endPoint y: 131, distance: 136.0
drag, startPoint x: 175, startPoint y: 157, endPoint x: 257, endPoint y: 151, distance: 82.2
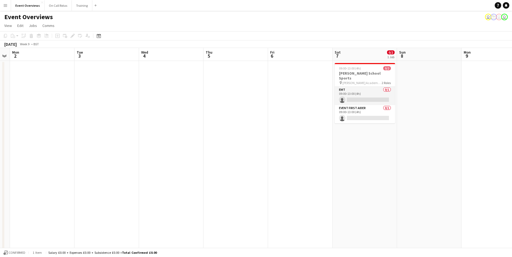
drag, startPoint x: 133, startPoint y: 156, endPoint x: 235, endPoint y: 136, distance: 104.4
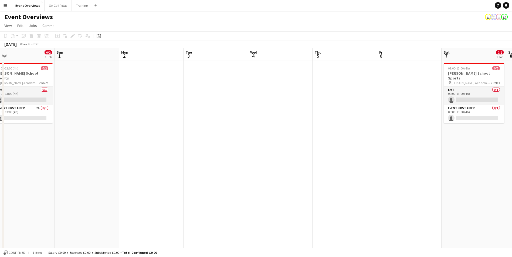
drag, startPoint x: 235, startPoint y: 136, endPoint x: 405, endPoint y: 107, distance: 171.9
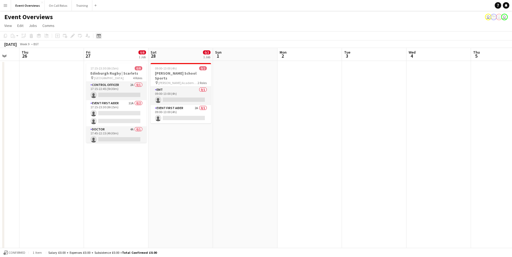
click at [98, 36] on icon "Date picker" at bounding box center [99, 36] width 4 height 4
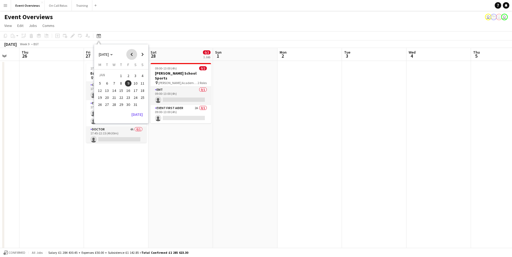
click at [129, 53] on span "Previous month" at bounding box center [131, 54] width 11 height 11
click at [128, 93] on span "17" at bounding box center [128, 96] width 6 height 6
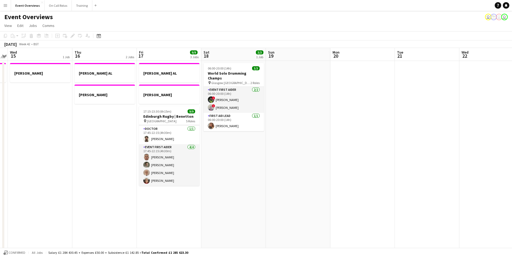
scroll to position [0, 0]
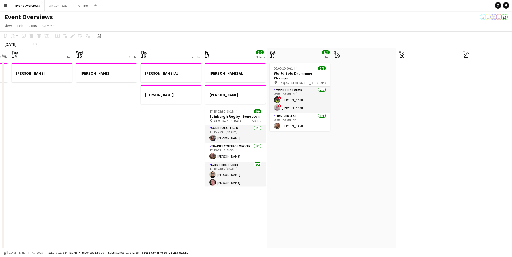
drag, startPoint x: 56, startPoint y: 171, endPoint x: 232, endPoint y: 147, distance: 178.1
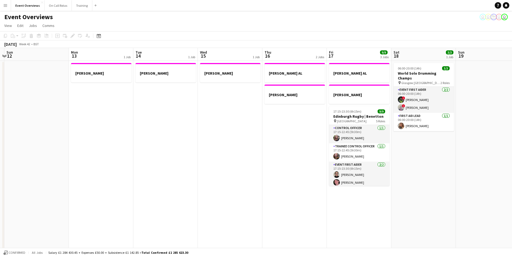
drag, startPoint x: 98, startPoint y: 159, endPoint x: 274, endPoint y: 127, distance: 178.9
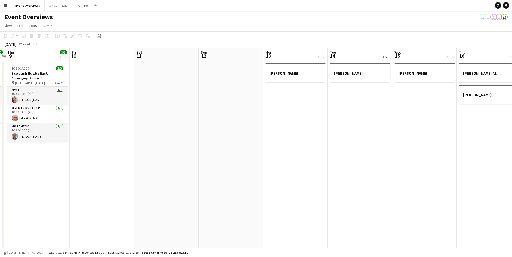
drag, startPoint x: 157, startPoint y: 149, endPoint x: 231, endPoint y: 136, distance: 75.6
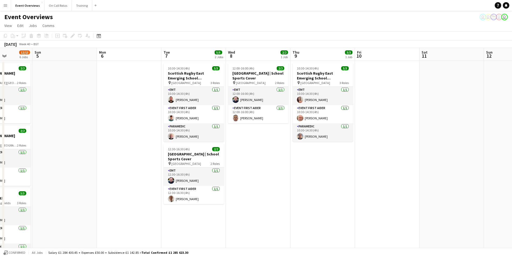
drag, startPoint x: 97, startPoint y: 157, endPoint x: 212, endPoint y: 138, distance: 117.1
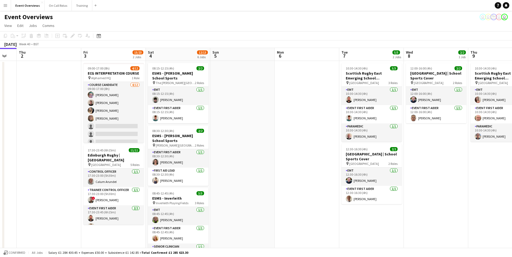
drag, startPoint x: 133, startPoint y: 135, endPoint x: 114, endPoint y: 145, distance: 20.5
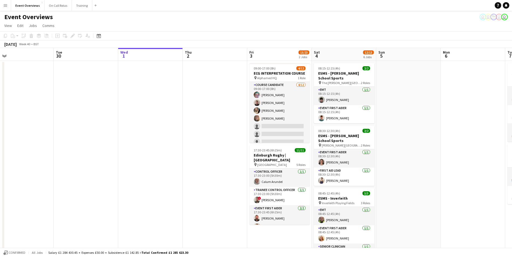
scroll to position [0, 140]
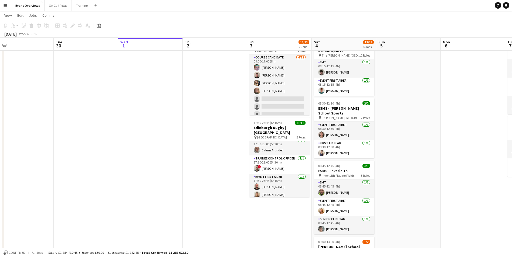
scroll to position [0, 0]
drag, startPoint x: 281, startPoint y: 162, endPoint x: 169, endPoint y: 147, distance: 112.2
click at [180, 150] on app-calendar-viewport "Sat 27 7/7 3 Jobs Sun 28 2/2 1 Job Mon 29 Tue 30 Wed 1 Thu 2 Fri 3 15/23 2 Jobs…" at bounding box center [256, 233] width 512 height 478
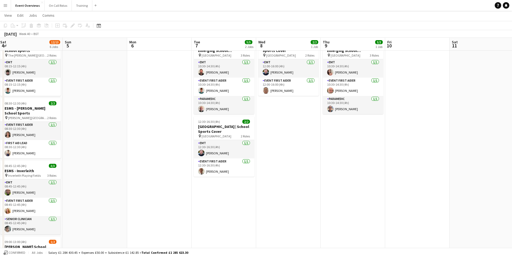
drag, startPoint x: 348, startPoint y: 134, endPoint x: 257, endPoint y: 133, distance: 90.7
click at [281, 136] on app-calendar-viewport "Wed 1 Thu 2 Fri 3 15/23 2 Jobs Sat 4 12/13 6 Jobs Sun 5 Mon 6 Tue 7 5/5 2 Jobs …" at bounding box center [256, 233] width 512 height 478
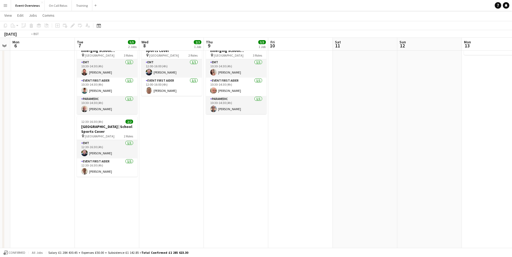
drag, startPoint x: 423, startPoint y: 127, endPoint x: 351, endPoint y: 116, distance: 72.4
click at [305, 118] on app-calendar-viewport "Fri 3 15/23 2 Jobs Sat 4 12/13 6 Jobs Sun 5 Mon 6 Tue 7 5/5 2 Jobs Wed 8 2/2 1 …" at bounding box center [256, 233] width 512 height 478
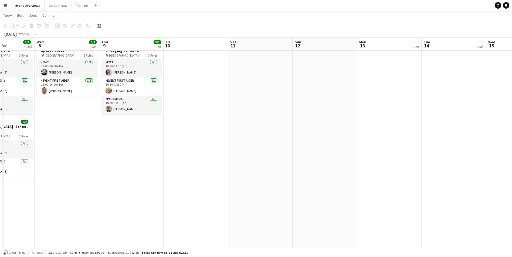
drag, startPoint x: 443, startPoint y: 116, endPoint x: 314, endPoint y: 110, distance: 128.9
click at [296, 110] on app-calendar-viewport "Sun 5 Mon 6 Tue 7 5/5 2 Jobs Wed 8 2/2 1 Job Thu 9 3/3 1 Job Fri 10 Sat 11 Sun …" at bounding box center [256, 233] width 512 height 478
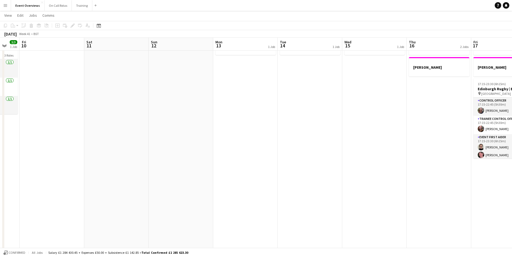
drag, startPoint x: 335, startPoint y: 115, endPoint x: 197, endPoint y: 107, distance: 139.0
click at [197, 107] on app-calendar-viewport "Tue 7 5/5 2 Jobs Wed 8 2/2 1 Job Thu 9 3/3 1 Job Fri 10 Sat 11 Sun 12 Mon 13 1 …" at bounding box center [256, 233] width 512 height 478
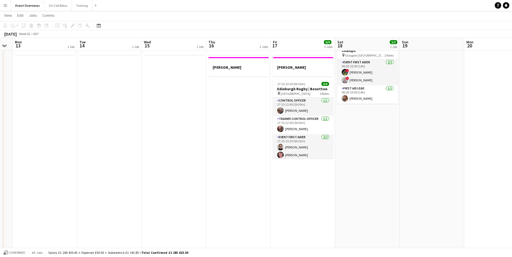
drag, startPoint x: 391, startPoint y: 119, endPoint x: 238, endPoint y: 113, distance: 152.3
click at [238, 113] on app-calendar-viewport "Fri 10 Sat 11 Sun 12 Mon 13 1 Job Tue 14 1 Job Wed 15 1 Job Thu 16 2 Jobs Fri 1…" at bounding box center [256, 233] width 512 height 478
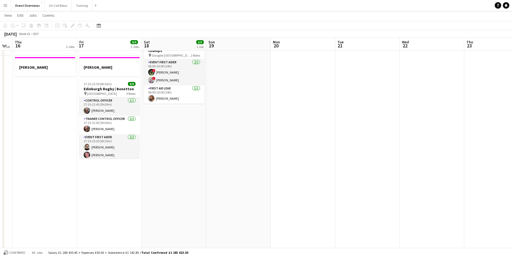
drag, startPoint x: 245, startPoint y: 114, endPoint x: 293, endPoint y: 120, distance: 47.9
click at [284, 117] on app-calendar-viewport "Mon 13 1 Job Tue 14 1 Job Wed 15 1 Job Thu 16 2 Jobs Fri 17 9/9 3 Jobs Sat 18 3…" at bounding box center [256, 233] width 512 height 478
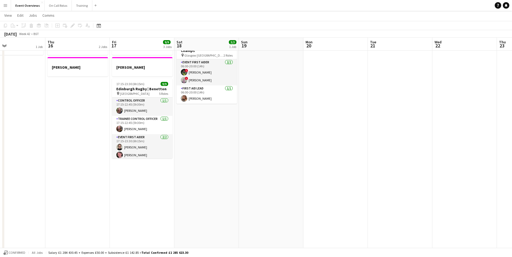
scroll to position [0, 148]
drag, startPoint x: 293, startPoint y: 120, endPoint x: 340, endPoint y: 123, distance: 47.3
click at [340, 123] on app-calendar-viewport "Mon 13 1 Job Tue 14 1 Job Wed 15 1 Job Thu 16 2 Jobs Fri 17 9/9 3 Jobs Sat 18 3…" at bounding box center [256, 233] width 512 height 478
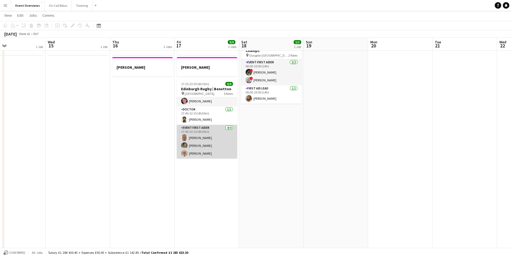
scroll to position [62, 0]
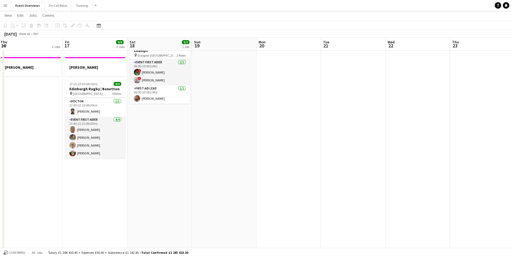
drag, startPoint x: 410, startPoint y: 162, endPoint x: 234, endPoint y: 164, distance: 176.2
click at [234, 164] on app-calendar-viewport "Mon 13 1 Job Tue 14 1 Job Wed 15 1 Job Thu 16 2 Jobs Fri 17 9/9 3 Jobs Sat 18 3…" at bounding box center [256, 233] width 512 height 478
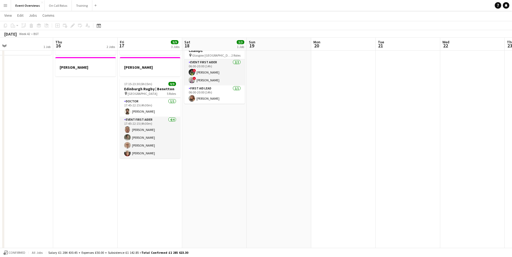
scroll to position [0, 135]
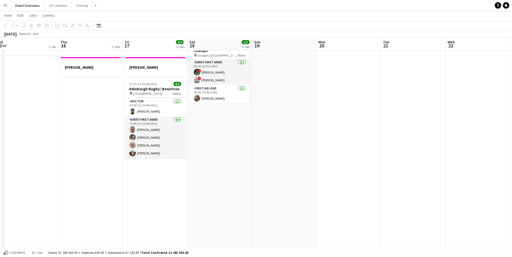
drag, startPoint x: 198, startPoint y: 159, endPoint x: 322, endPoint y: 152, distance: 124.6
click at [322, 152] on app-calendar-viewport "Mon 13 1 Job Tue 14 1 Job Wed 15 1 Job Thu 16 2 Jobs Fri 17 9/9 3 Jobs Sat 18 3…" at bounding box center [256, 233] width 512 height 478
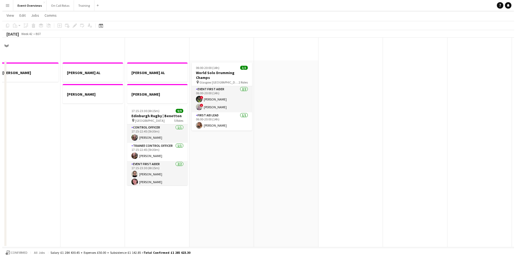
scroll to position [0, 0]
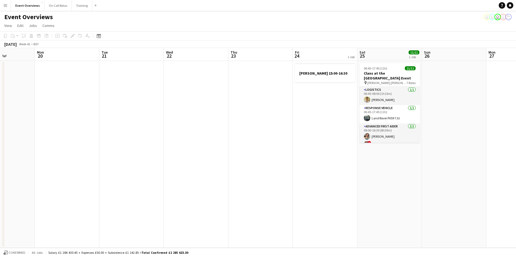
drag, startPoint x: 321, startPoint y: 202, endPoint x: 40, endPoint y: 226, distance: 282.5
click at [40, 226] on app-calendar-viewport "Fri 17 9/9 3 Jobs Sat 18 3/3 1 Job Sun 19 Mon 20 Tue 21 Wed 22 Thu 23 Fri 24 1 …" at bounding box center [258, 148] width 516 height 200
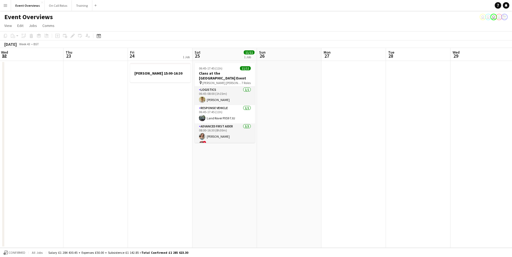
drag, startPoint x: 197, startPoint y: 218, endPoint x: -1, endPoint y: 232, distance: 198.8
click at [0, 232] on html "Menu Boards Boards Boards All jobs Status Workforce Workforce My Workforce Recr…" at bounding box center [256, 128] width 512 height 257
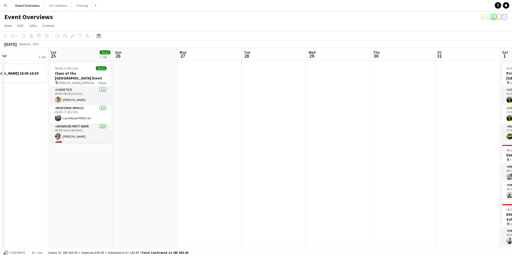
drag, startPoint x: 324, startPoint y: 206, endPoint x: 180, endPoint y: 136, distance: 160.1
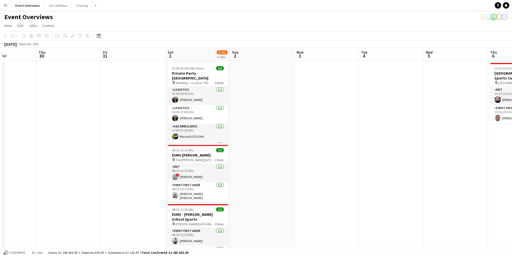
drag, startPoint x: 284, startPoint y: 124, endPoint x: -1, endPoint y: 128, distance: 285.3
click at [0, 128] on html "Menu Boards Boards Boards All jobs Status Workforce Workforce My Workforce Recr…" at bounding box center [256, 253] width 512 height 506
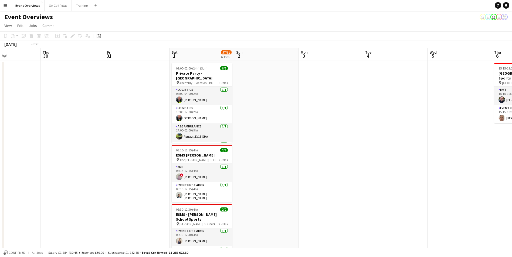
scroll to position [0, 182]
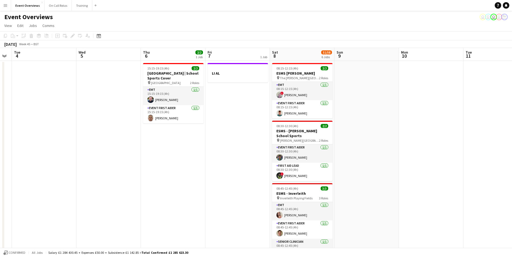
drag, startPoint x: 348, startPoint y: 103, endPoint x: -1, endPoint y: 114, distance: 348.8
click at [0, 114] on html "Menu Boards Boards Boards All jobs Status Workforce Workforce My Workforce Recr…" at bounding box center [256, 253] width 512 height 506
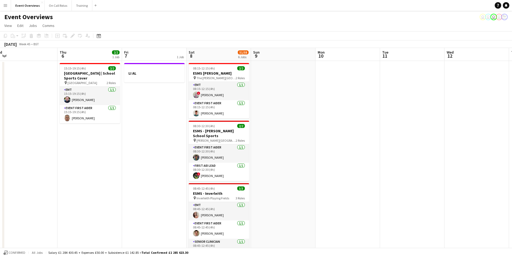
drag, startPoint x: 196, startPoint y: 160, endPoint x: 113, endPoint y: 164, distance: 83.2
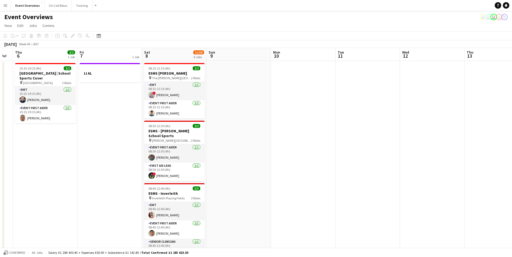
scroll to position [0, 180]
drag, startPoint x: 285, startPoint y: 145, endPoint x: 242, endPoint y: 173, distance: 52.1
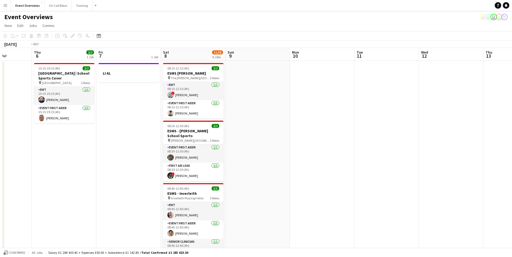
drag, startPoint x: 325, startPoint y: 201, endPoint x: 6, endPoint y: 223, distance: 320.1
click at [0, 227] on html "Menu Boards Boards Boards All jobs Status Workforce Workforce My Workforce Recr…" at bounding box center [256, 253] width 512 height 506
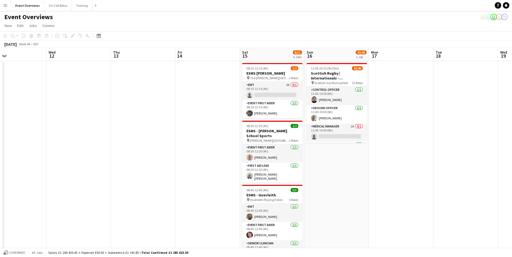
drag, startPoint x: 245, startPoint y: 156, endPoint x: 7, endPoint y: 162, distance: 238.4
click at [0, 163] on html "Menu Boards Boards Boards All jobs Status Workforce Workforce My Workforce Recr…" at bounding box center [256, 253] width 512 height 506
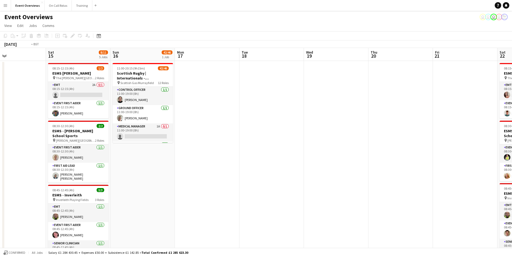
drag, startPoint x: 348, startPoint y: 134, endPoint x: 40, endPoint y: 165, distance: 308.9
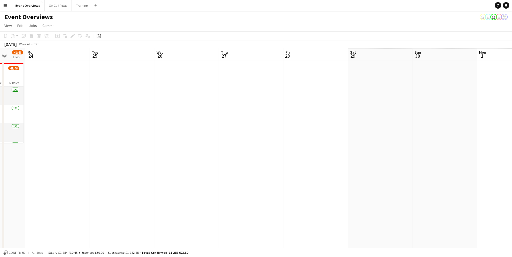
drag, startPoint x: 190, startPoint y: 182, endPoint x: 5, endPoint y: 202, distance: 186.4
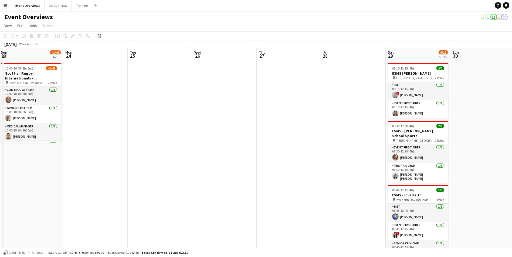
scroll to position [0, 182]
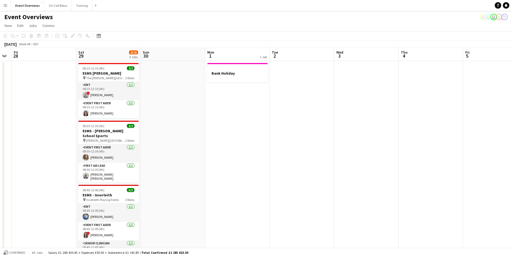
drag, startPoint x: 420, startPoint y: 161, endPoint x: 187, endPoint y: 180, distance: 233.4
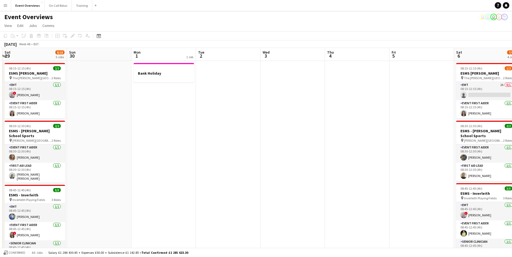
scroll to position [0, 196]
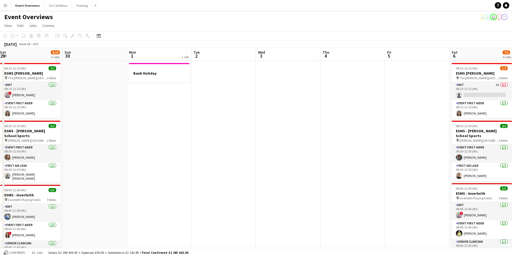
drag, startPoint x: 445, startPoint y: 162, endPoint x: 302, endPoint y: 173, distance: 143.2
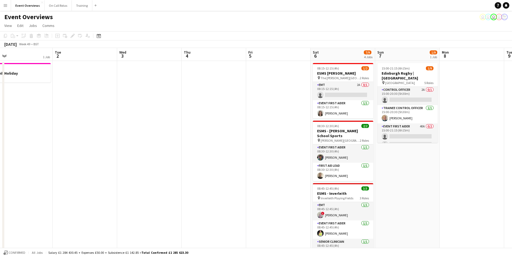
scroll to position [0, 181]
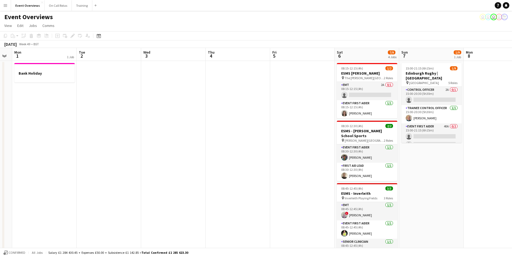
drag, startPoint x: 504, startPoint y: 181, endPoint x: 389, endPoint y: 192, distance: 115.3
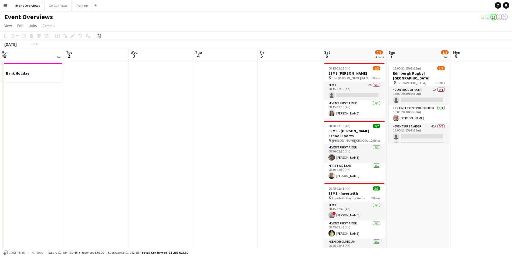
scroll to position [0, 133]
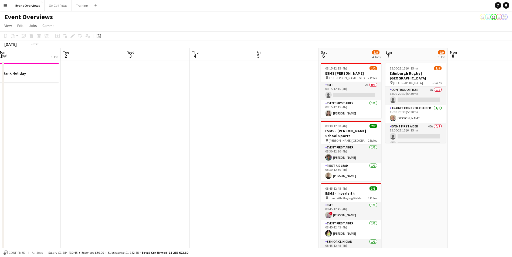
drag, startPoint x: 180, startPoint y: 145, endPoint x: 420, endPoint y: 136, distance: 240.6
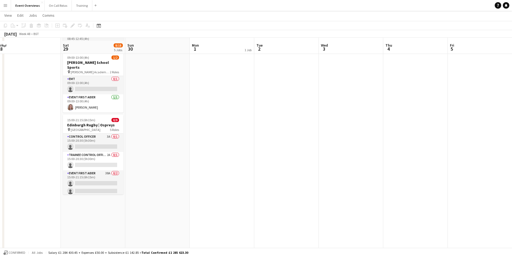
scroll to position [216, 0]
